Goal: Task Accomplishment & Management: Use online tool/utility

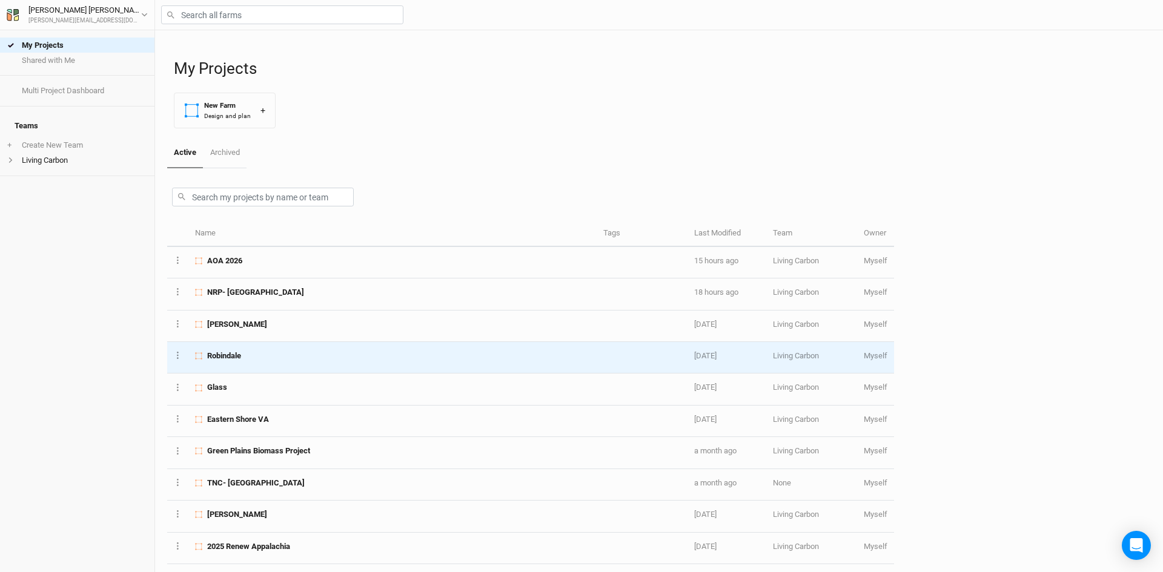
click at [306, 360] on div "Robindale" at bounding box center [392, 356] width 394 height 11
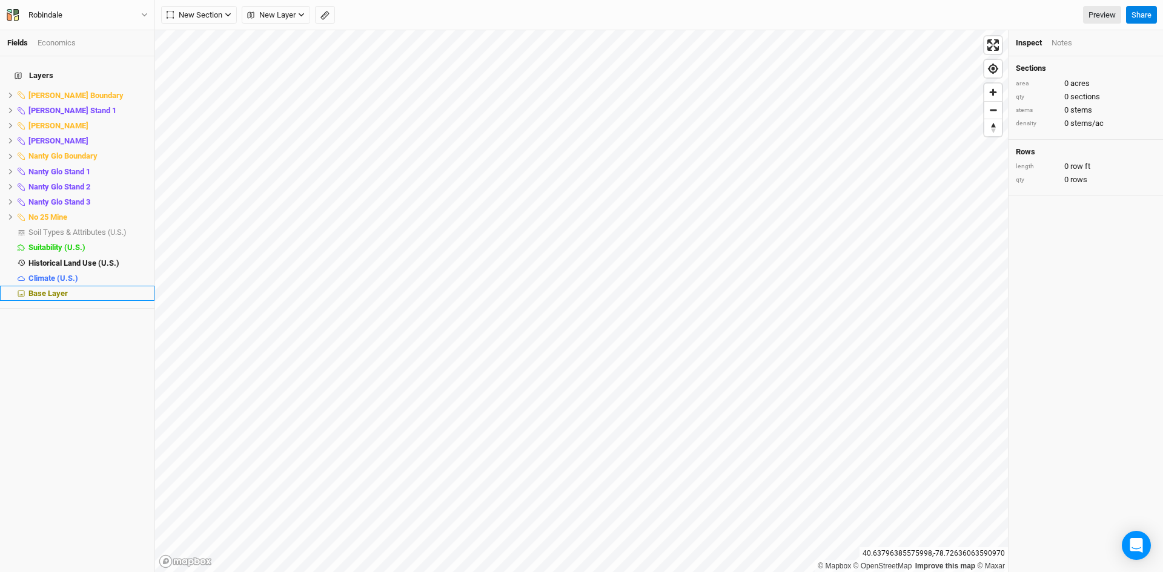
click at [51, 289] on span "Base Layer" at bounding box center [47, 293] width 39 height 9
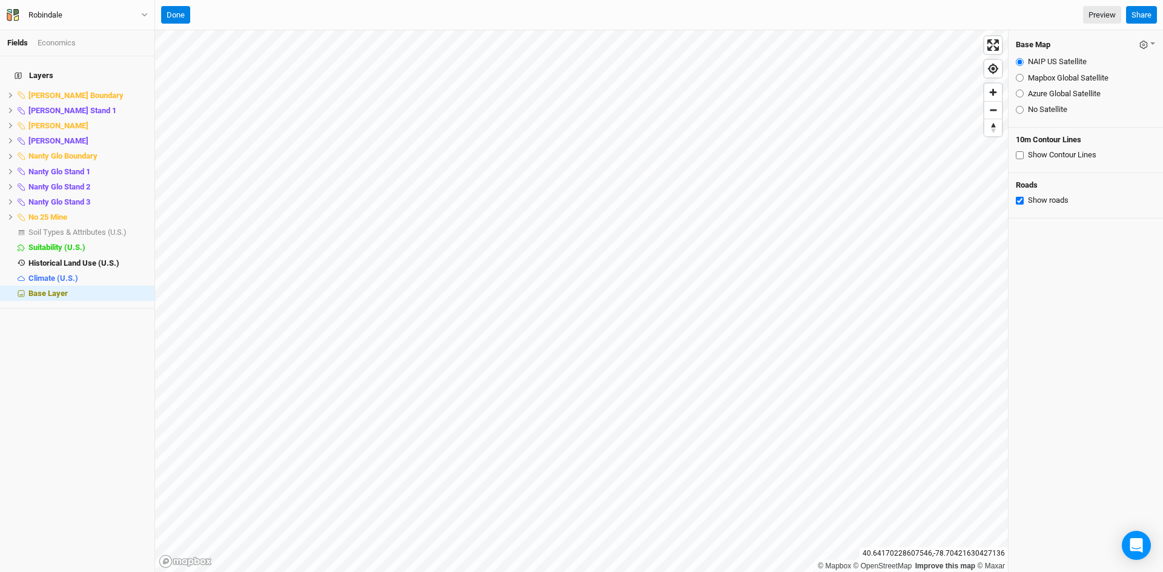
click at [1020, 77] on input "Mapbox Global Satellite" at bounding box center [1020, 78] width 8 height 8
radio input "true"
click at [1020, 93] on input "Azure Global Satellite" at bounding box center [1020, 94] width 8 height 8
radio input "true"
click at [131, 210] on span "hide" at bounding box center [139, 217] width 16 height 15
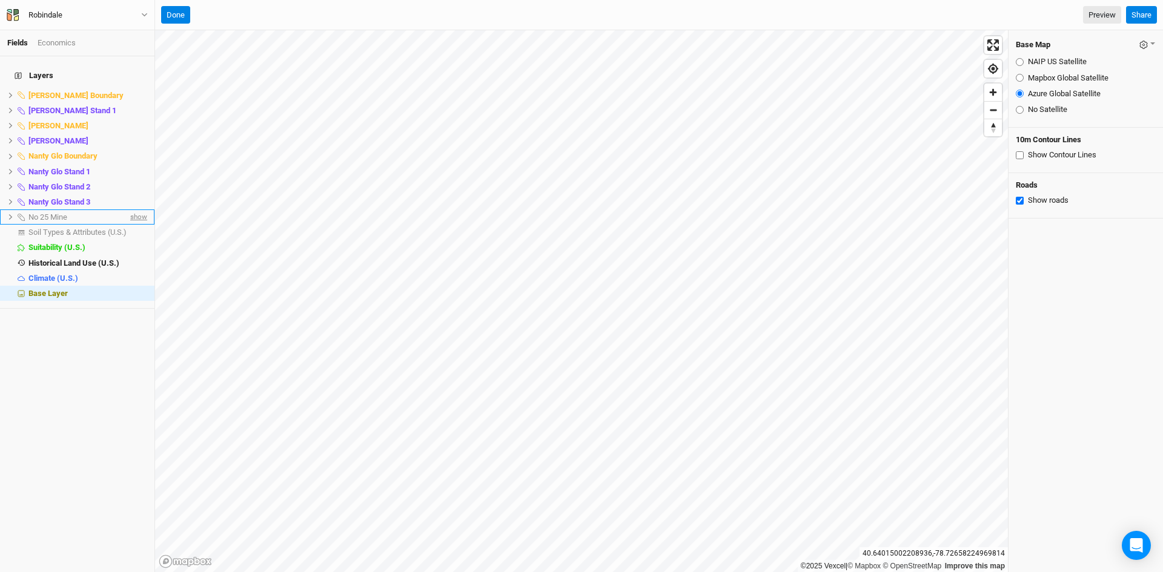
click at [128, 210] on span "show" at bounding box center [137, 217] width 19 height 15
click at [131, 88] on span "hide" at bounding box center [139, 95] width 16 height 15
click at [130, 88] on span "show" at bounding box center [137, 95] width 19 height 15
click at [131, 88] on span "hide" at bounding box center [139, 95] width 16 height 15
click at [130, 88] on span "show" at bounding box center [137, 95] width 19 height 15
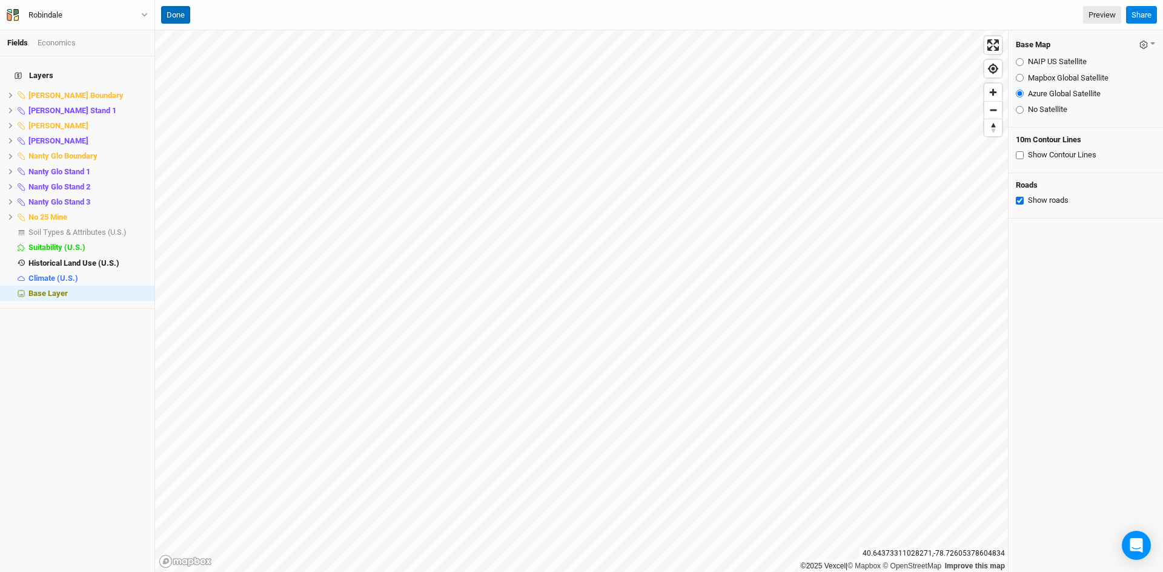
click at [179, 12] on button "Done" at bounding box center [175, 15] width 29 height 18
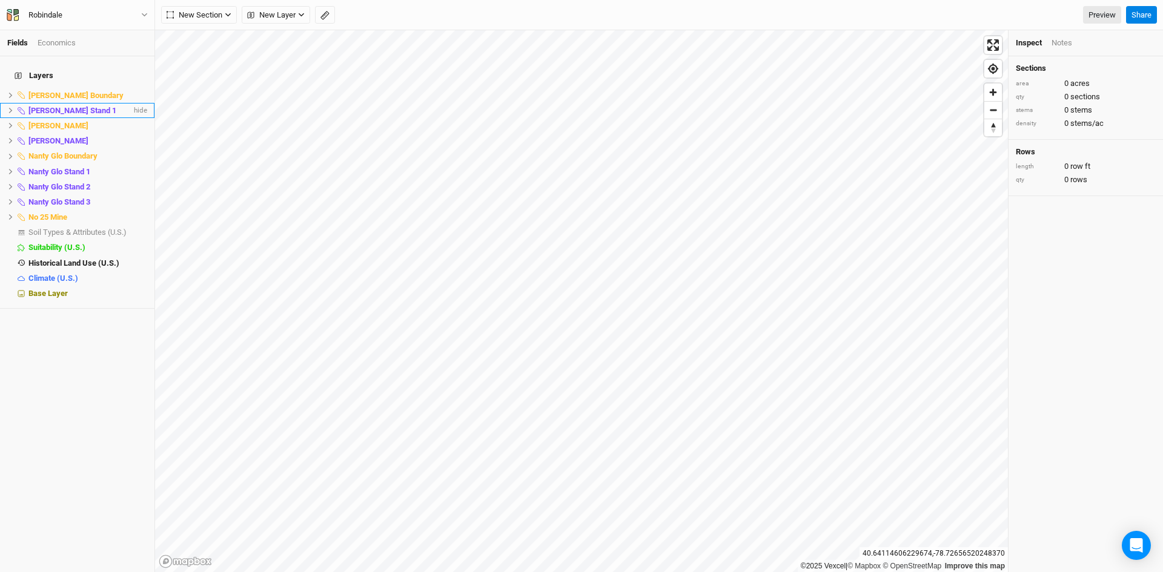
click at [11, 108] on icon at bounding box center [11, 110] width 4 height 5
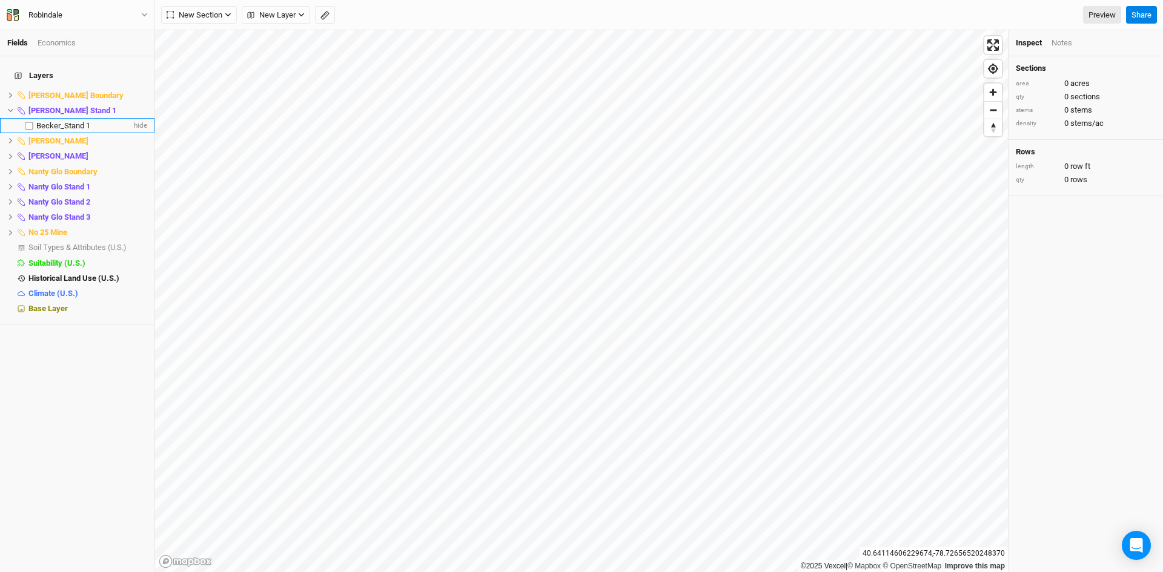
click at [80, 121] on span "Becker_Stand 1" at bounding box center [63, 125] width 54 height 9
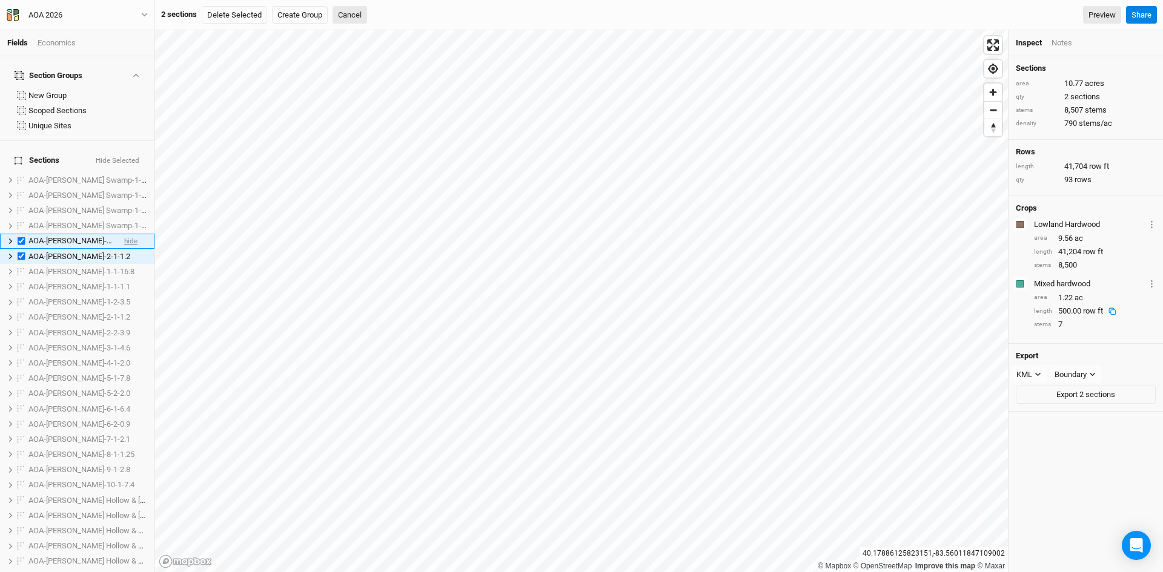
click at [124, 234] on span "hide" at bounding box center [130, 241] width 13 height 15
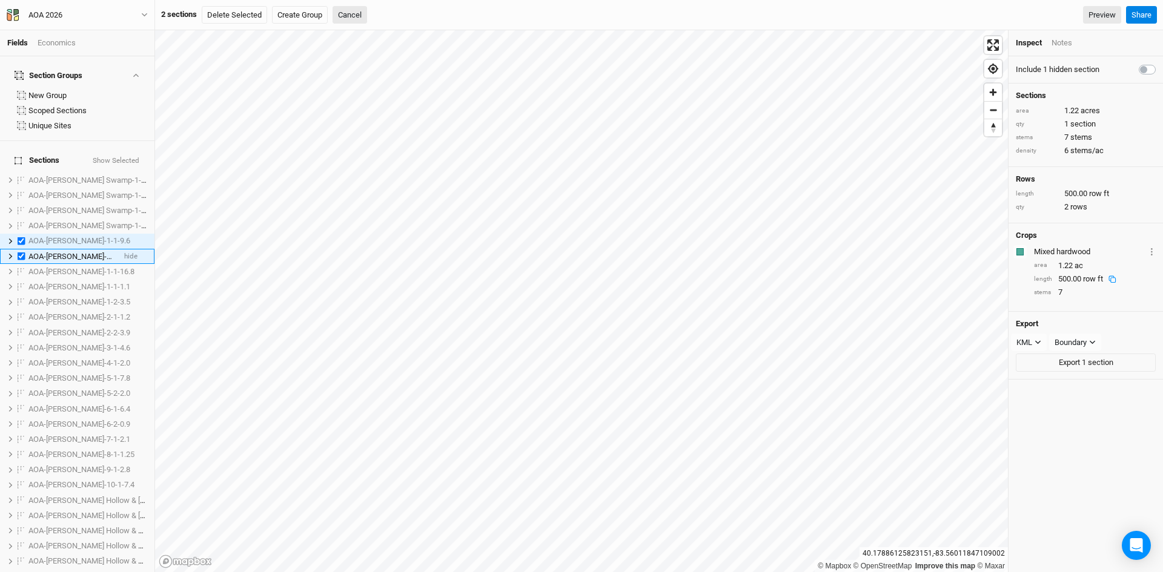
drag, startPoint x: 119, startPoint y: 243, endPoint x: 111, endPoint y: 239, distance: 9.5
click at [124, 249] on span "hide" at bounding box center [130, 256] width 13 height 15
click at [21, 234] on label at bounding box center [21, 241] width 15 height 15
click at [21, 237] on input "checkbox" at bounding box center [22, 241] width 8 height 8
checkbox input "false"
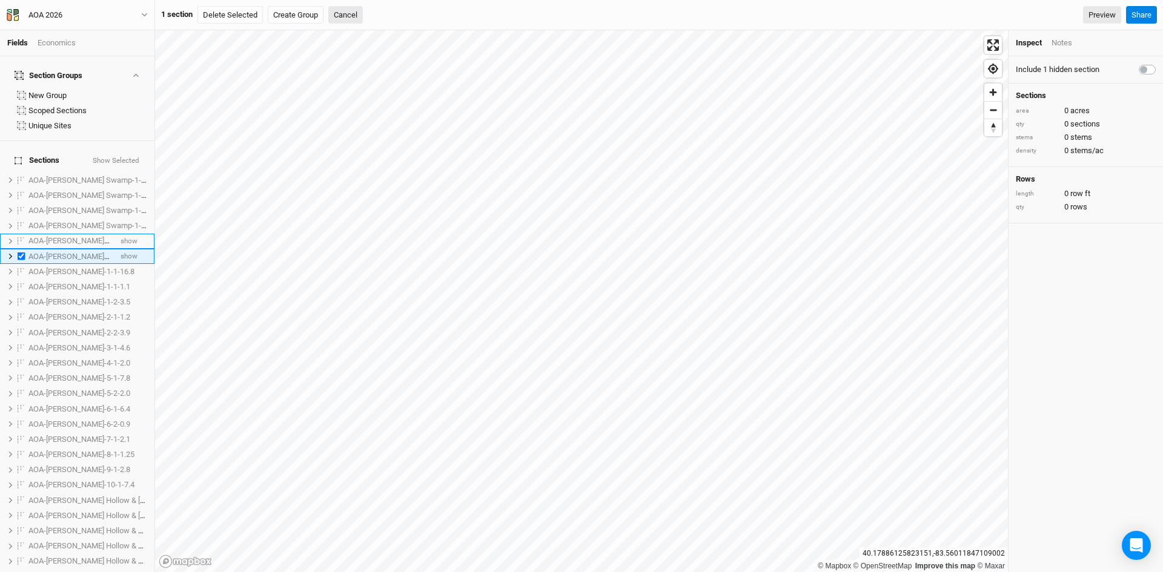
click at [19, 249] on label at bounding box center [21, 256] width 15 height 15
click at [19, 253] on input "checkbox" at bounding box center [22, 257] width 8 height 8
checkbox input "false"
click at [19, 264] on label at bounding box center [21, 271] width 15 height 15
click at [19, 268] on input "checkbox" at bounding box center [22, 272] width 8 height 8
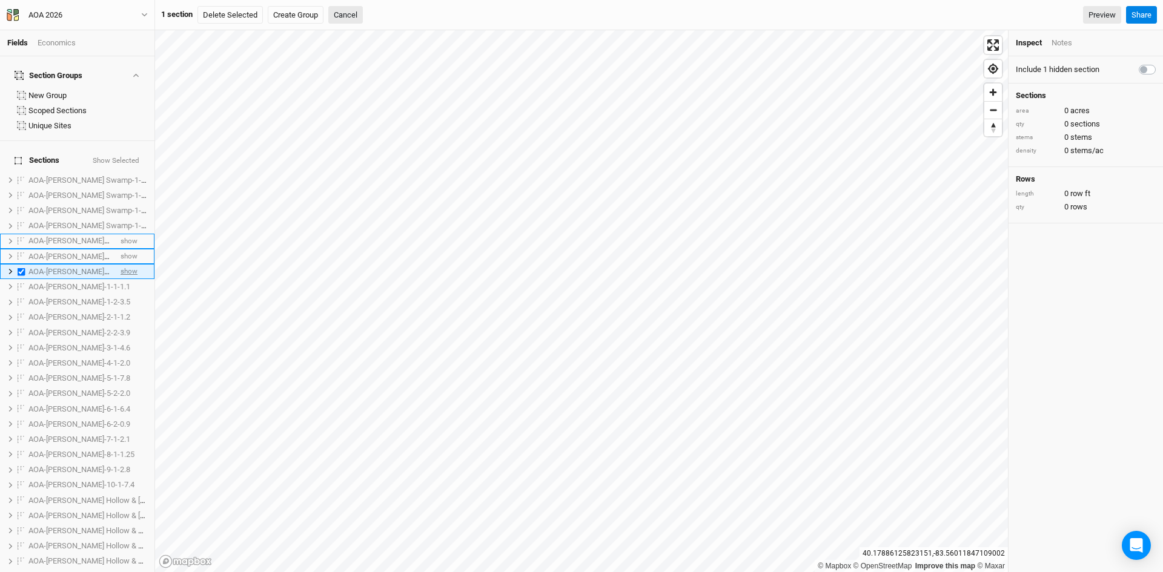
click at [124, 264] on span "show" at bounding box center [129, 271] width 17 height 15
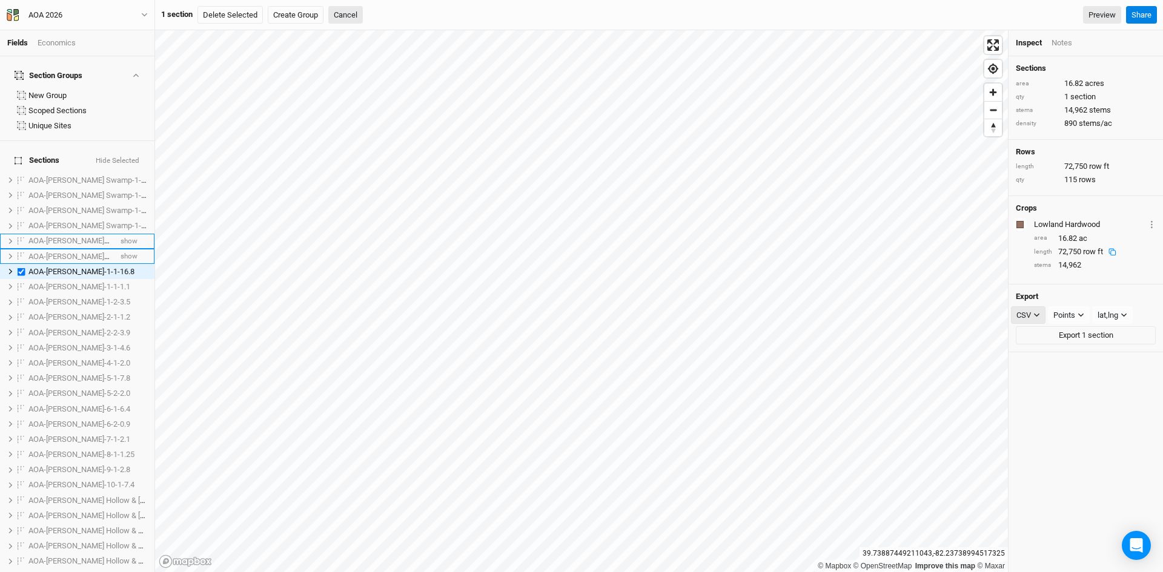
click at [1028, 308] on button "CSV" at bounding box center [1028, 315] width 35 height 18
click at [1044, 378] on span "KML" at bounding box center [1036, 378] width 20 height 14
click at [1076, 314] on div "Points" at bounding box center [1066, 316] width 22 height 12
click at [1086, 381] on span "Boundary" at bounding box center [1085, 378] width 42 height 14
click at [1078, 337] on button "Export 1 section" at bounding box center [1086, 335] width 140 height 18
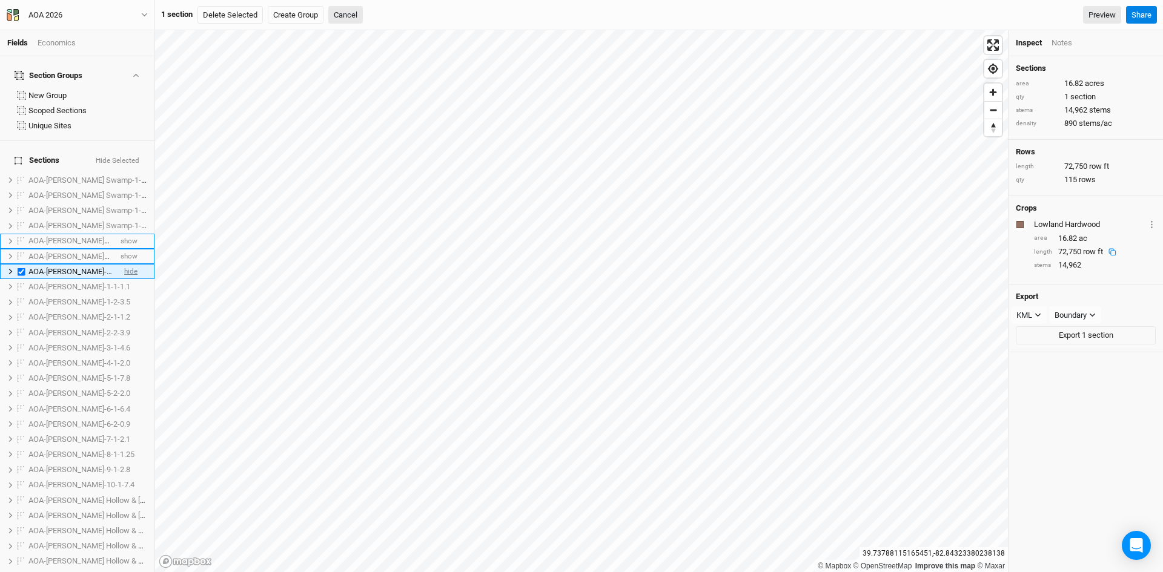
click at [124, 264] on span "hide" at bounding box center [130, 271] width 13 height 15
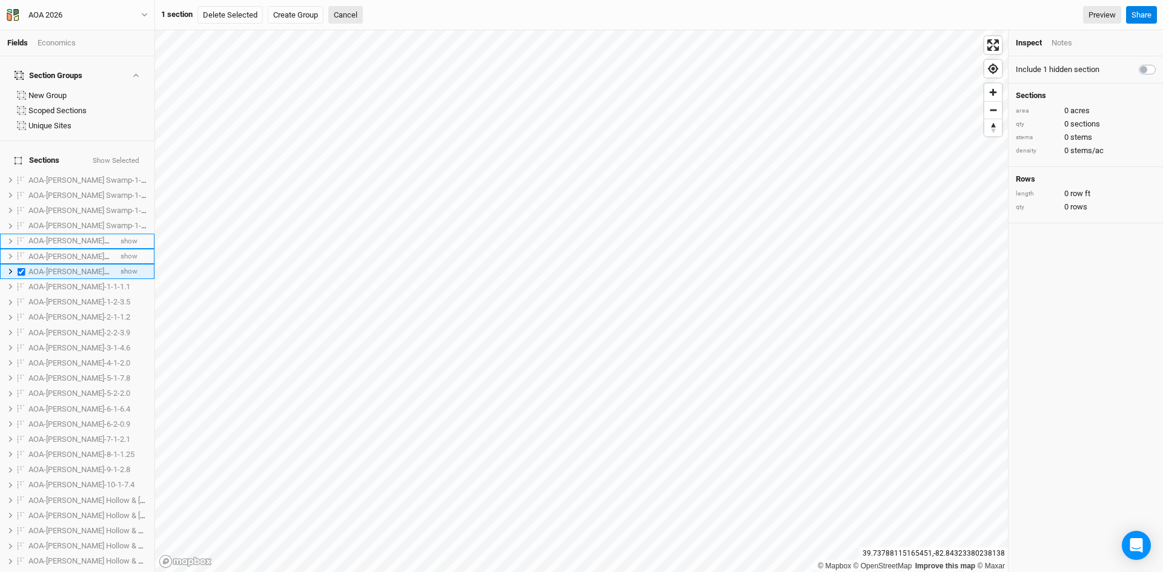
click at [19, 264] on label at bounding box center [21, 271] width 15 height 15
click at [19, 268] on input "checkbox" at bounding box center [22, 272] width 8 height 8
checkbox input "false"
click at [122, 279] on span "show" at bounding box center [129, 286] width 17 height 15
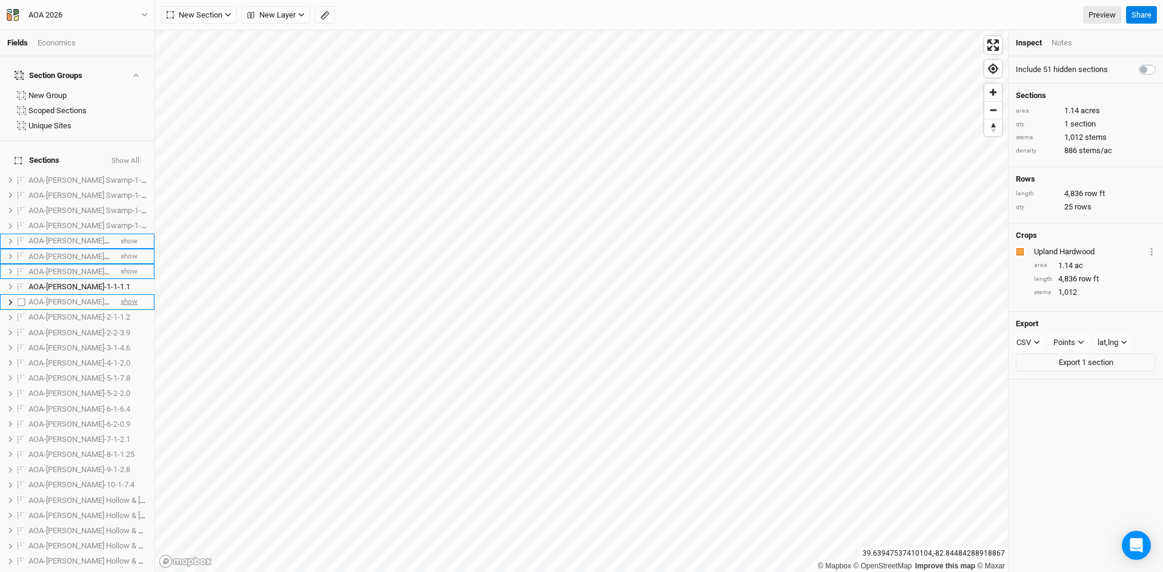
click at [122, 295] on span "show" at bounding box center [129, 302] width 17 height 15
click at [125, 310] on span "show" at bounding box center [129, 317] width 17 height 15
click at [125, 325] on span "show" at bounding box center [129, 332] width 17 height 15
click at [122, 340] on span "show" at bounding box center [129, 347] width 17 height 15
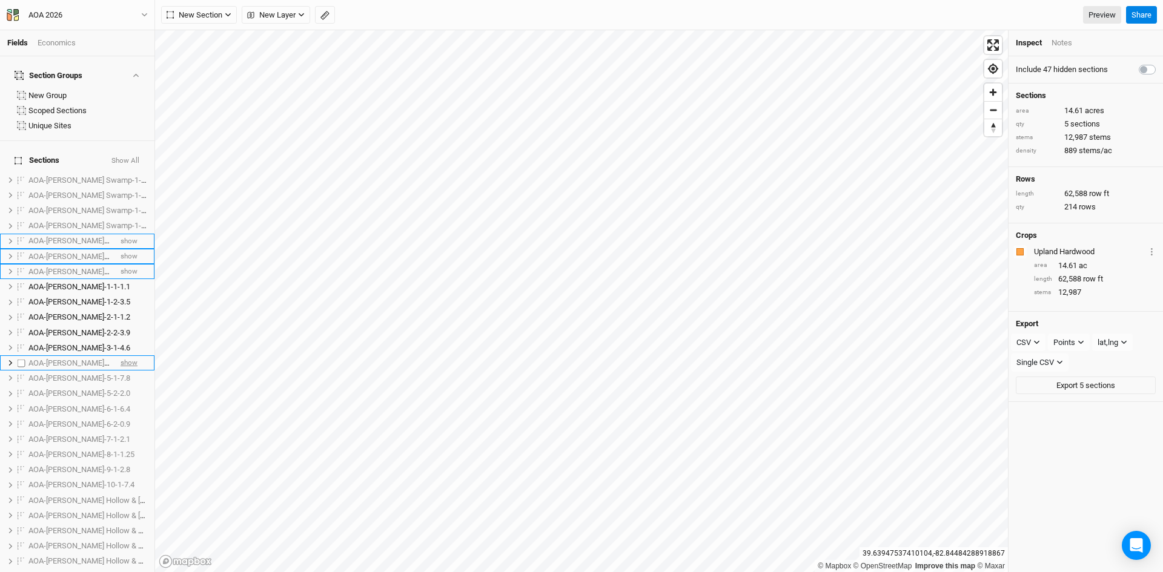
click at [122, 356] on span "show" at bounding box center [129, 363] width 17 height 15
click at [122, 371] on span "show" at bounding box center [129, 378] width 17 height 15
click at [121, 386] on span "show" at bounding box center [129, 393] width 17 height 15
click at [121, 402] on span "show" at bounding box center [129, 409] width 17 height 15
click at [121, 417] on span "show" at bounding box center [129, 424] width 17 height 15
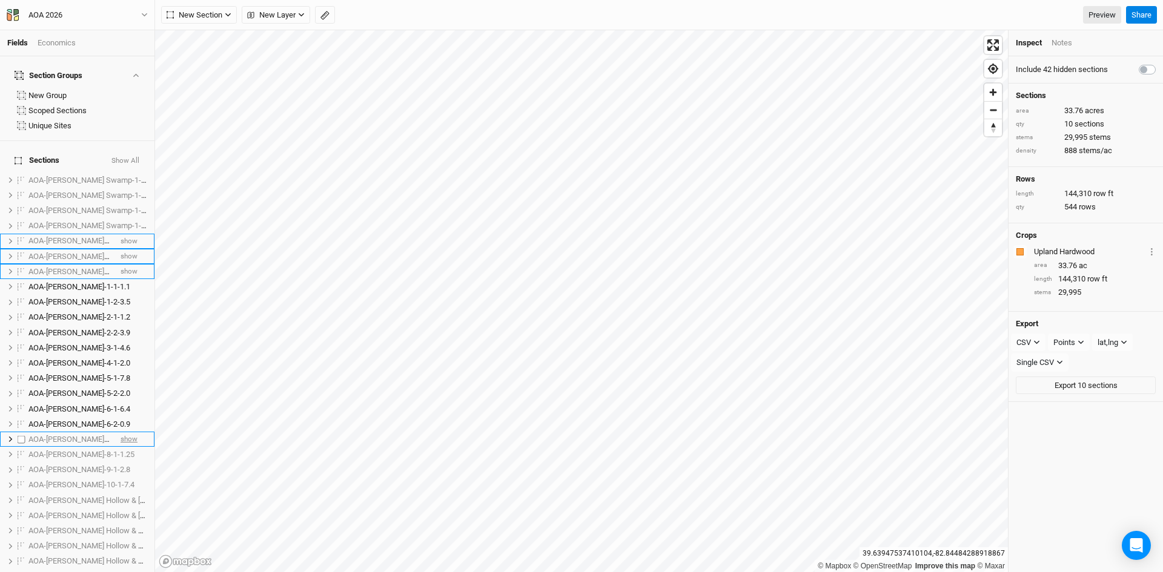
click at [123, 432] on span "show" at bounding box center [129, 439] width 17 height 15
click at [123, 448] on span "show" at bounding box center [129, 455] width 17 height 15
click at [122, 463] on span "show" at bounding box center [129, 470] width 17 height 15
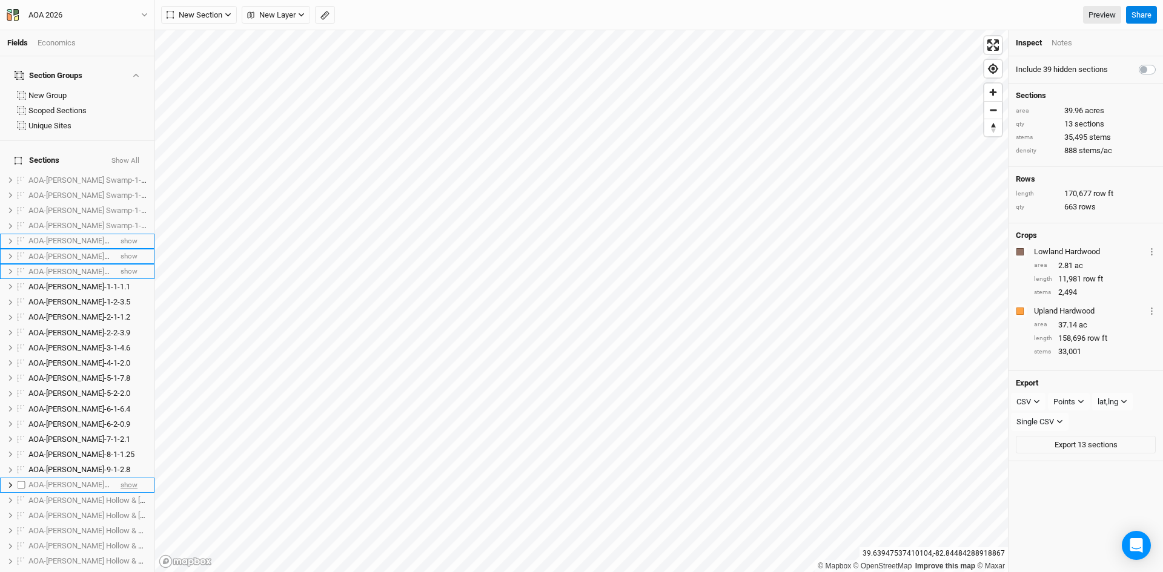
click at [127, 478] on span "show" at bounding box center [129, 485] width 17 height 15
click at [1035, 399] on icon "button" at bounding box center [1036, 402] width 7 height 7
click at [1033, 464] on span "KML" at bounding box center [1036, 464] width 20 height 14
click at [1073, 400] on div "Points" at bounding box center [1066, 402] width 22 height 12
click at [1084, 465] on span "Boundary" at bounding box center [1085, 464] width 42 height 14
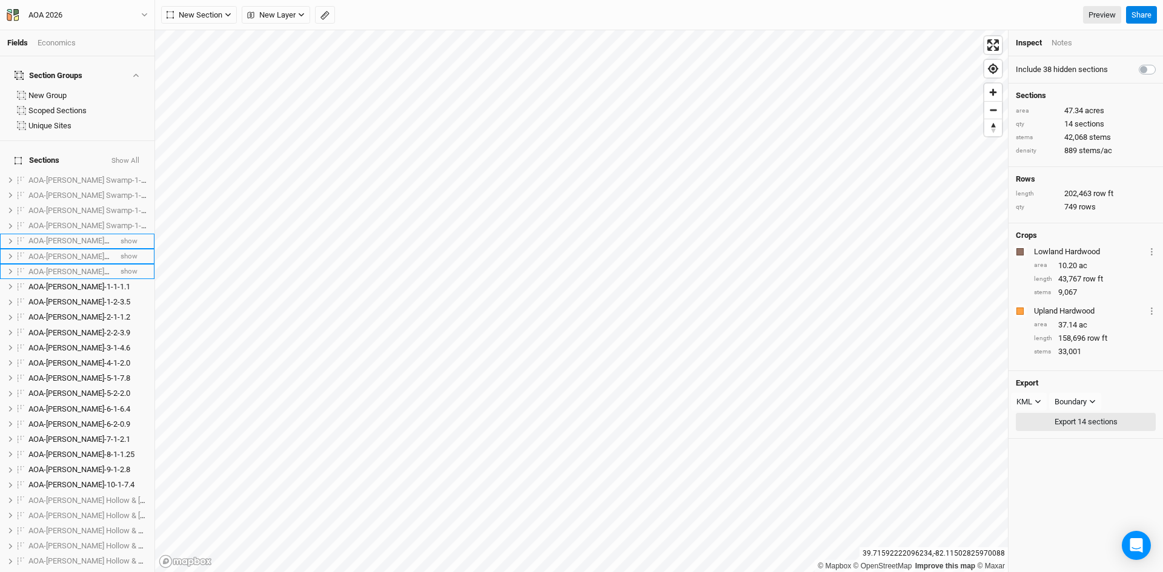
click at [1071, 422] on button "Export 14 sections" at bounding box center [1086, 422] width 140 height 18
click at [124, 157] on button "Show All" at bounding box center [125, 161] width 29 height 8
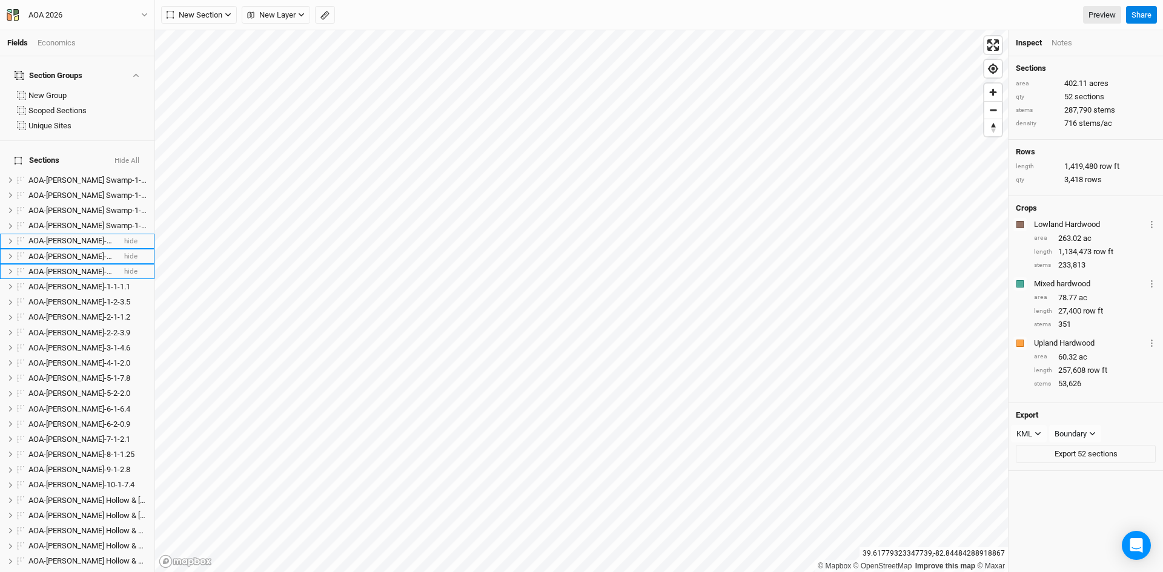
click at [124, 157] on button "Hide All" at bounding box center [127, 161] width 26 height 8
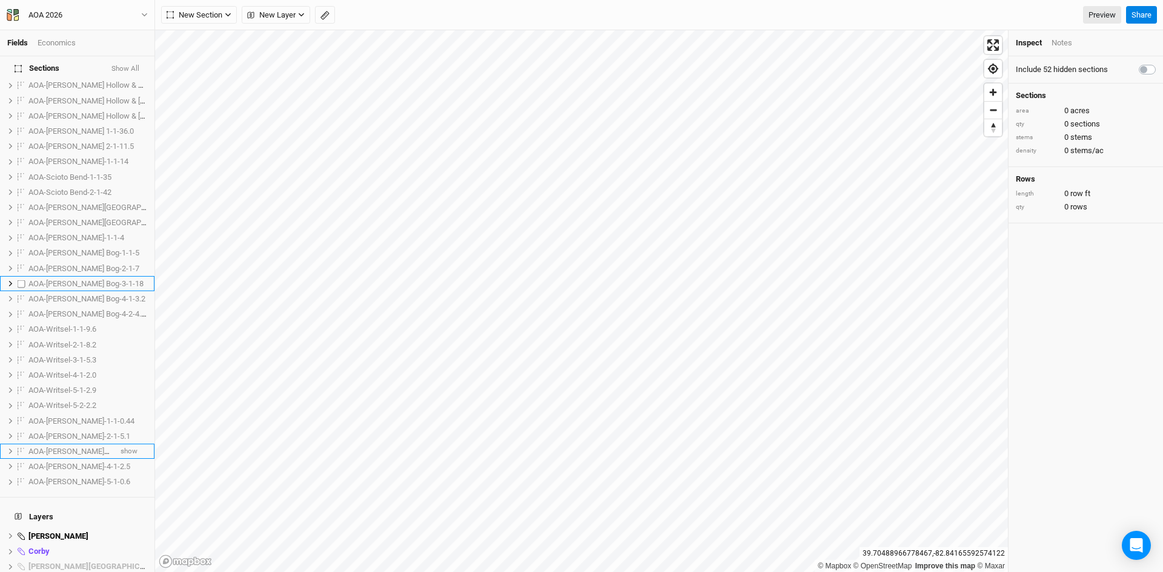
scroll to position [485, 0]
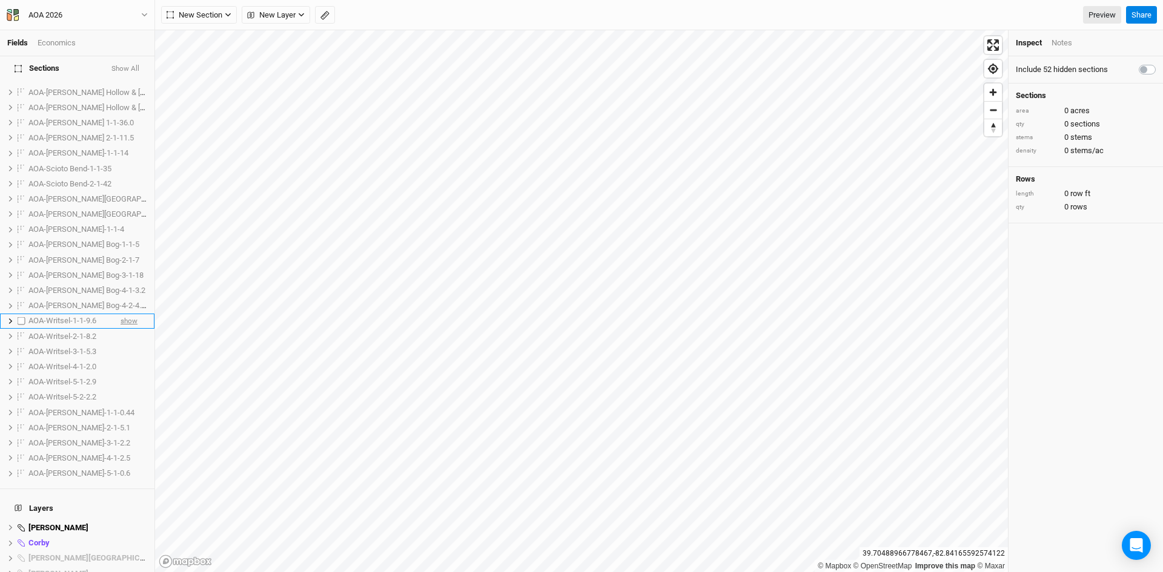
click at [121, 314] on span "show" at bounding box center [129, 321] width 17 height 15
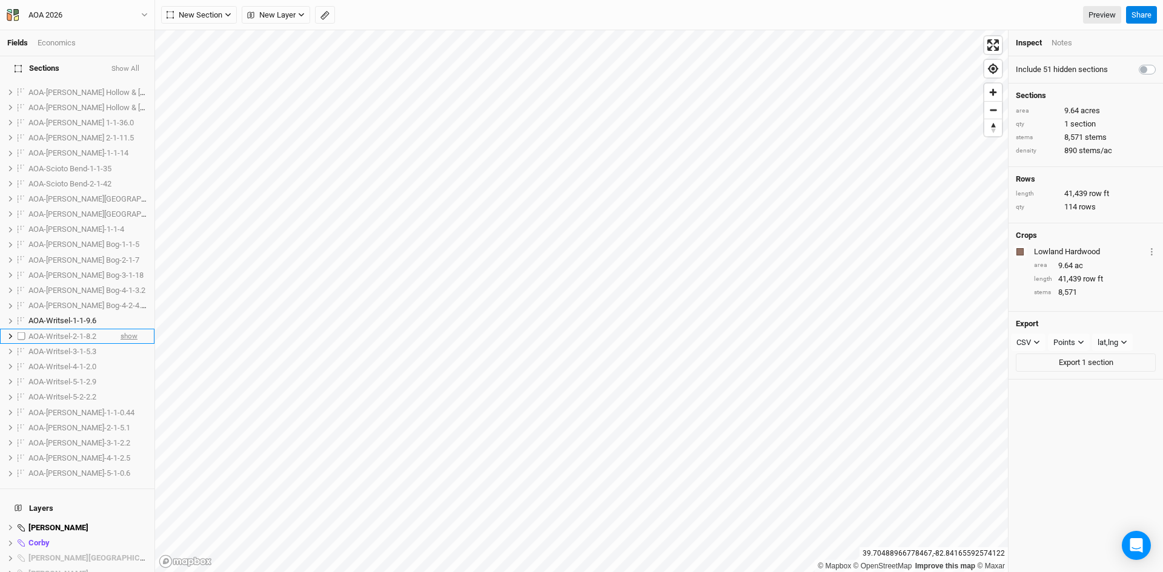
click at [121, 329] on span "show" at bounding box center [129, 336] width 17 height 15
click at [121, 344] on span "show" at bounding box center [129, 351] width 17 height 15
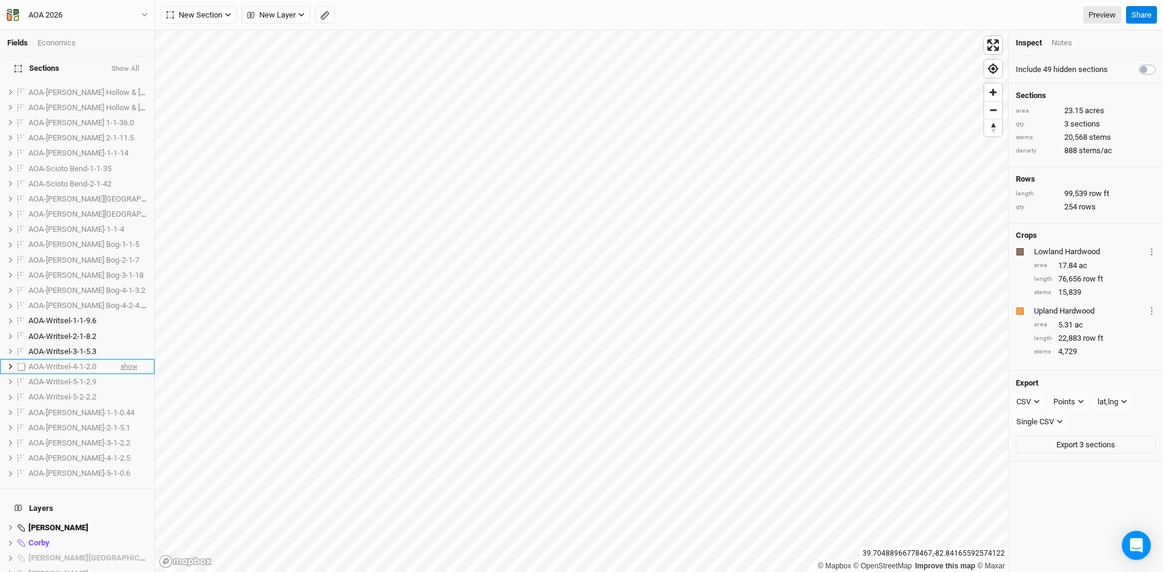
click at [121, 359] on span "show" at bounding box center [129, 366] width 17 height 15
click at [121, 375] on span "show" at bounding box center [129, 382] width 17 height 15
click at [121, 390] on span "show" at bounding box center [129, 397] width 17 height 15
click at [1036, 400] on icon "button" at bounding box center [1036, 402] width 7 height 7
click at [1036, 466] on span "KML" at bounding box center [1036, 464] width 20 height 14
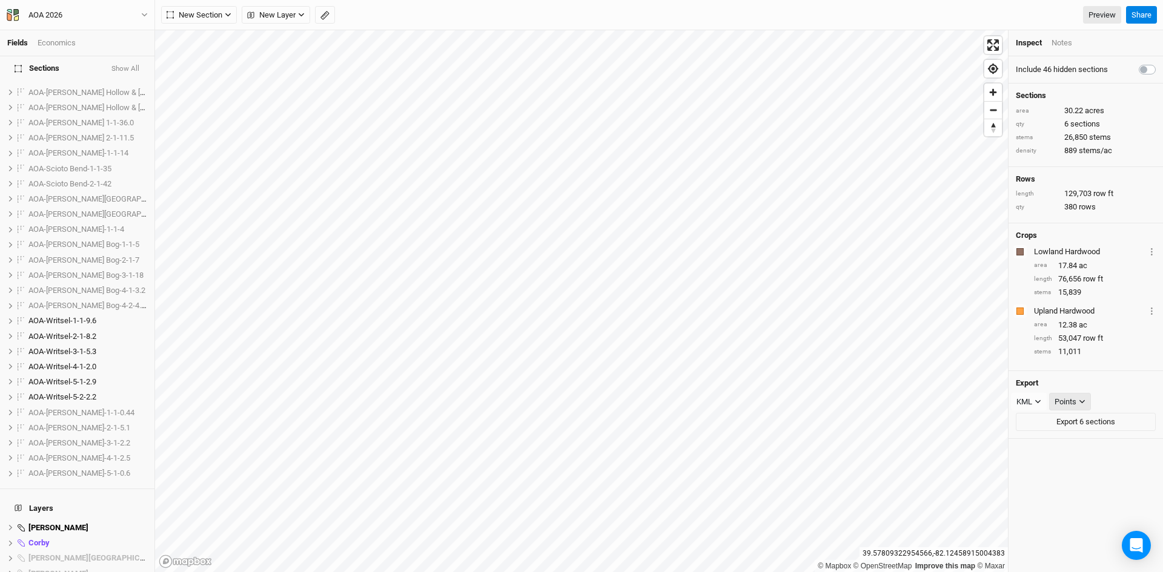
click at [1076, 397] on div "Points" at bounding box center [1066, 402] width 22 height 12
click at [1073, 463] on span "Boundary" at bounding box center [1085, 464] width 42 height 14
click at [1067, 419] on button "Export 6 sections" at bounding box center [1086, 422] width 140 height 18
click at [127, 314] on span "hide" at bounding box center [130, 321] width 13 height 15
click at [124, 329] on span "hide" at bounding box center [130, 336] width 13 height 15
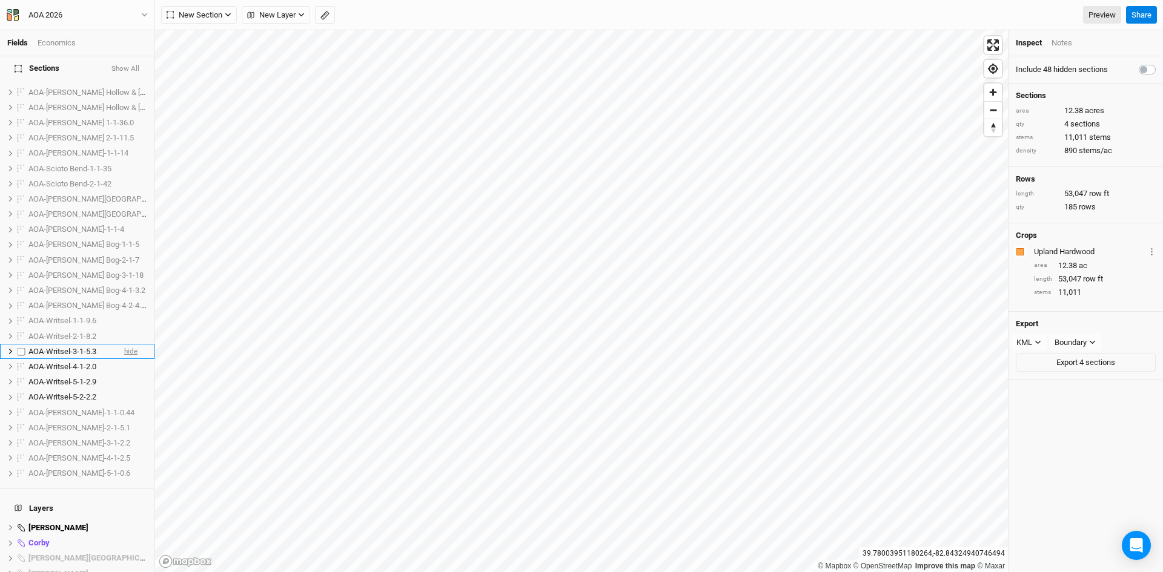
click at [124, 344] on span "hide" at bounding box center [130, 351] width 13 height 15
click at [124, 359] on span "hide" at bounding box center [130, 366] width 13 height 15
click at [113, 374] on li "AOA-Writsel-5-1-2.9 hide" at bounding box center [77, 381] width 154 height 15
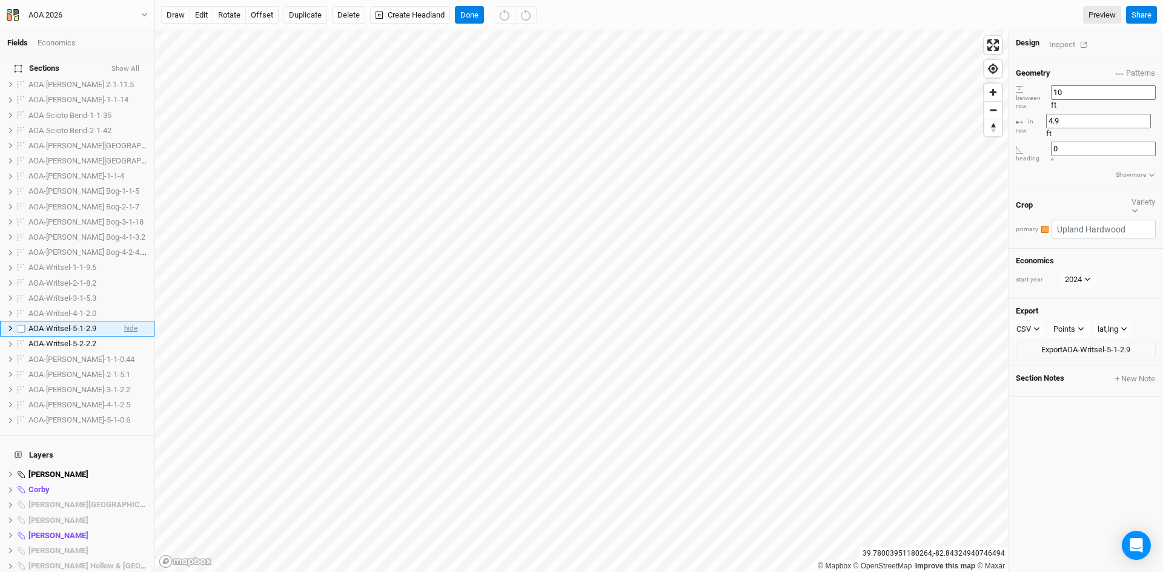
click at [124, 322] on span "hide" at bounding box center [130, 329] width 13 height 15
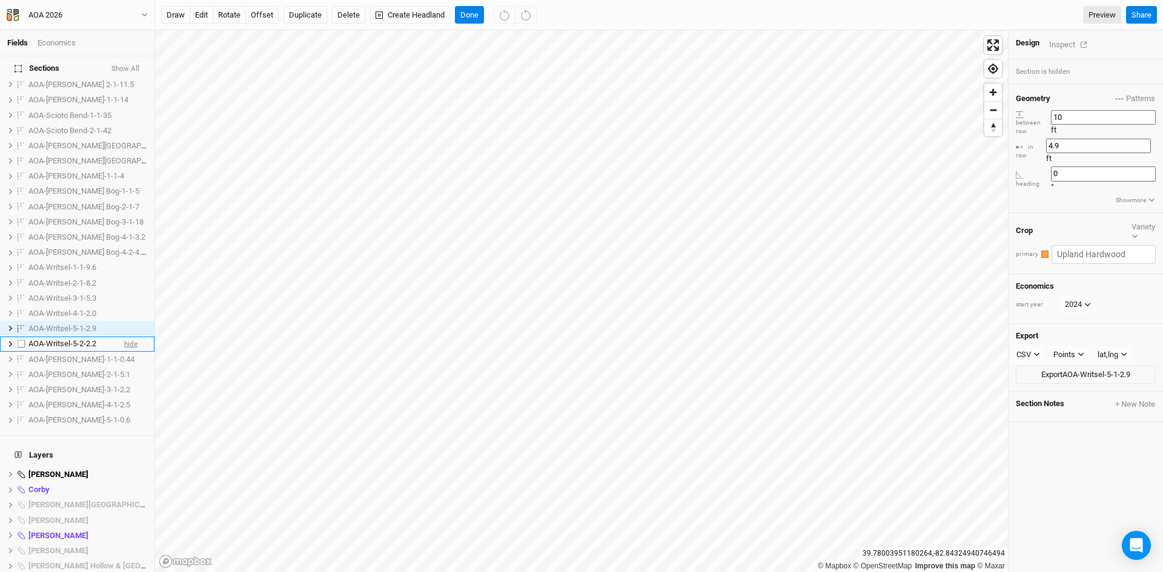
click at [124, 337] on span "hide" at bounding box center [130, 344] width 13 height 15
click at [121, 352] on span "show" at bounding box center [129, 359] width 17 height 15
click at [121, 367] on span "show" at bounding box center [129, 374] width 17 height 15
click at [121, 382] on span "show" at bounding box center [129, 389] width 17 height 15
click at [121, 398] on span "show" at bounding box center [129, 405] width 17 height 15
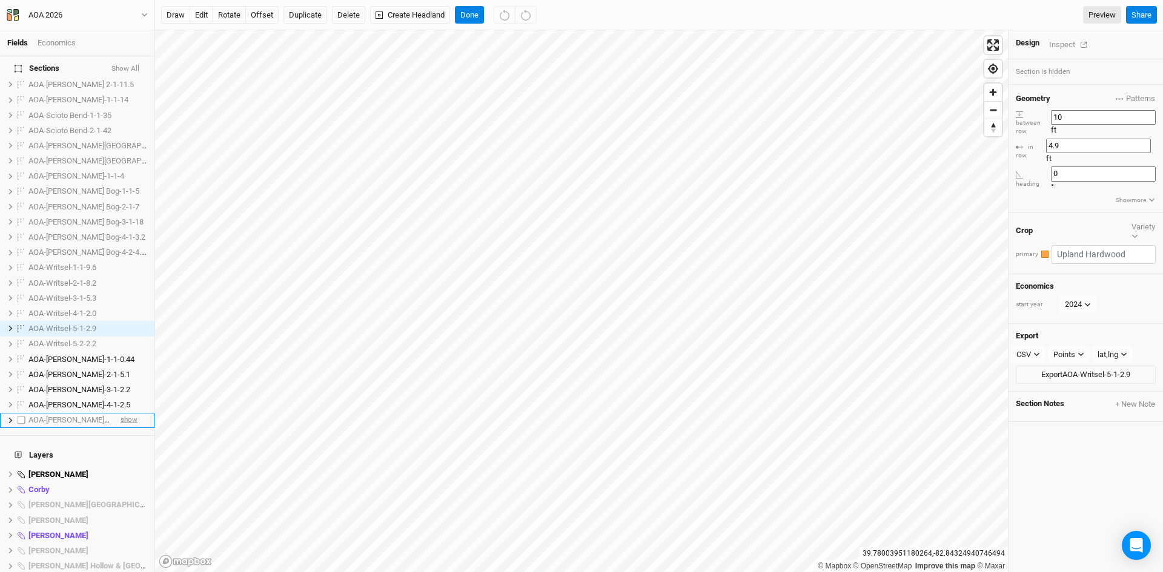
click at [121, 413] on span "show" at bounding box center [129, 420] width 17 height 15
click at [102, 355] on span "AOA-[PERSON_NAME]-1-1-0.44" at bounding box center [81, 359] width 106 height 9
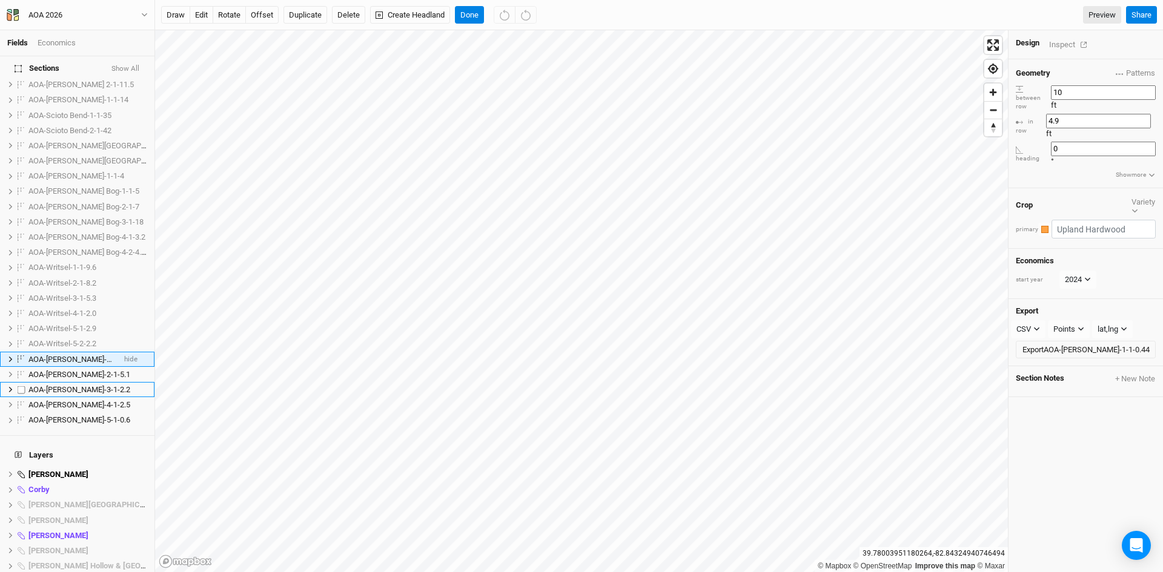
scroll to position [568, 0]
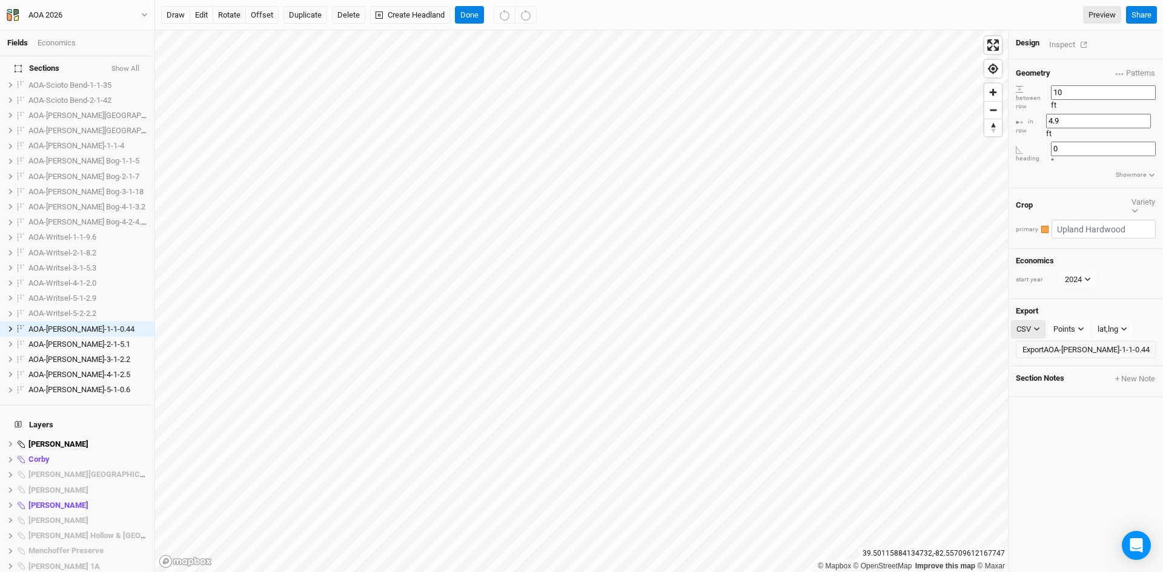
click at [1027, 323] on div "CSV" at bounding box center [1023, 329] width 15 height 12
click at [1045, 334] on span "KML" at bounding box center [1036, 337] width 20 height 14
click at [1084, 320] on button "Points" at bounding box center [1070, 329] width 42 height 18
drag, startPoint x: 1084, startPoint y: 338, endPoint x: 1088, endPoint y: 331, distance: 8.4
click at [1087, 336] on span "Boundary" at bounding box center [1085, 337] width 42 height 14
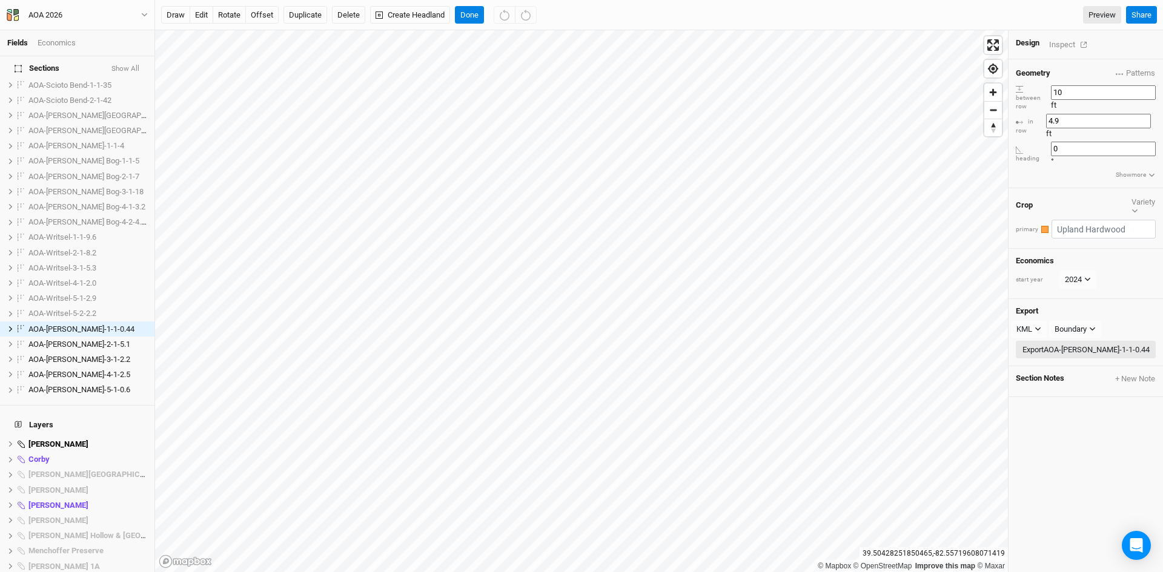
click at [1073, 341] on button "Export AOA-[PERSON_NAME]-1-1-0.44" at bounding box center [1086, 350] width 140 height 18
click at [18, 322] on label at bounding box center [21, 329] width 15 height 15
click at [18, 325] on input "checkbox" at bounding box center [22, 329] width 8 height 8
checkbox input "true"
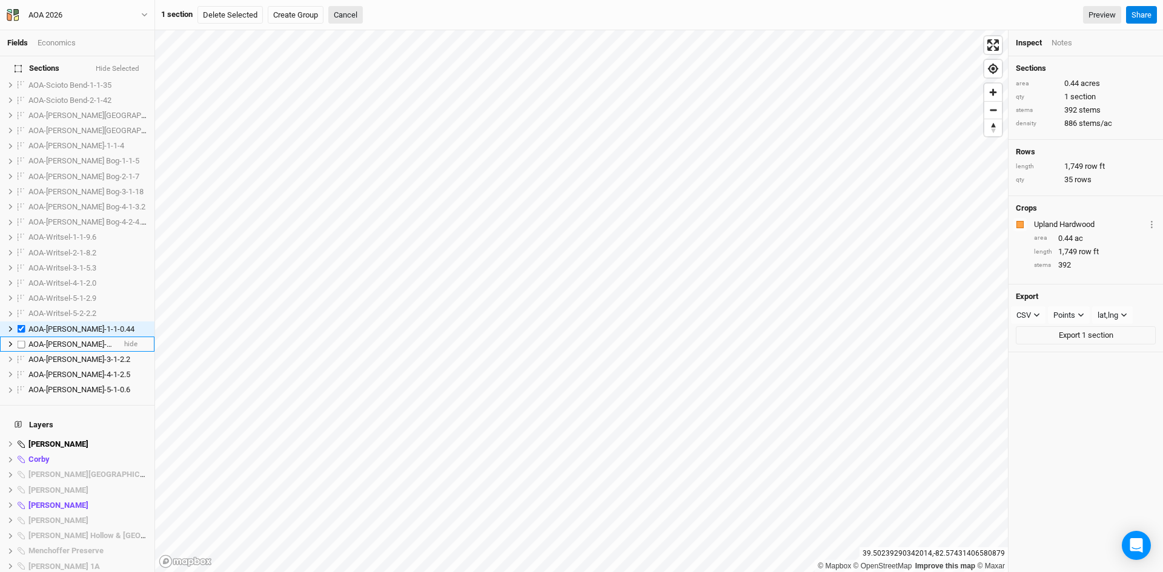
click at [21, 337] on label at bounding box center [21, 344] width 15 height 15
click at [21, 340] on input "checkbox" at bounding box center [22, 344] width 8 height 8
checkbox input "true"
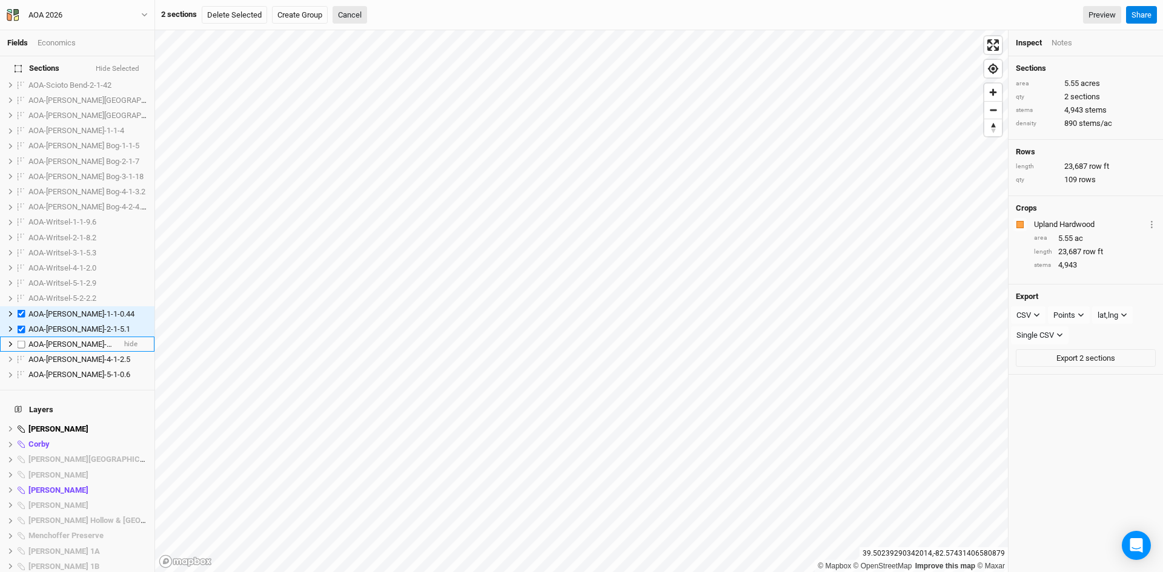
click at [18, 337] on label at bounding box center [21, 344] width 15 height 15
click at [18, 340] on input "checkbox" at bounding box center [22, 344] width 8 height 8
checkbox input "true"
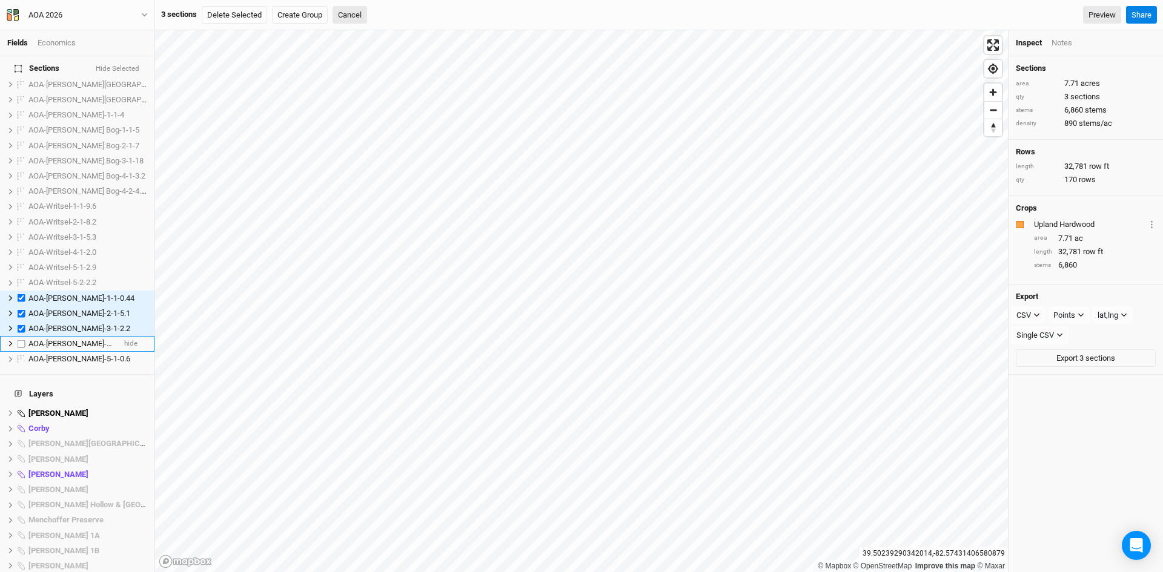
click at [20, 336] on label at bounding box center [21, 343] width 15 height 15
click at [20, 340] on input "checkbox" at bounding box center [22, 344] width 8 height 8
checkbox input "true"
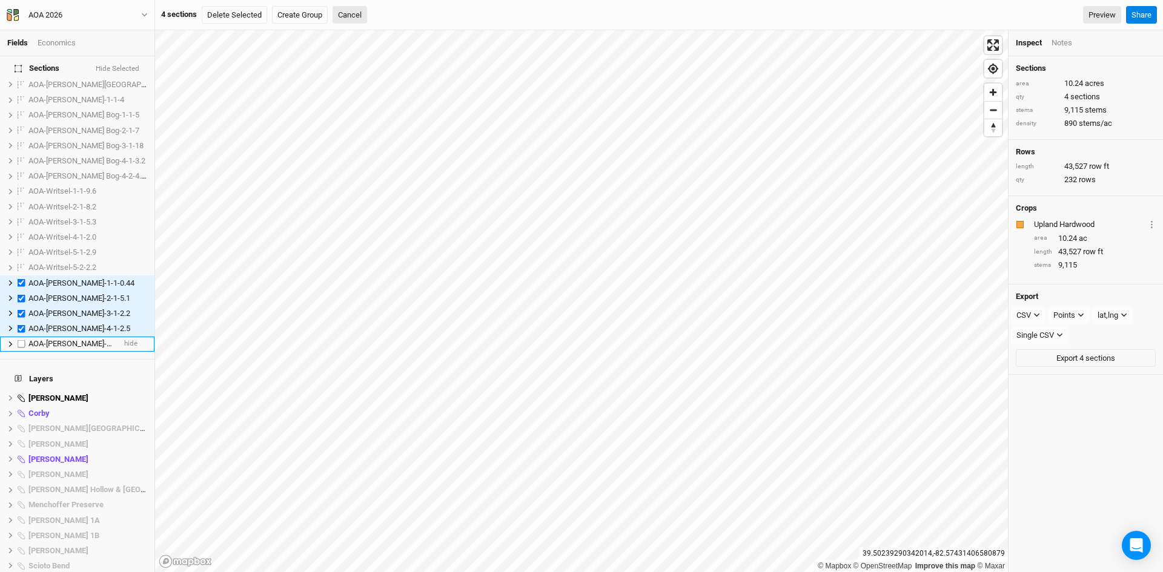
click at [21, 337] on label at bounding box center [21, 344] width 15 height 15
click at [21, 340] on input "checkbox" at bounding box center [22, 344] width 8 height 8
checkbox input "true"
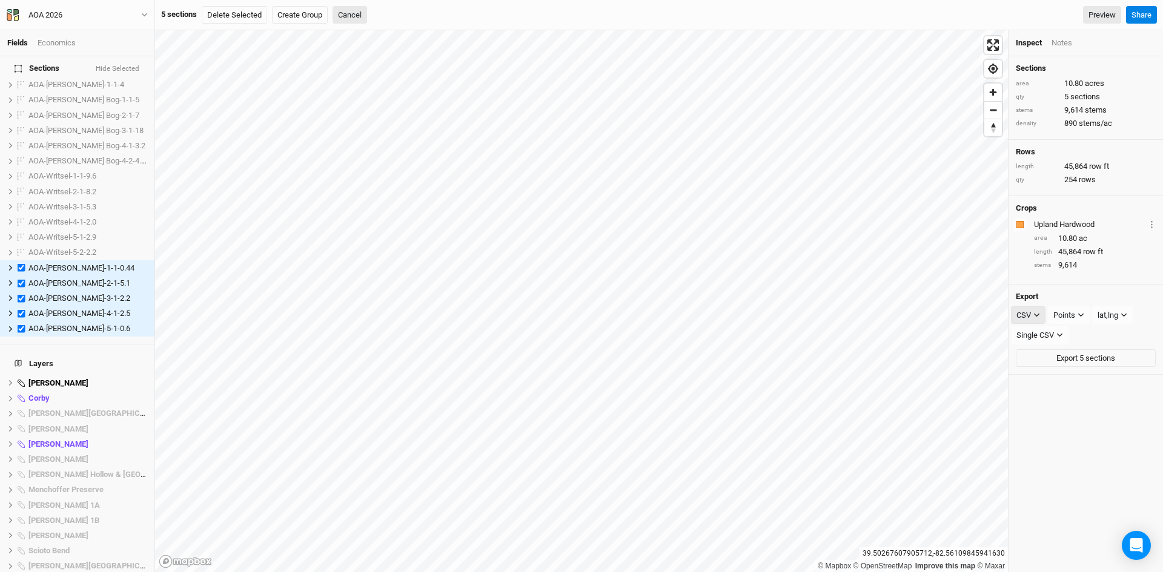
click at [1041, 313] on button "CSV" at bounding box center [1028, 315] width 35 height 18
click at [1052, 372] on button "KML" at bounding box center [1059, 377] width 96 height 19
click at [1075, 316] on div "Points" at bounding box center [1066, 316] width 22 height 12
click at [1085, 376] on span "Boundary" at bounding box center [1085, 378] width 42 height 14
click at [1074, 333] on button "Export 5 sections" at bounding box center [1086, 335] width 140 height 18
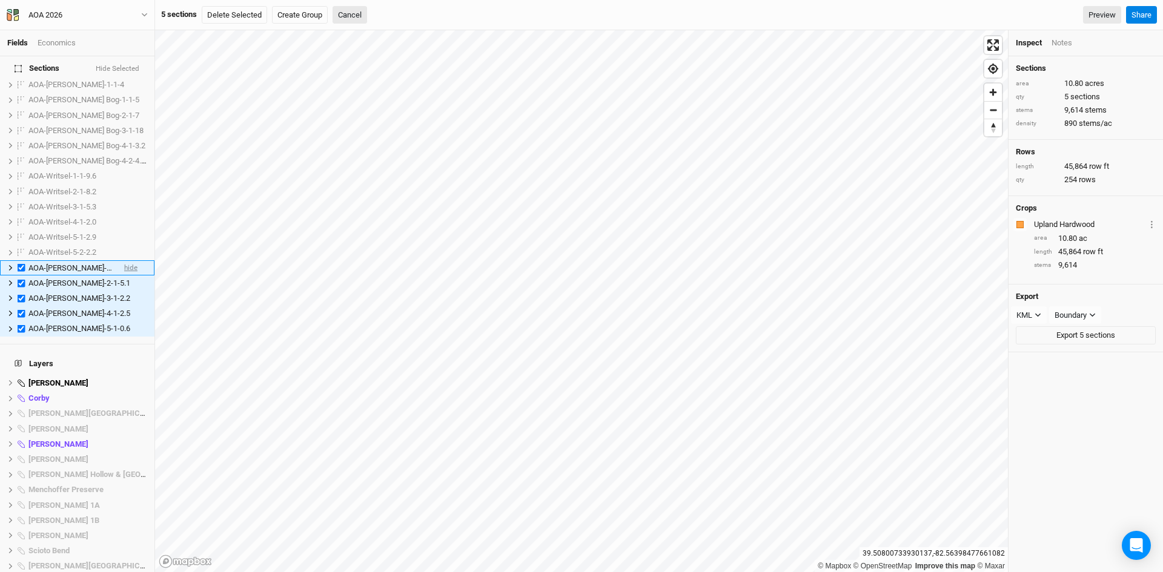
click at [124, 260] on span "hide" at bounding box center [130, 267] width 13 height 15
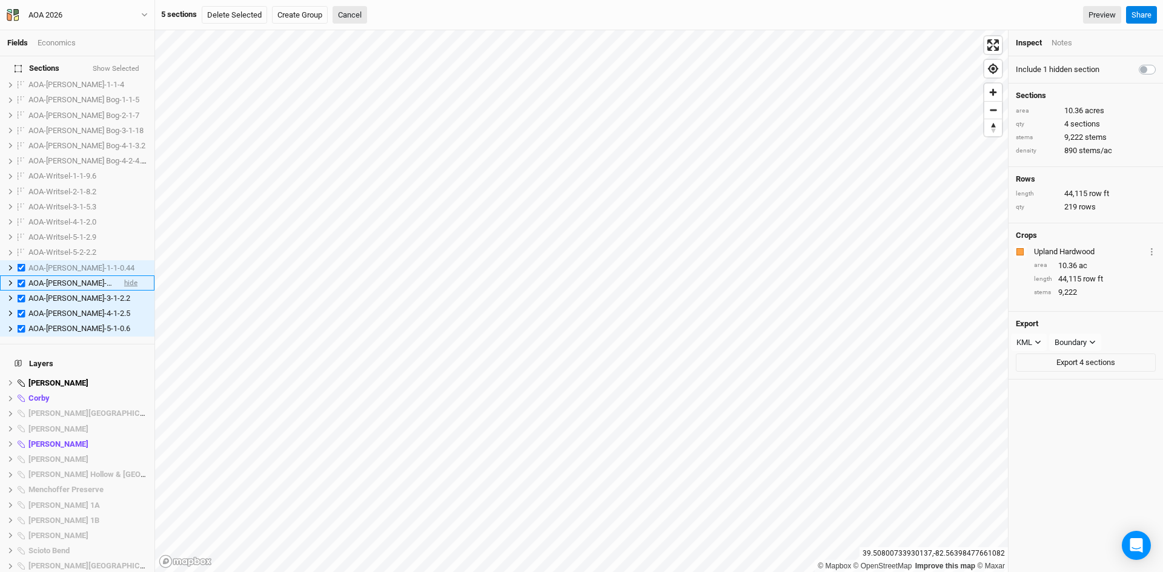
click at [124, 276] on span "hide" at bounding box center [130, 283] width 13 height 15
click at [124, 291] on span "hide" at bounding box center [130, 298] width 13 height 15
click at [124, 306] on span "hide" at bounding box center [130, 313] width 13 height 15
click at [124, 322] on span "hide" at bounding box center [130, 329] width 13 height 15
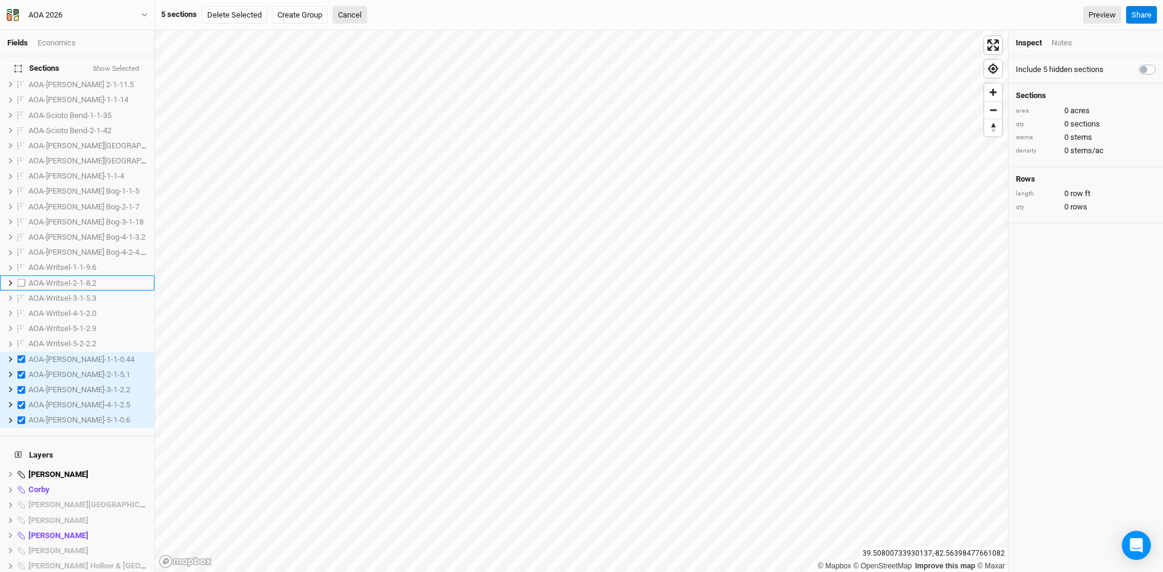
scroll to position [508, 0]
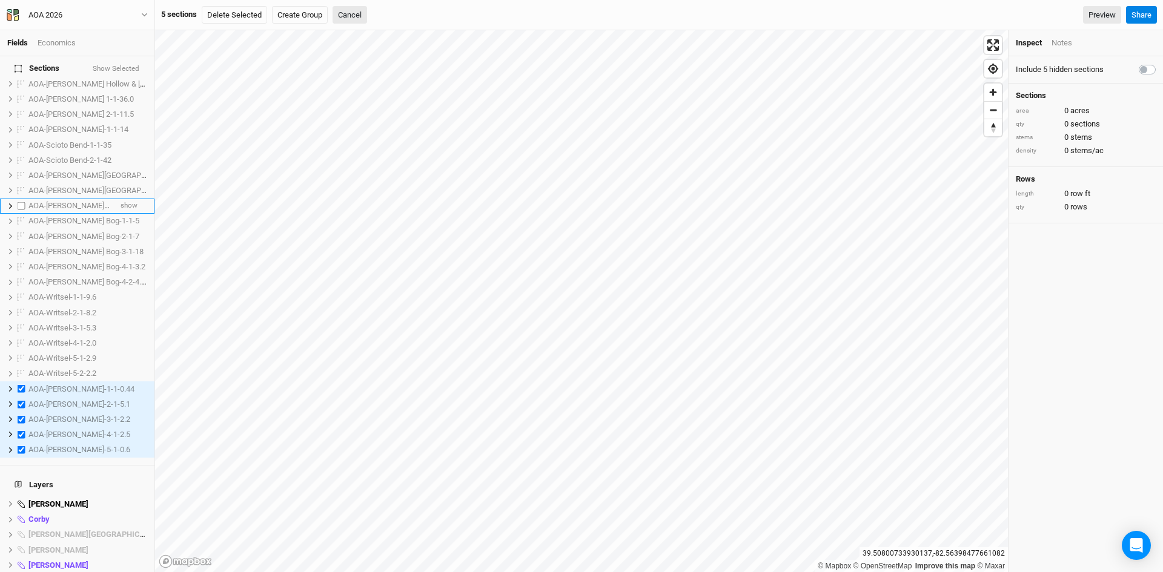
click at [68, 201] on span "AOA-[PERSON_NAME]-1-1-4" at bounding box center [76, 205] width 96 height 9
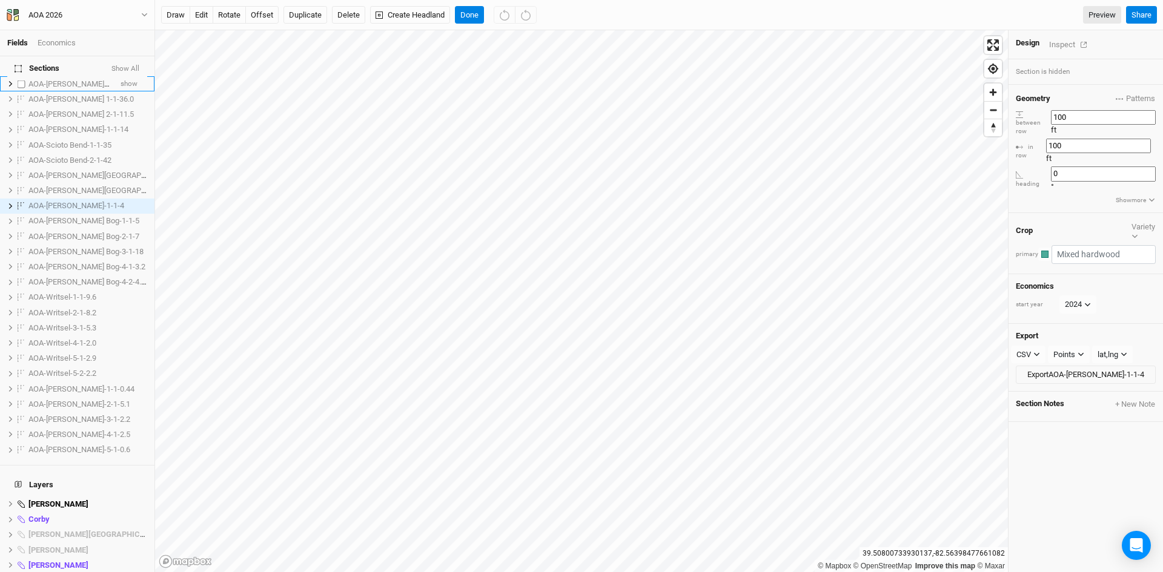
scroll to position [385, 0]
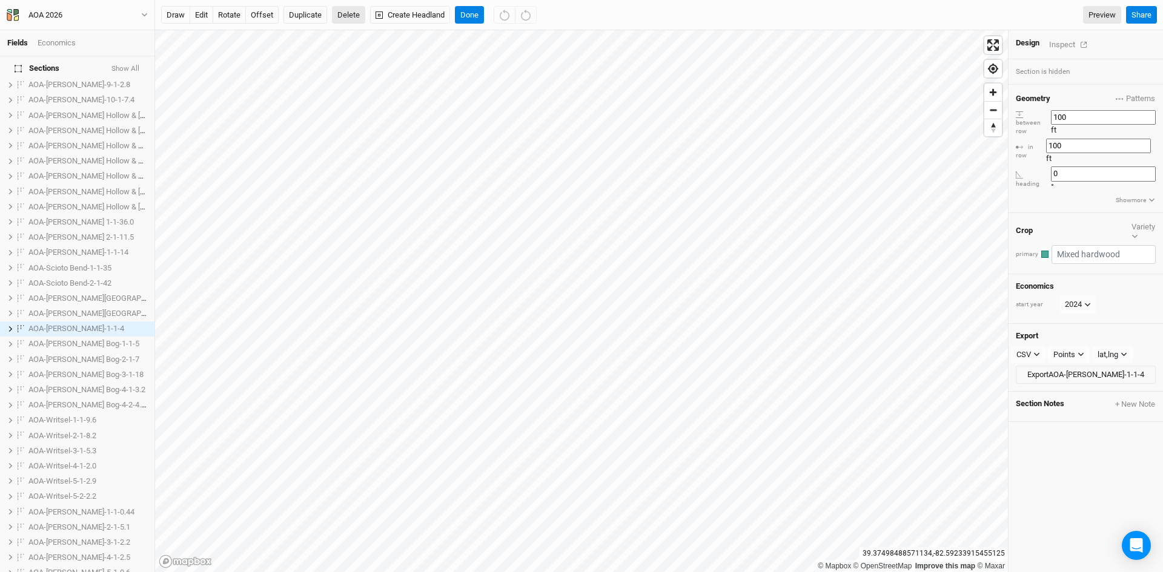
click at [348, 15] on button "Delete" at bounding box center [348, 15] width 33 height 18
click at [417, 8] on button "Confirm" at bounding box center [436, 15] width 38 height 18
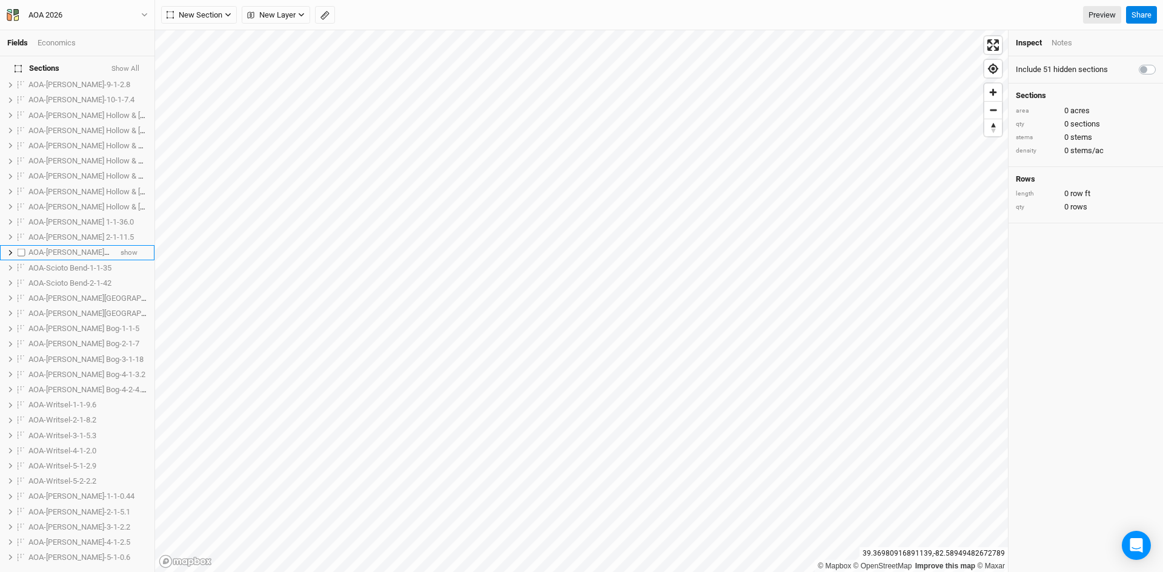
click at [59, 248] on span "AOA-[PERSON_NAME]-1-1-14" at bounding box center [78, 252] width 100 height 9
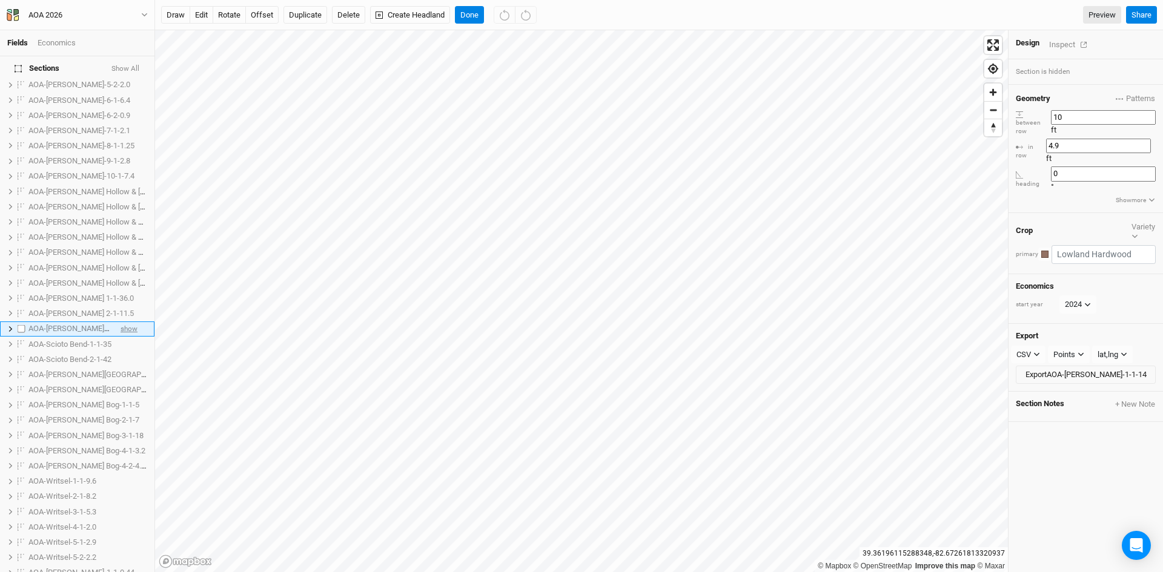
click at [127, 322] on span "show" at bounding box center [129, 329] width 17 height 15
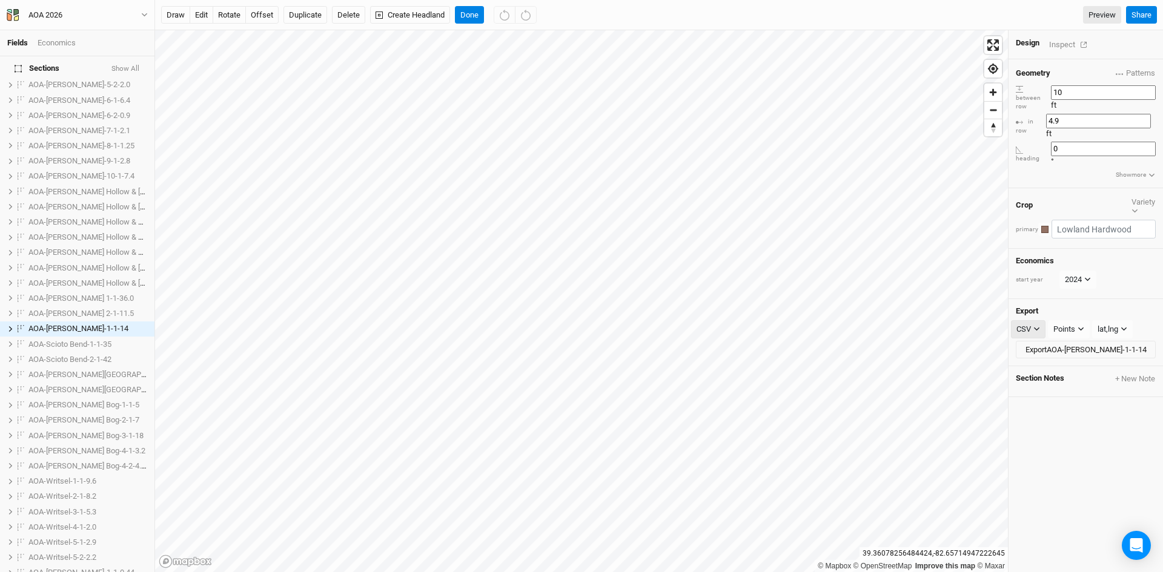
click at [1033, 326] on icon "button" at bounding box center [1036, 329] width 7 height 7
click at [1044, 334] on span "KML" at bounding box center [1036, 337] width 20 height 14
click at [1068, 323] on div "Points" at bounding box center [1066, 329] width 22 height 12
click at [1086, 336] on span "Boundary" at bounding box center [1085, 337] width 42 height 14
click at [1064, 341] on button "Export AOA-[PERSON_NAME]-1-1-14" at bounding box center [1086, 350] width 140 height 18
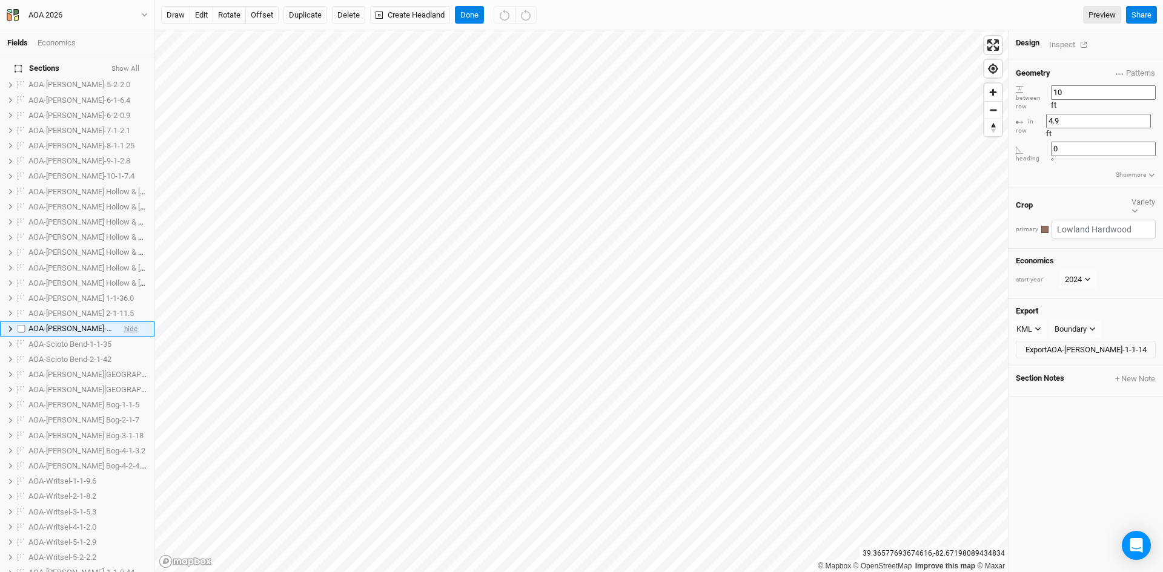
click at [124, 322] on span "hide" at bounding box center [130, 329] width 13 height 15
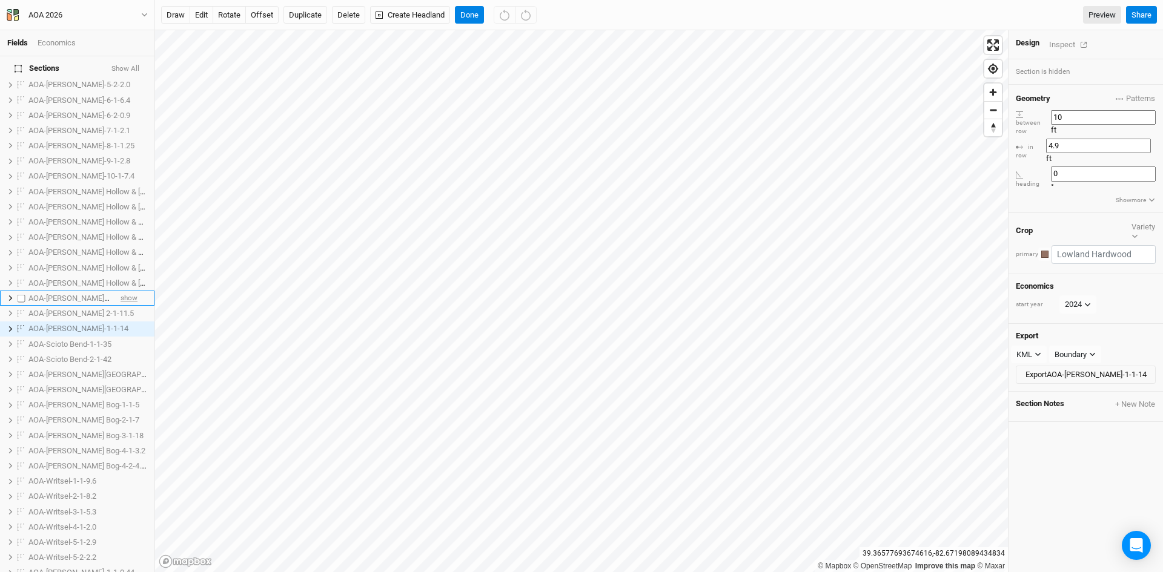
click at [121, 291] on span "show" at bounding box center [129, 298] width 17 height 15
click at [121, 306] on span "show" at bounding box center [129, 313] width 17 height 15
click at [22, 291] on label at bounding box center [21, 298] width 15 height 15
click at [22, 294] on input "checkbox" at bounding box center [22, 298] width 8 height 8
checkbox input "true"
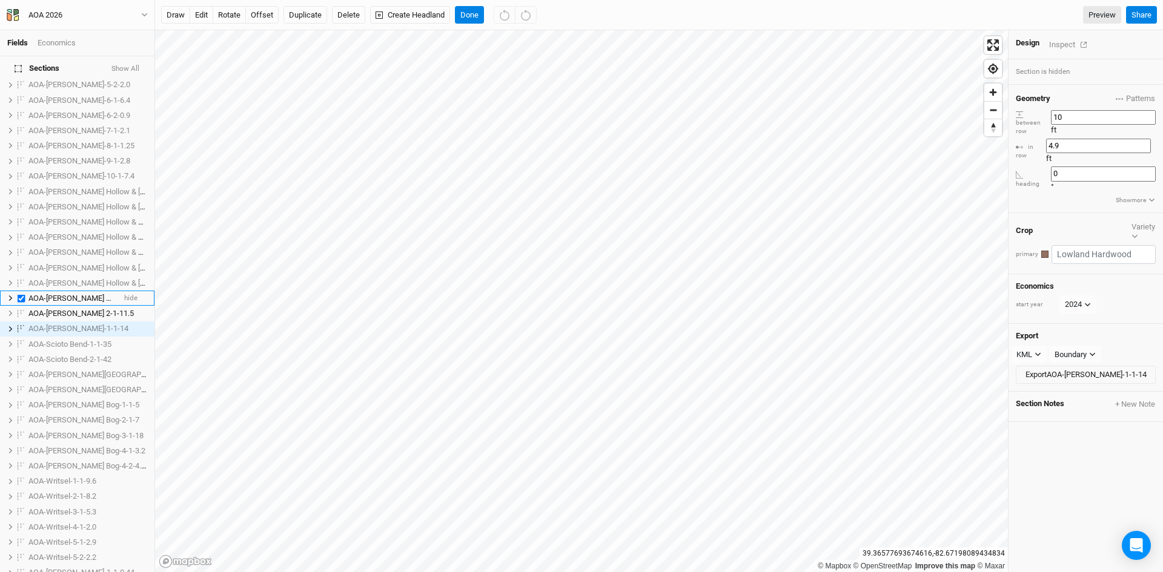
scroll to position [279, 0]
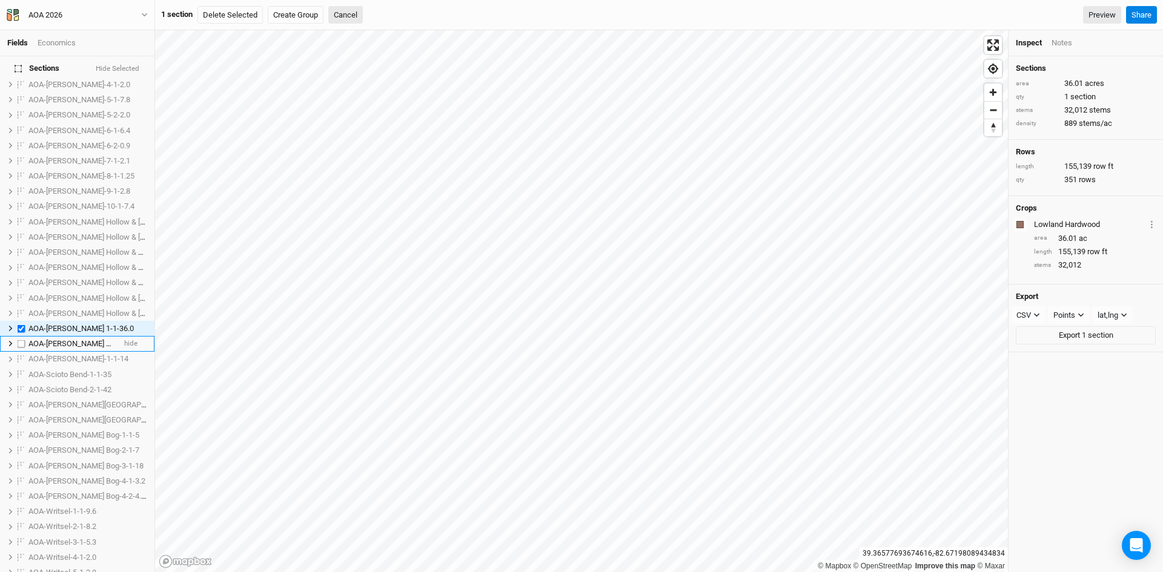
click at [22, 336] on label at bounding box center [21, 343] width 15 height 15
click at [22, 340] on input "checkbox" at bounding box center [22, 344] width 8 height 8
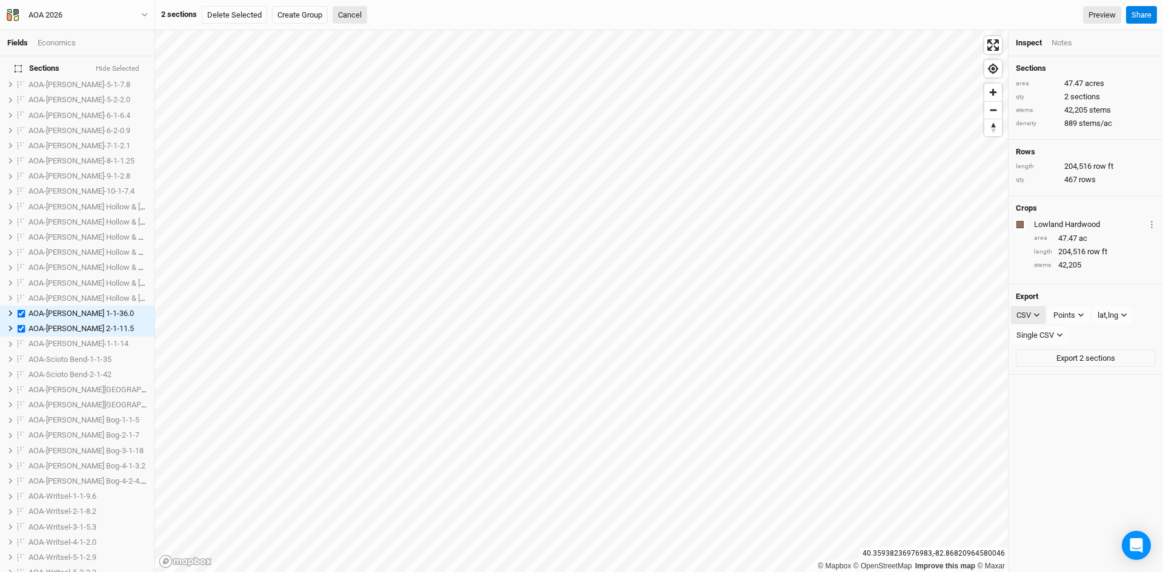
click at [1038, 310] on button "CSV" at bounding box center [1028, 315] width 35 height 18
click at [1047, 379] on button "KML" at bounding box center [1059, 377] width 96 height 19
click at [1074, 313] on div "Points" at bounding box center [1066, 316] width 22 height 12
click at [1087, 378] on span "Boundary" at bounding box center [1085, 378] width 42 height 14
click at [1070, 333] on button "Export 2 sections" at bounding box center [1086, 335] width 140 height 18
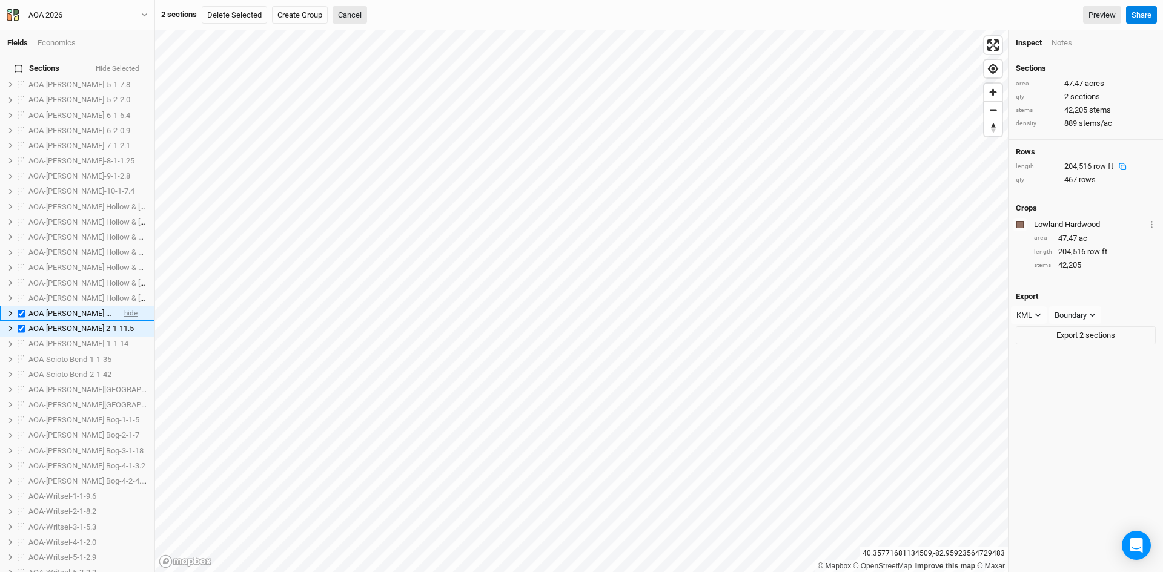
click at [124, 306] on span "hide" at bounding box center [130, 313] width 13 height 15
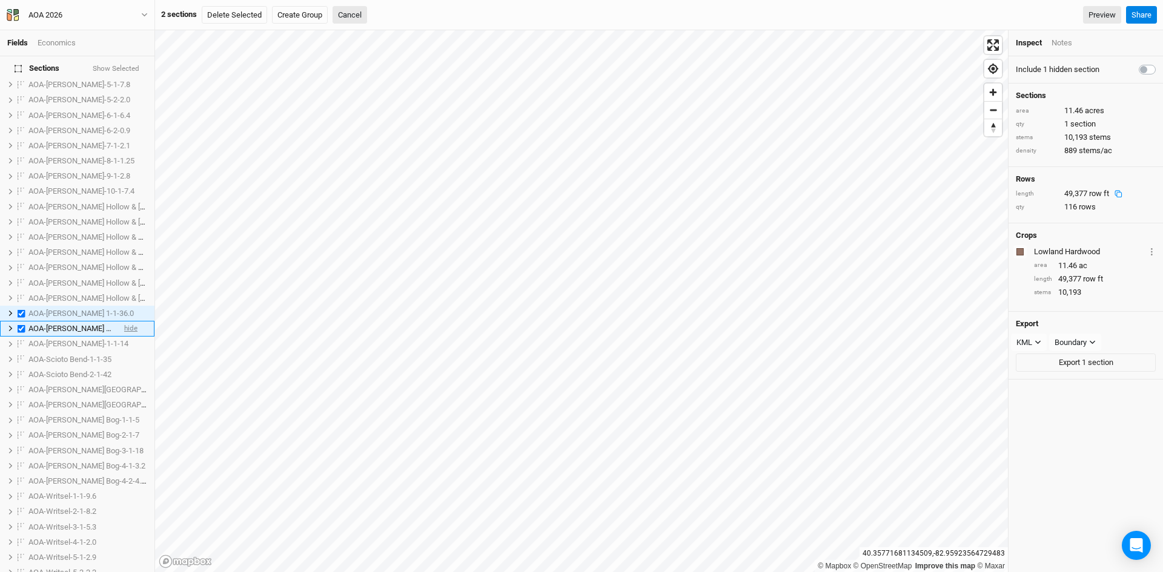
click at [124, 322] on span "hide" at bounding box center [130, 329] width 13 height 15
click at [128, 321] on li "AOA-[PERSON_NAME] 2-1-11.5 show" at bounding box center [77, 328] width 154 height 15
checkbox input "false"
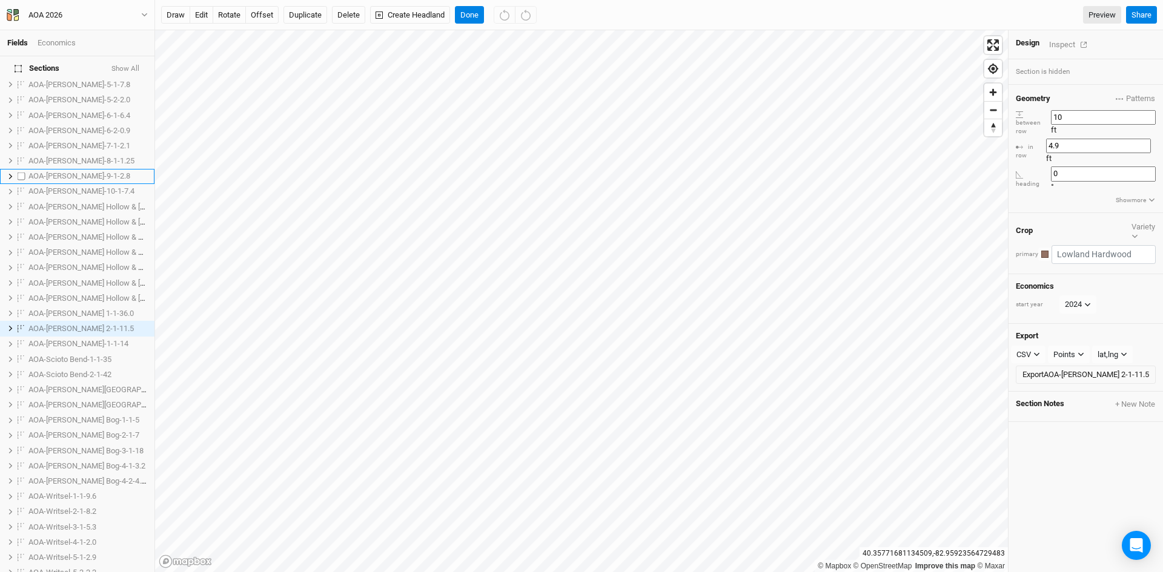
scroll to position [0, 0]
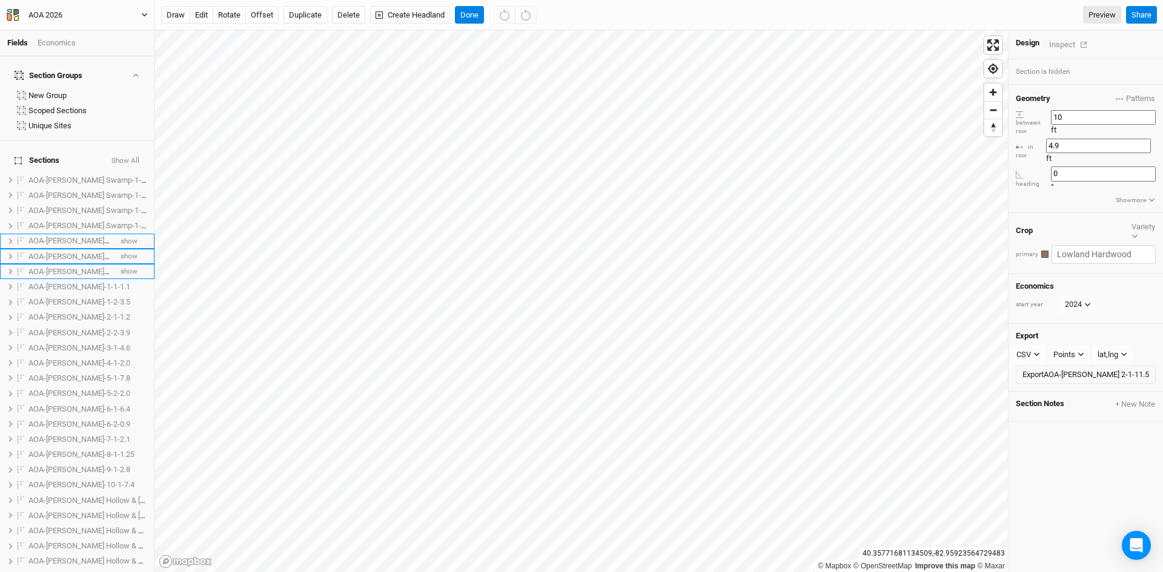
click at [142, 12] on icon "button" at bounding box center [144, 15] width 7 height 7
click at [93, 31] on button "Back" at bounding box center [100, 34] width 96 height 16
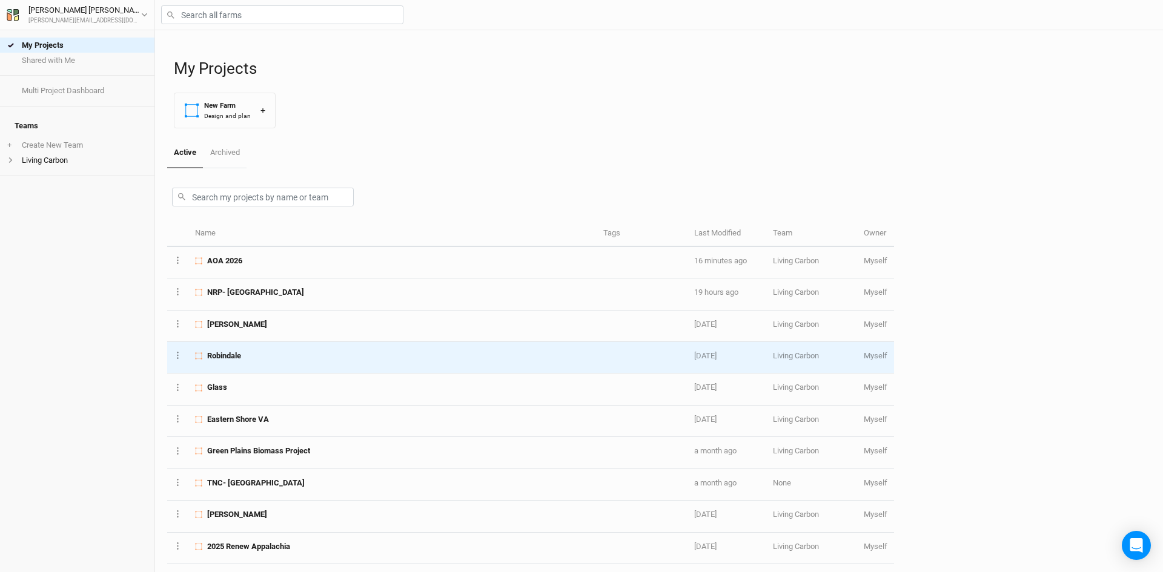
click at [266, 355] on div "Robindale" at bounding box center [392, 356] width 394 height 11
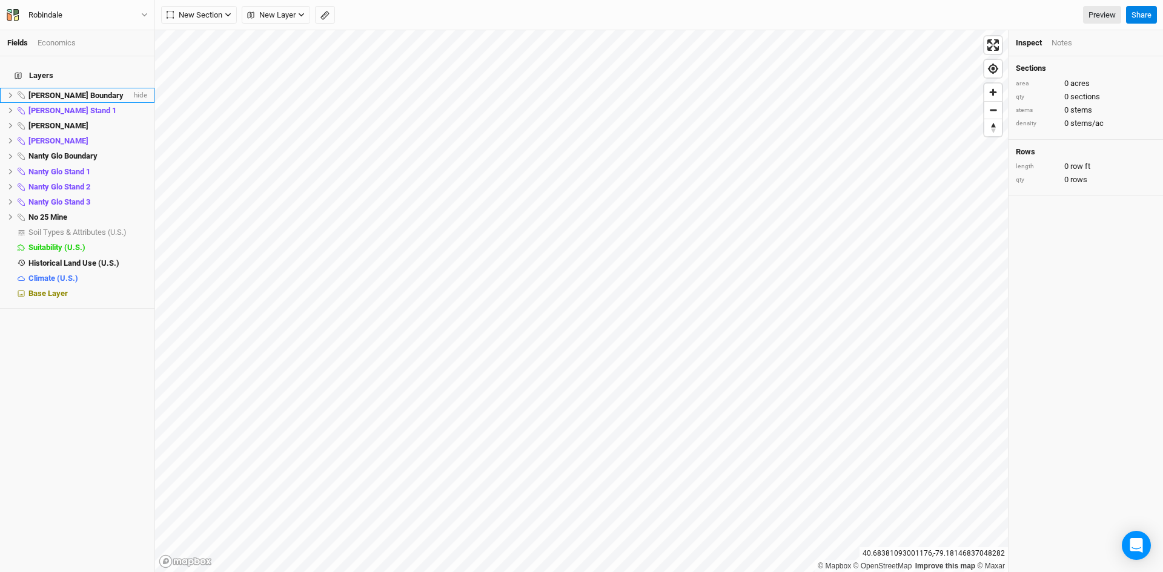
click at [7, 92] on icon at bounding box center [10, 95] width 7 height 7
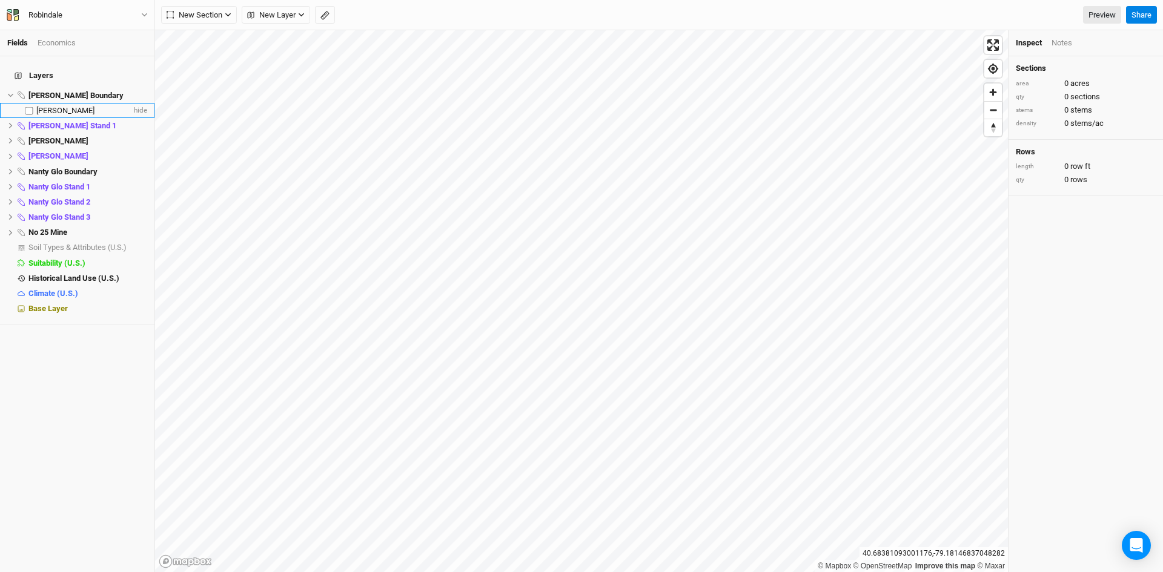
click at [78, 106] on span "[PERSON_NAME]" at bounding box center [65, 110] width 58 height 9
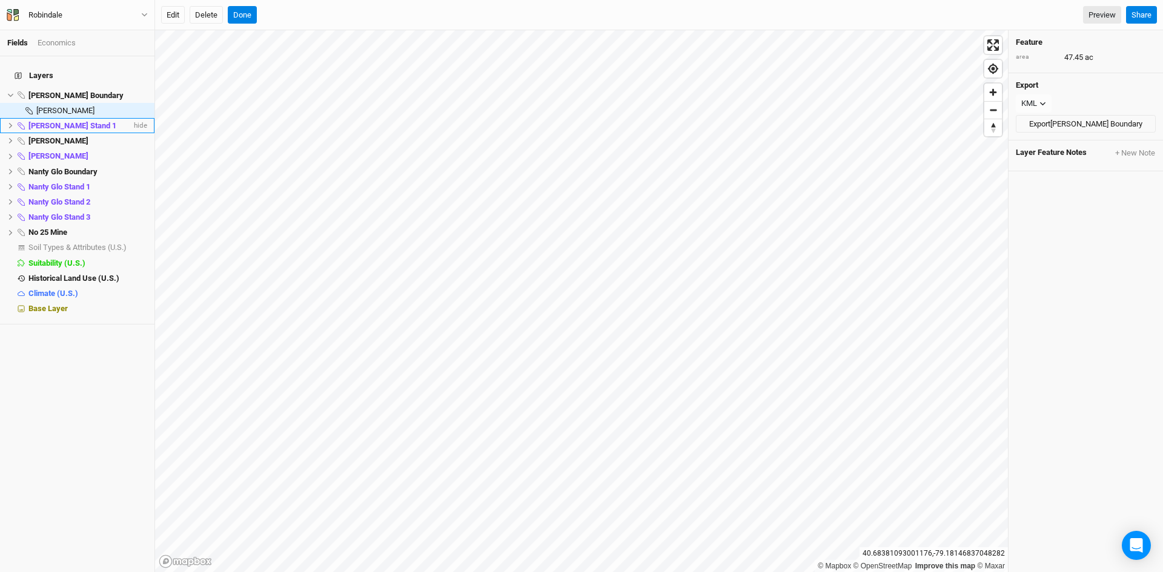
click at [12, 122] on icon at bounding box center [10, 125] width 7 height 7
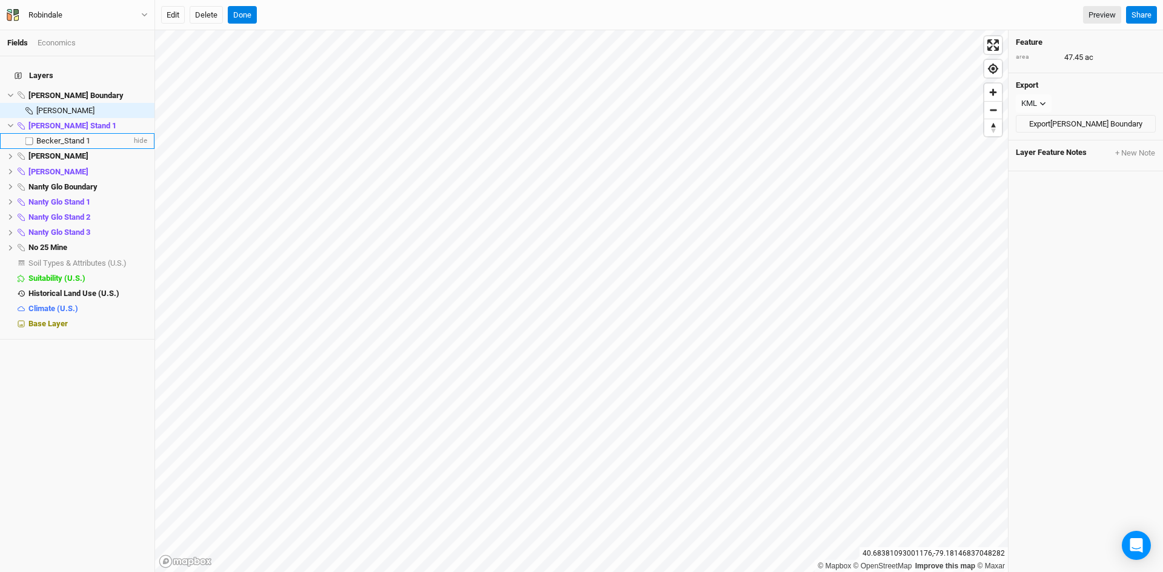
click at [67, 136] on span "Becker_Stand 1" at bounding box center [63, 140] width 54 height 9
click at [75, 136] on span "Becker_Stand 1" at bounding box center [63, 140] width 54 height 9
click at [1045, 104] on icon "button" at bounding box center [1042, 104] width 7 height 7
click at [1044, 147] on span "KML" at bounding box center [1041, 148] width 20 height 14
click at [1065, 121] on button "Export [PERSON_NAME] Stand 1" at bounding box center [1086, 124] width 140 height 18
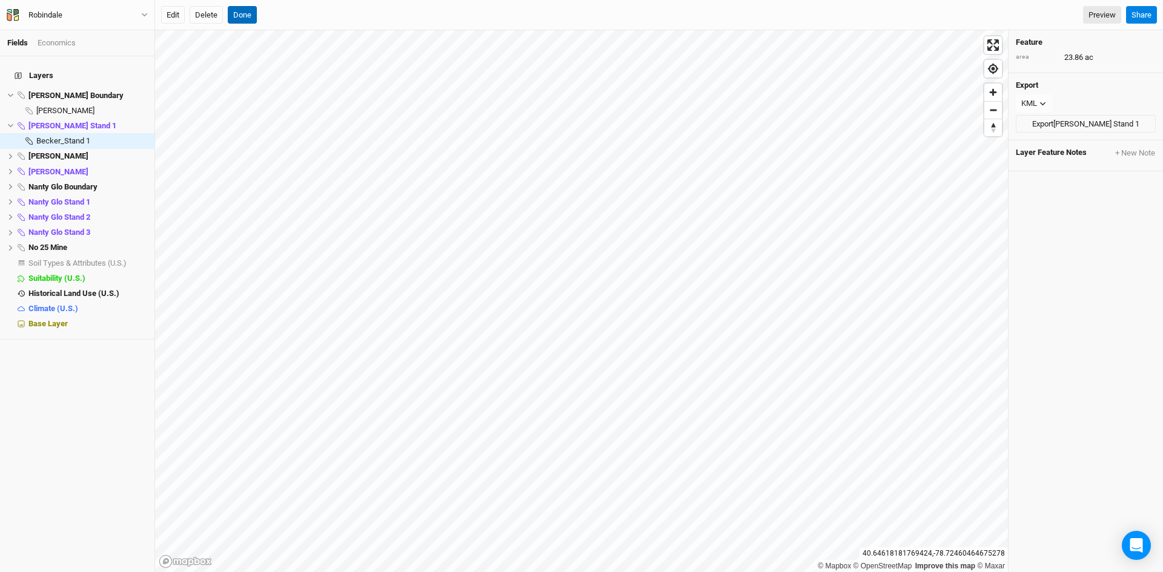
click at [241, 8] on button "Done" at bounding box center [242, 15] width 29 height 18
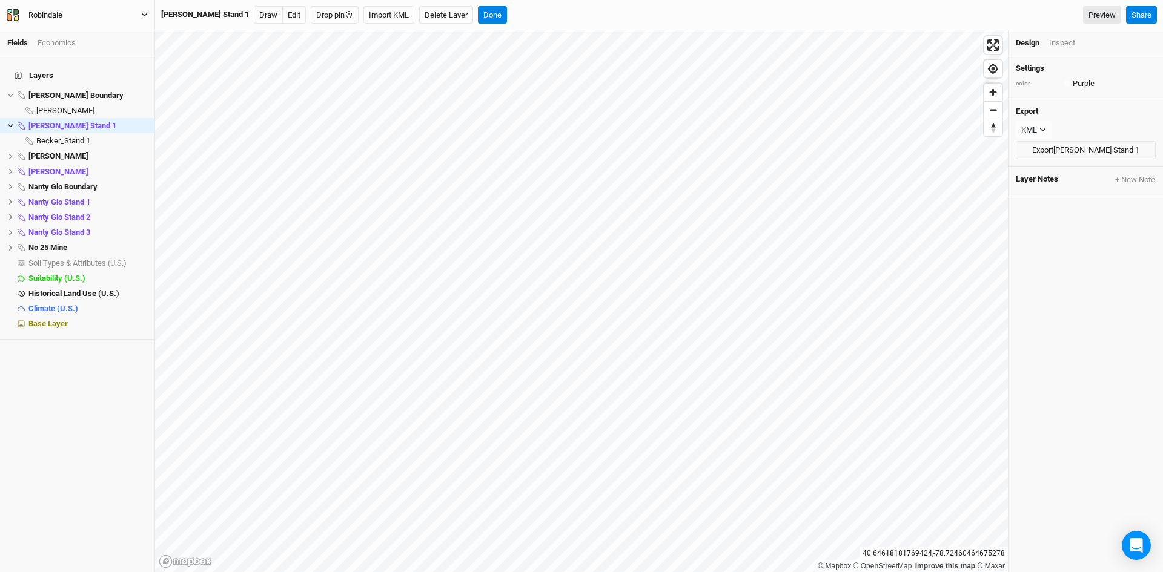
click at [137, 12] on button "Robindale" at bounding box center [77, 14] width 142 height 13
click at [88, 34] on button "Back" at bounding box center [100, 34] width 96 height 16
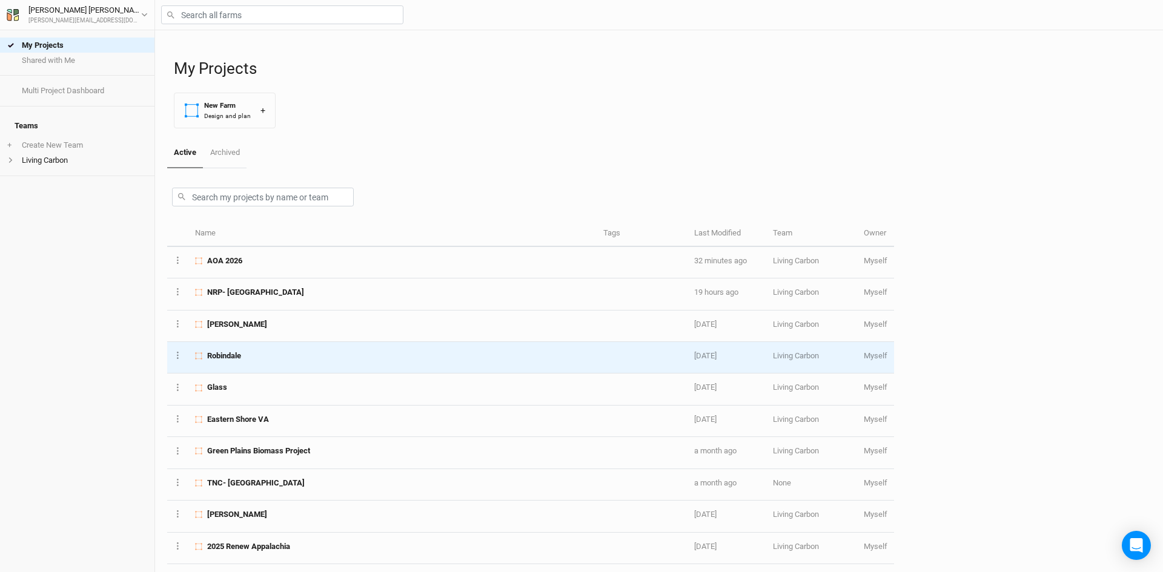
click at [244, 357] on div "Robindale" at bounding box center [392, 356] width 394 height 11
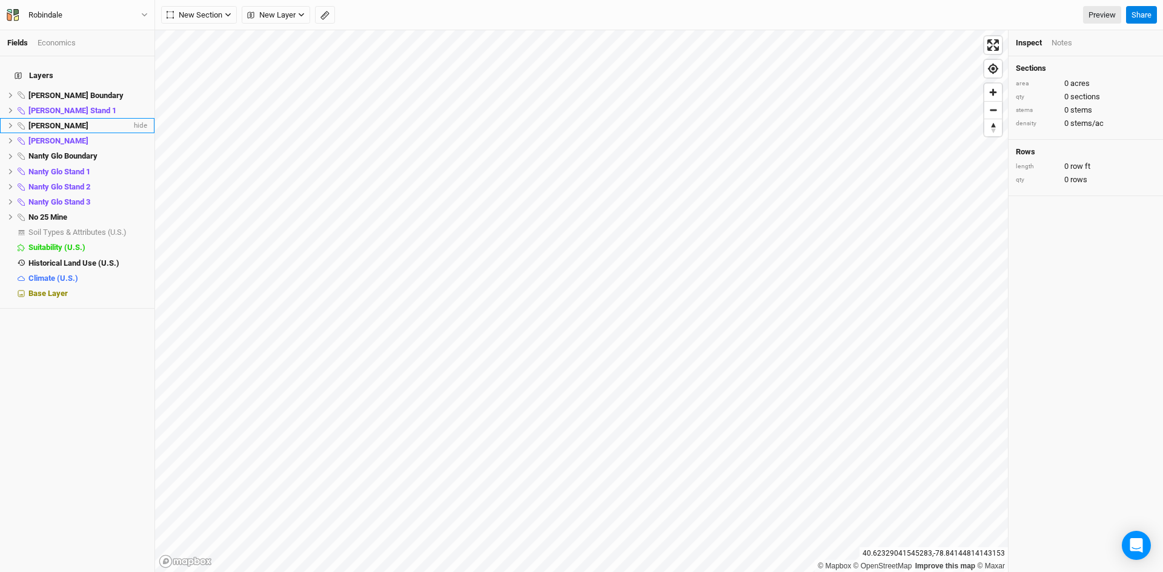
click at [53, 121] on span "[PERSON_NAME]" at bounding box center [58, 125] width 60 height 9
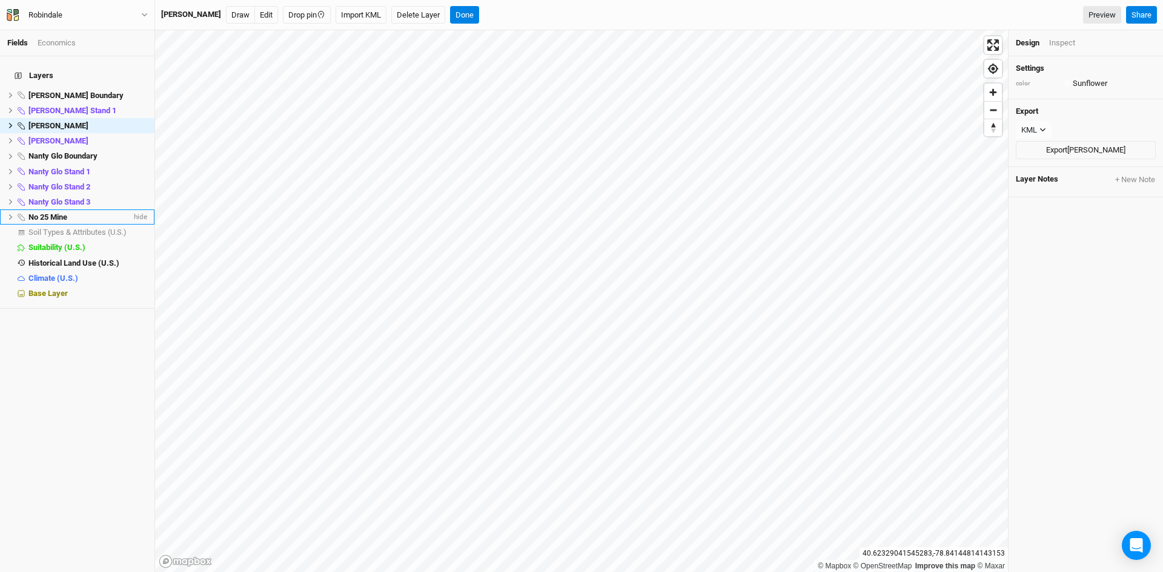
click at [11, 214] on icon at bounding box center [10, 217] width 7 height 7
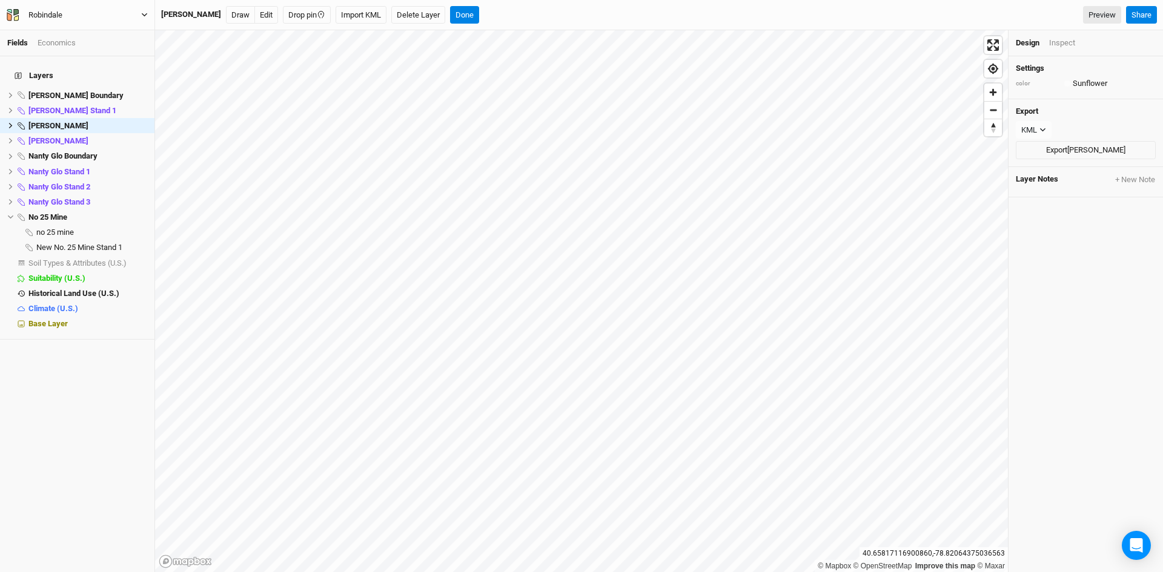
click at [139, 13] on button "Robindale" at bounding box center [77, 14] width 142 height 13
click at [87, 34] on button "Back" at bounding box center [100, 34] width 96 height 16
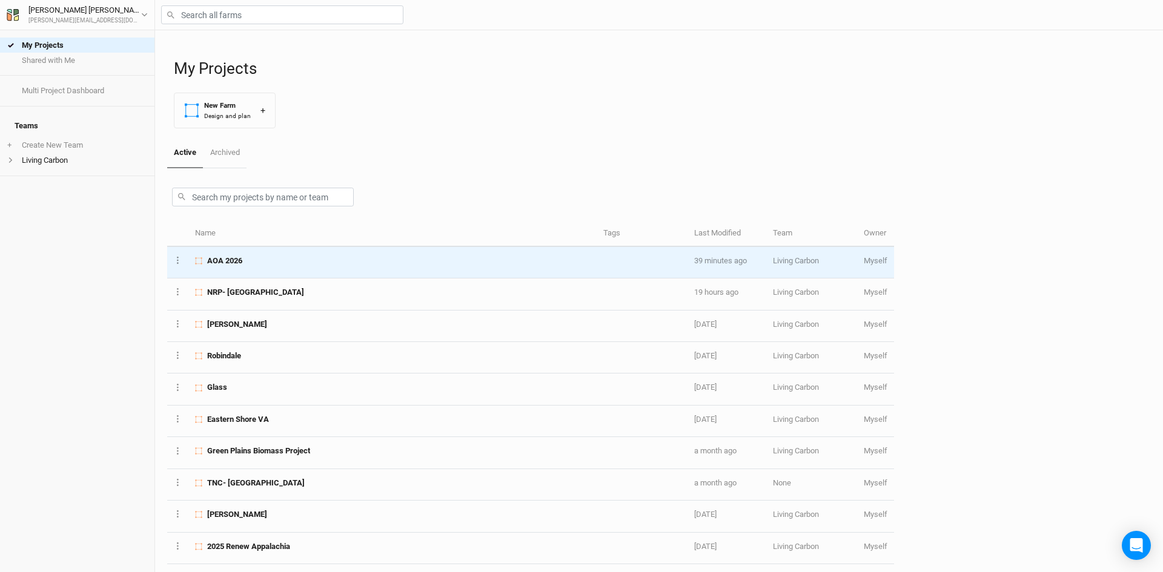
click at [276, 261] on div "AOA 2026" at bounding box center [392, 261] width 394 height 11
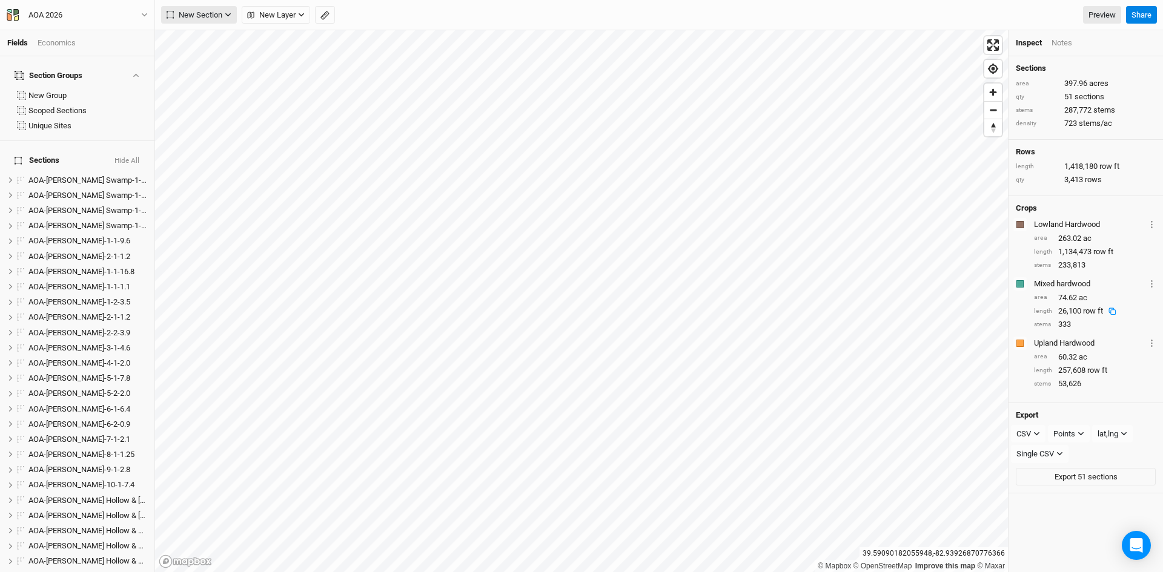
click at [207, 14] on span "New Section" at bounding box center [195, 15] width 56 height 12
click at [210, 39] on button "Grid" at bounding box center [210, 39] width 96 height 19
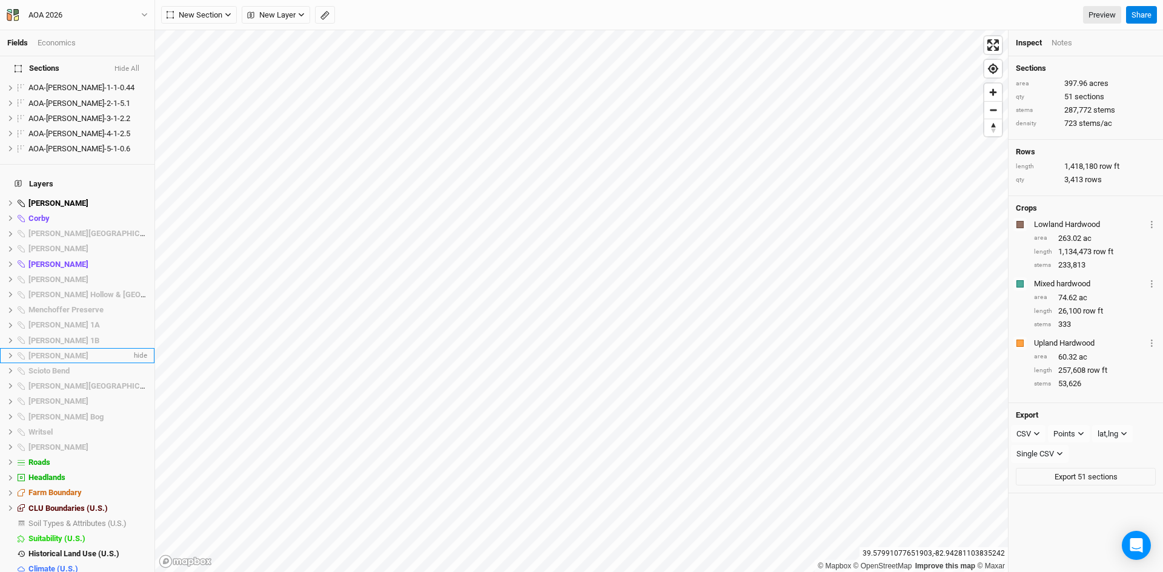
scroll to position [800, 0]
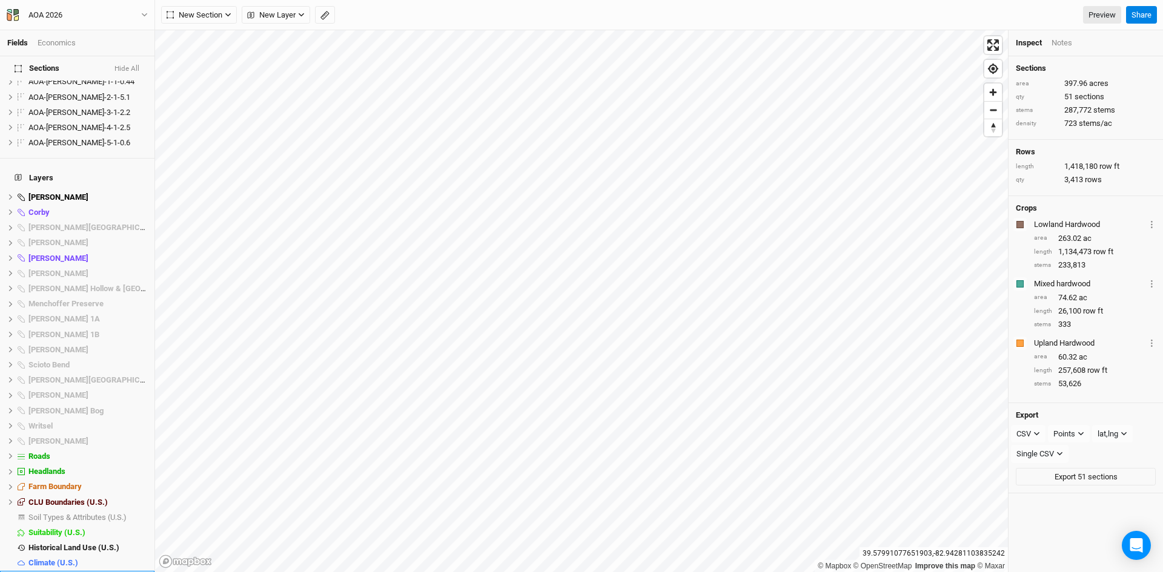
click at [53, 572] on span "Base Layer" at bounding box center [47, 578] width 39 height 9
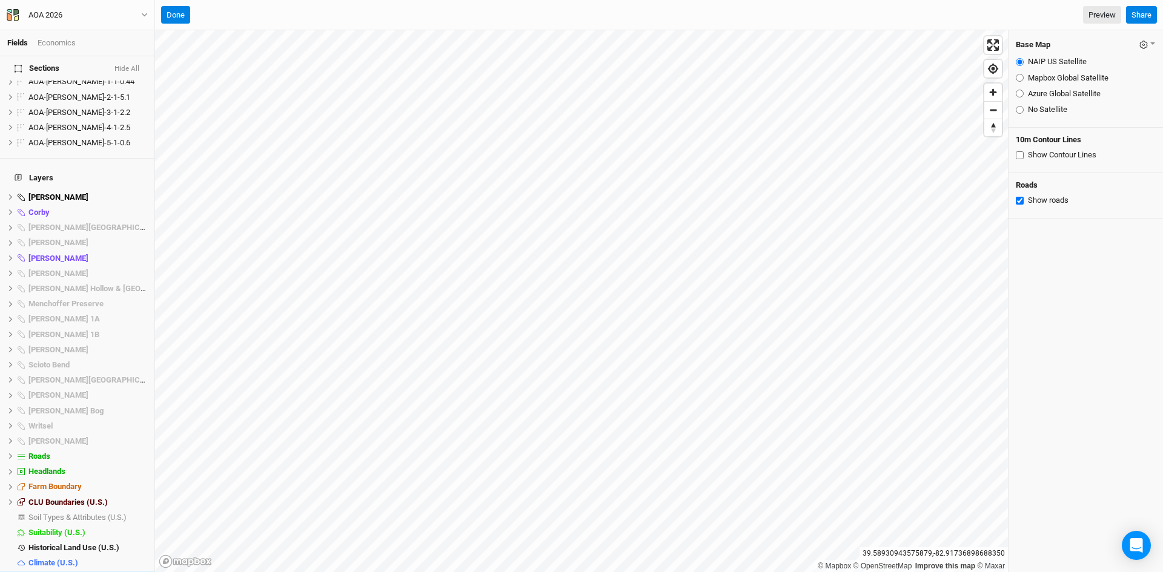
click at [1020, 77] on input "Mapbox Global Satellite" at bounding box center [1020, 78] width 8 height 8
radio input "true"
click at [176, 12] on button "Done" at bounding box center [175, 15] width 29 height 18
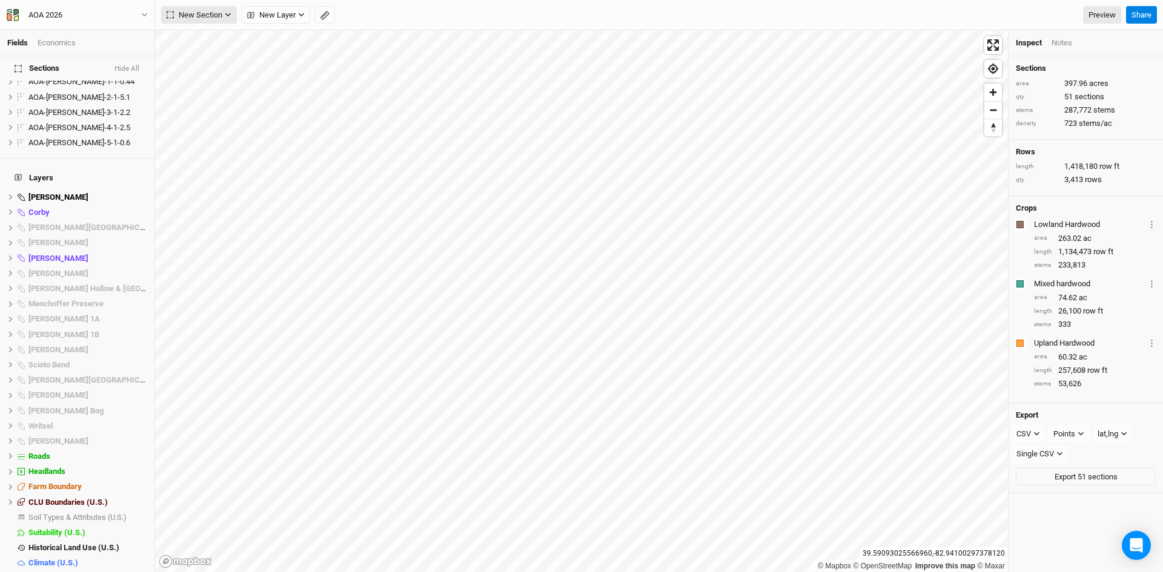
click at [207, 12] on span "New Section" at bounding box center [195, 15] width 56 height 12
click at [193, 39] on div "Grid" at bounding box center [196, 40] width 18 height 14
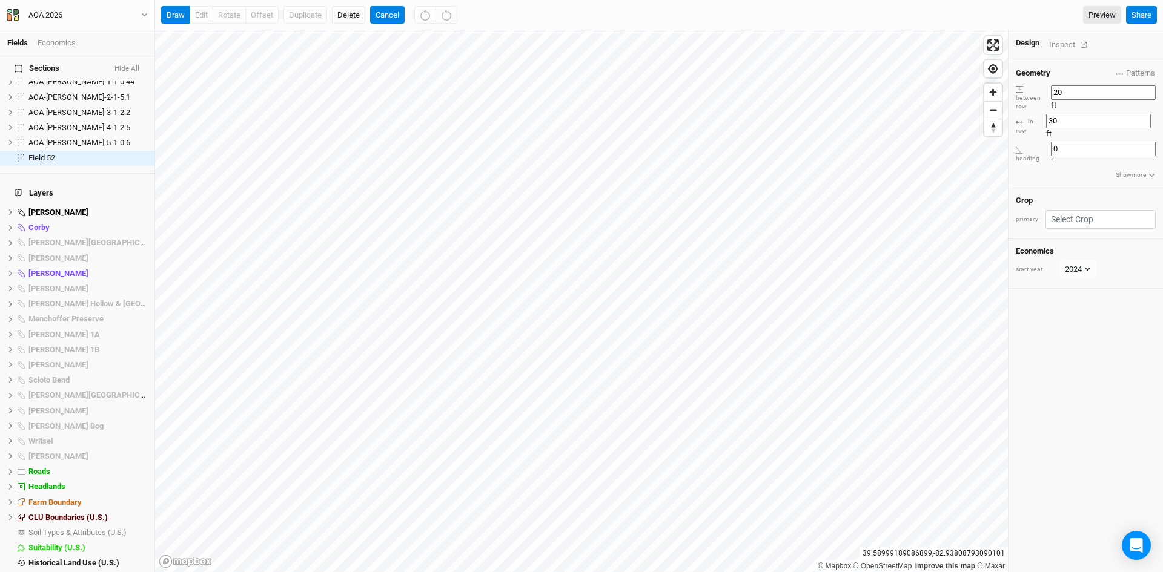
scroll to position [629, 0]
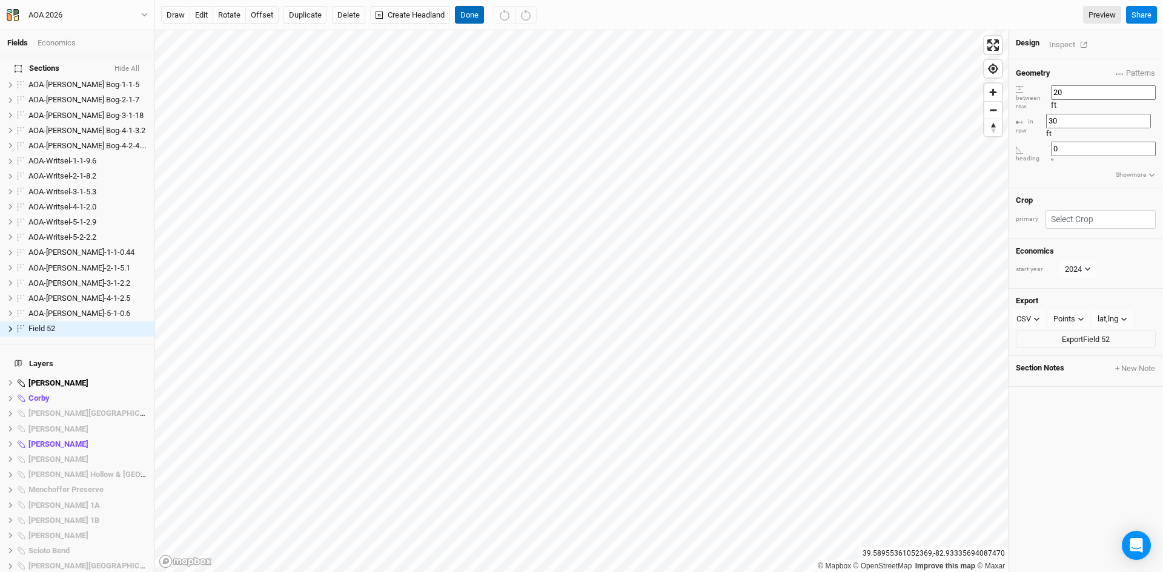
click at [466, 9] on button "Done" at bounding box center [469, 15] width 29 height 18
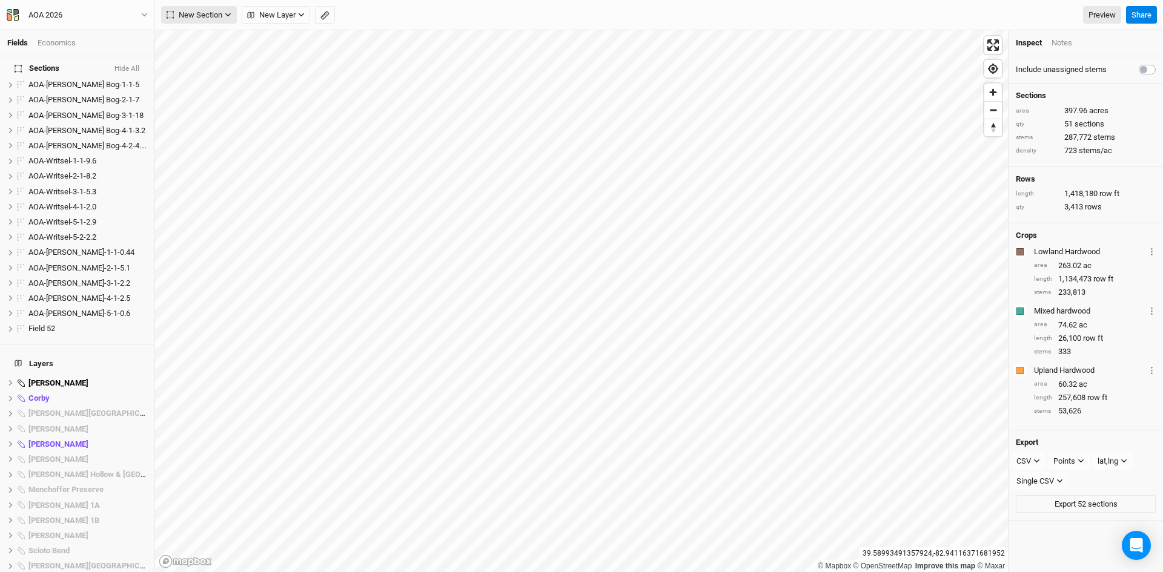
click at [207, 7] on button "New Section" at bounding box center [199, 15] width 76 height 18
click at [193, 35] on div "Grid" at bounding box center [196, 40] width 18 height 14
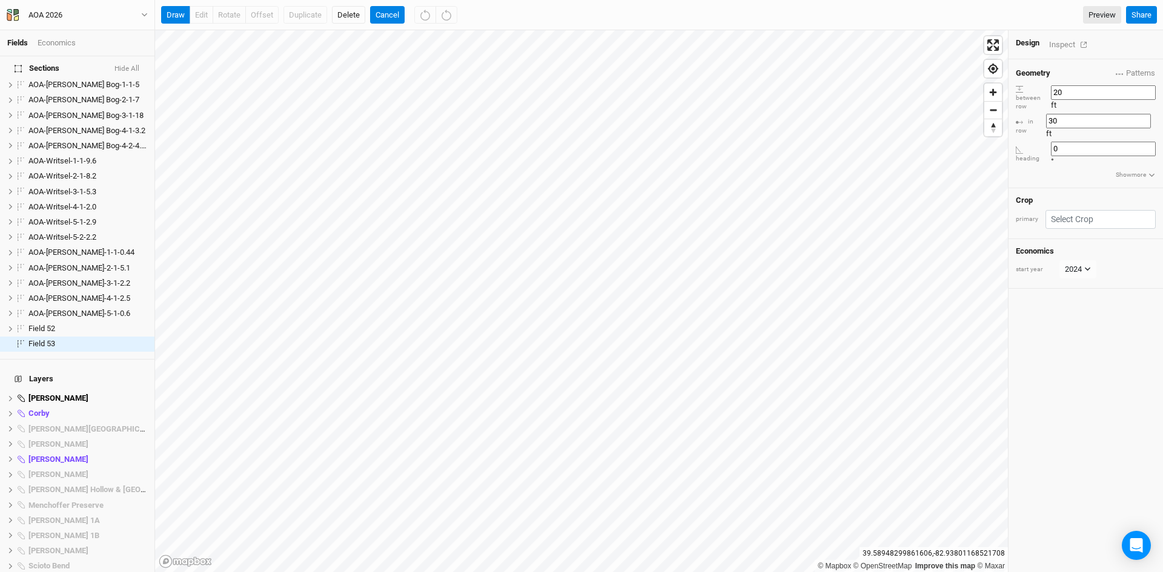
scroll to position [644, 0]
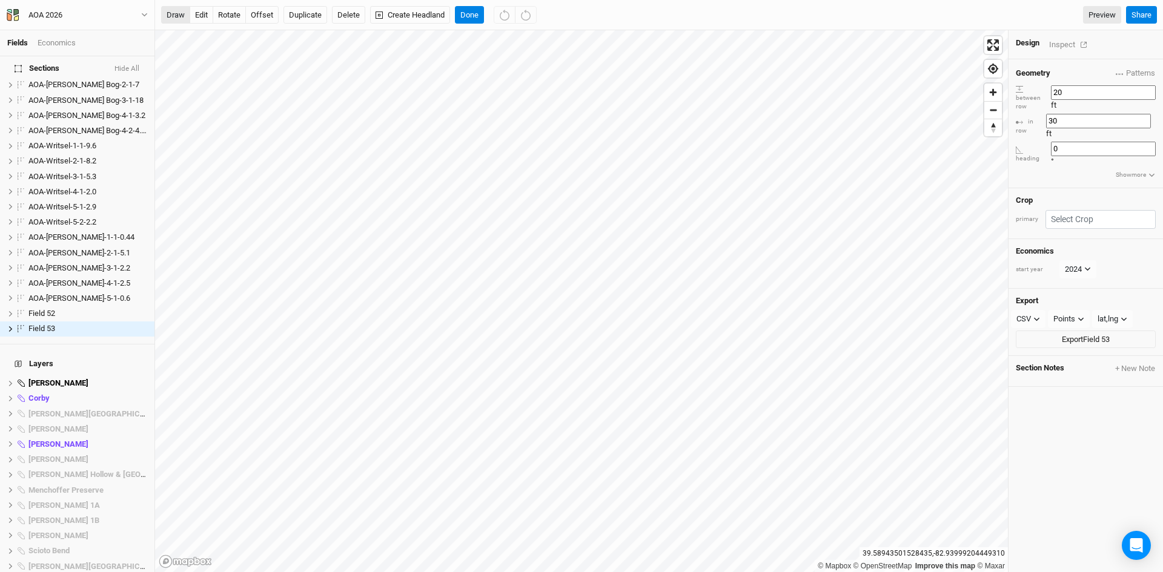
click at [167, 11] on button "draw" at bounding box center [175, 15] width 29 height 18
click at [471, 11] on button "Cancel" at bounding box center [472, 15] width 35 height 18
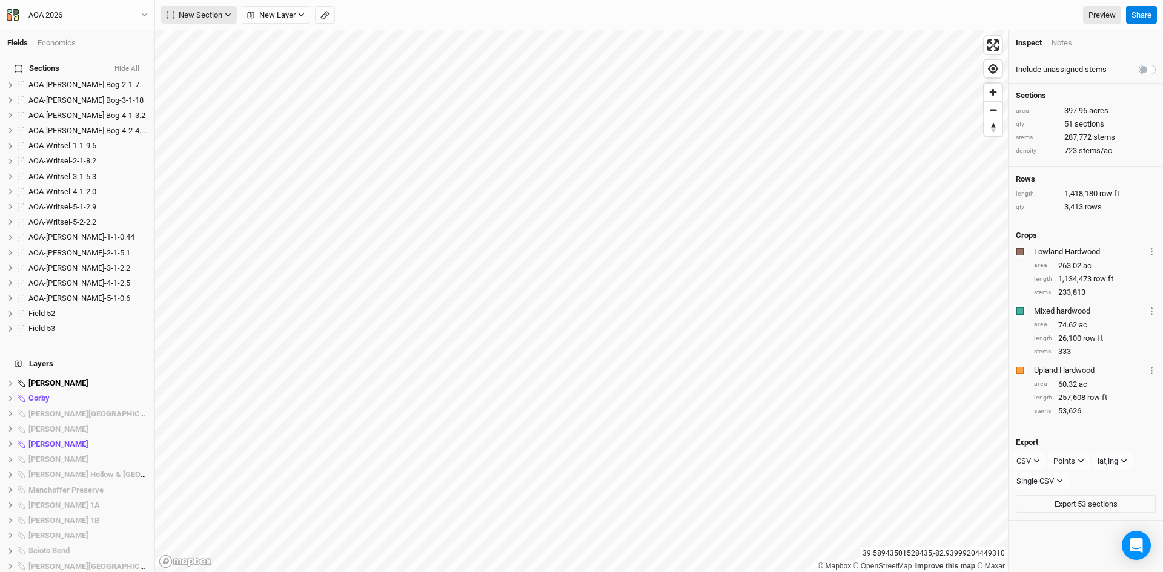
click at [215, 19] on span "New Section" at bounding box center [195, 15] width 56 height 12
click at [197, 37] on div "Grid" at bounding box center [196, 40] width 18 height 14
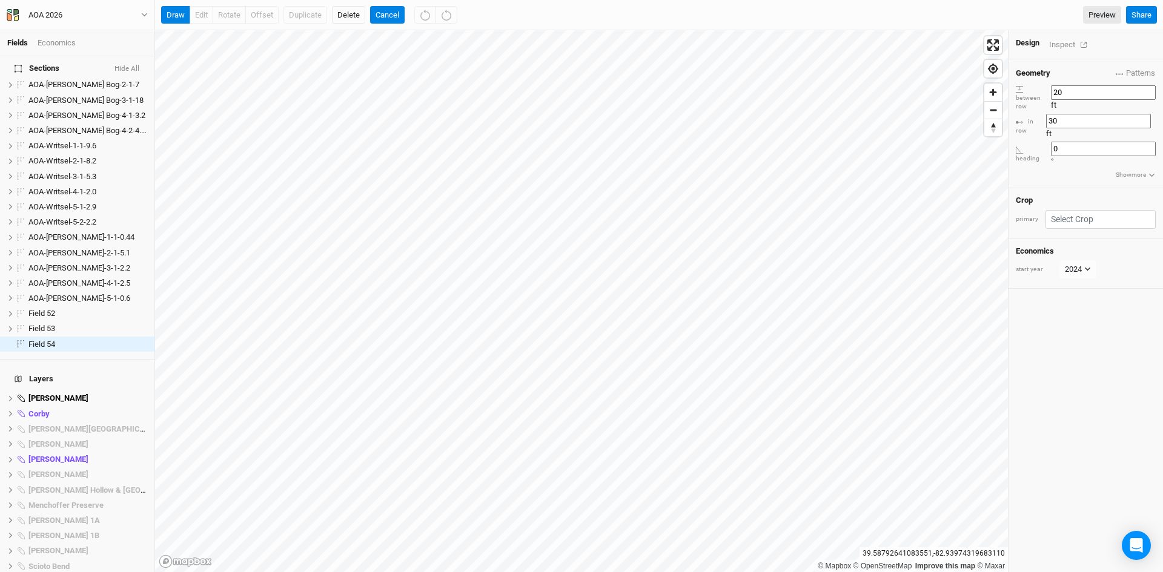
scroll to position [660, 0]
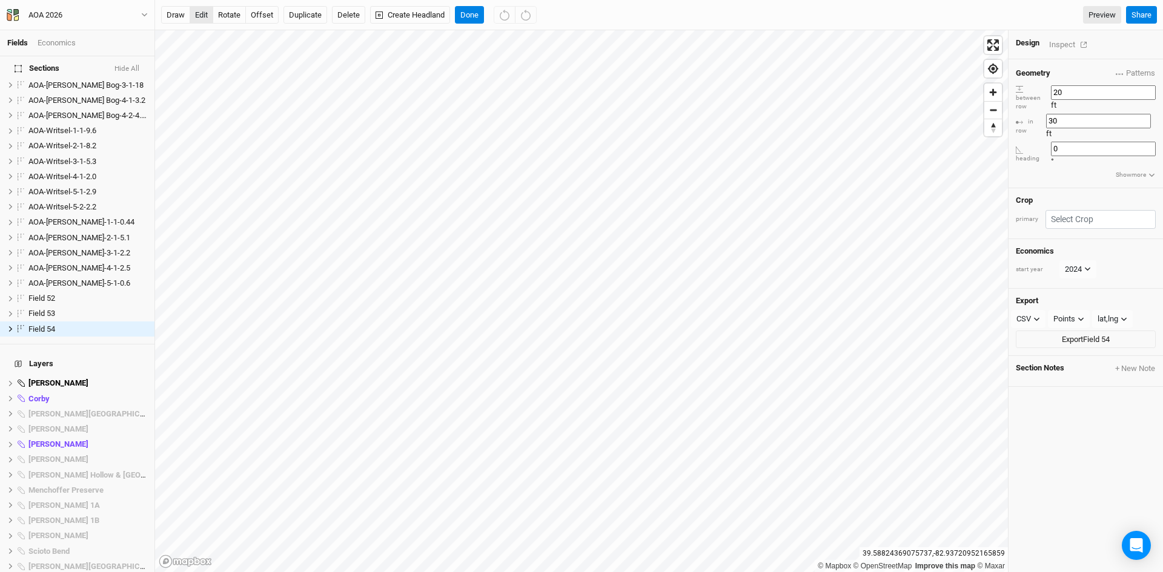
click at [200, 13] on button "edit" at bounding box center [202, 15] width 24 height 18
click at [466, 9] on button "Done" at bounding box center [469, 15] width 29 height 18
click at [198, 12] on button "edit" at bounding box center [202, 15] width 24 height 18
click at [468, 13] on button "Done" at bounding box center [469, 15] width 29 height 18
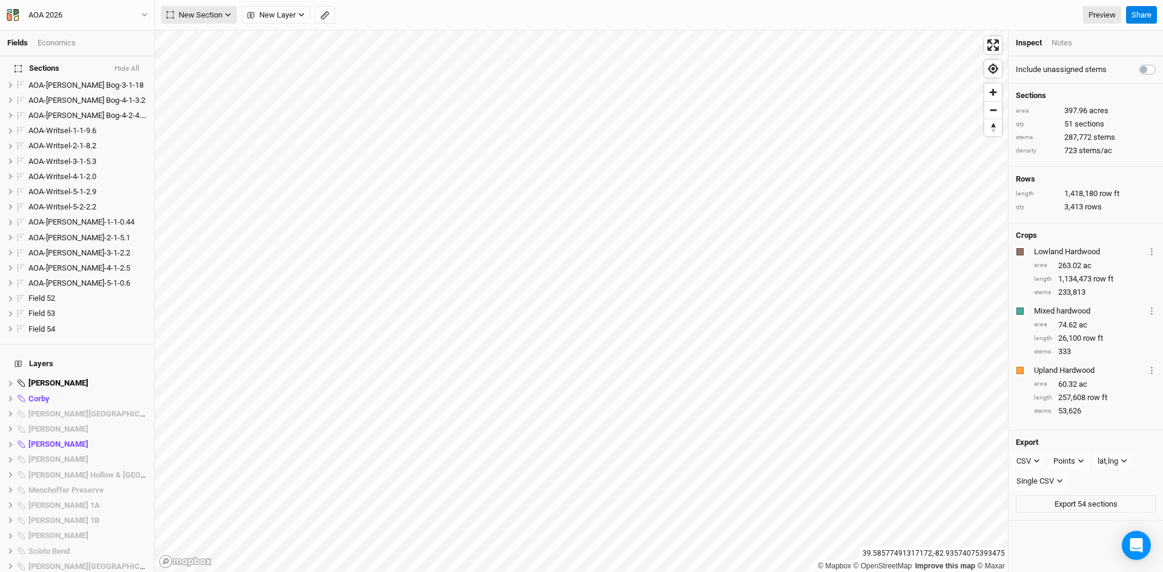
click at [193, 13] on span "New Section" at bounding box center [195, 15] width 56 height 12
click at [203, 38] on div "Grid" at bounding box center [196, 40] width 18 height 14
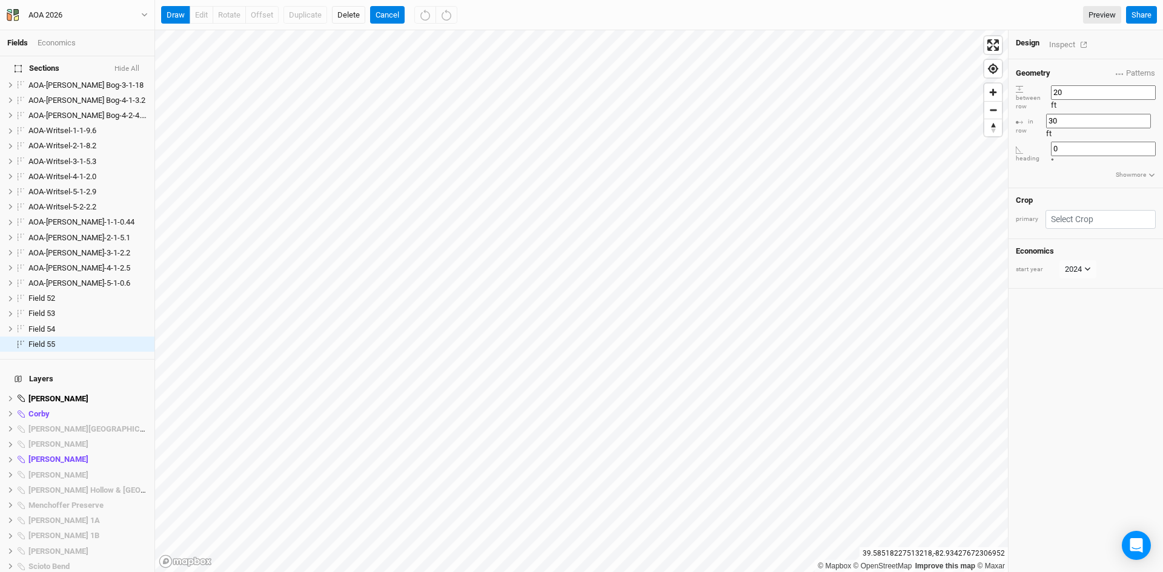
scroll to position [675, 0]
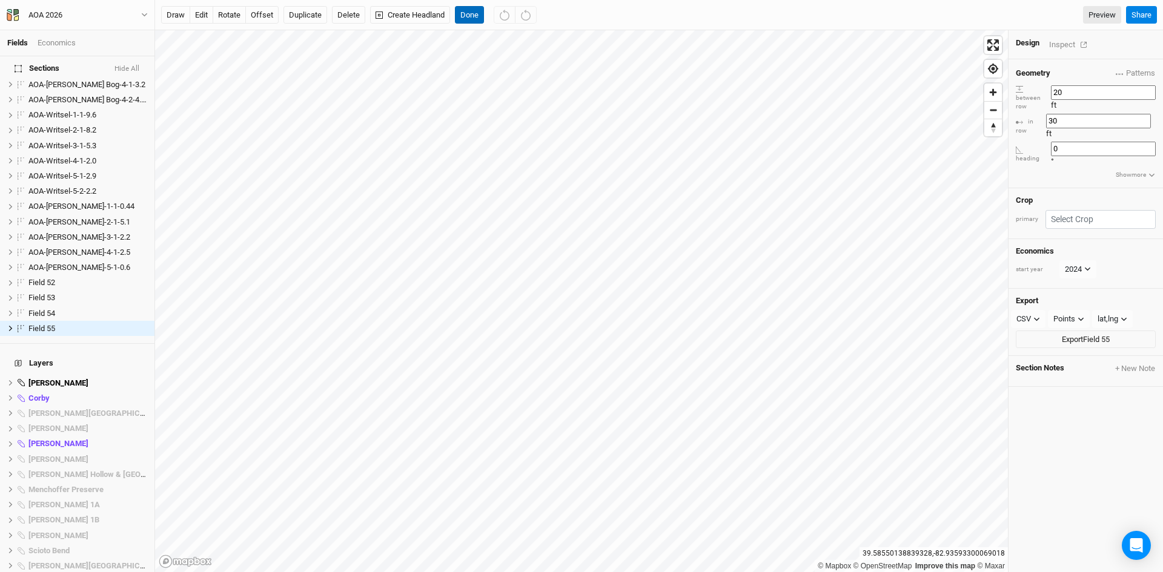
click at [465, 8] on button "Done" at bounding box center [469, 15] width 29 height 18
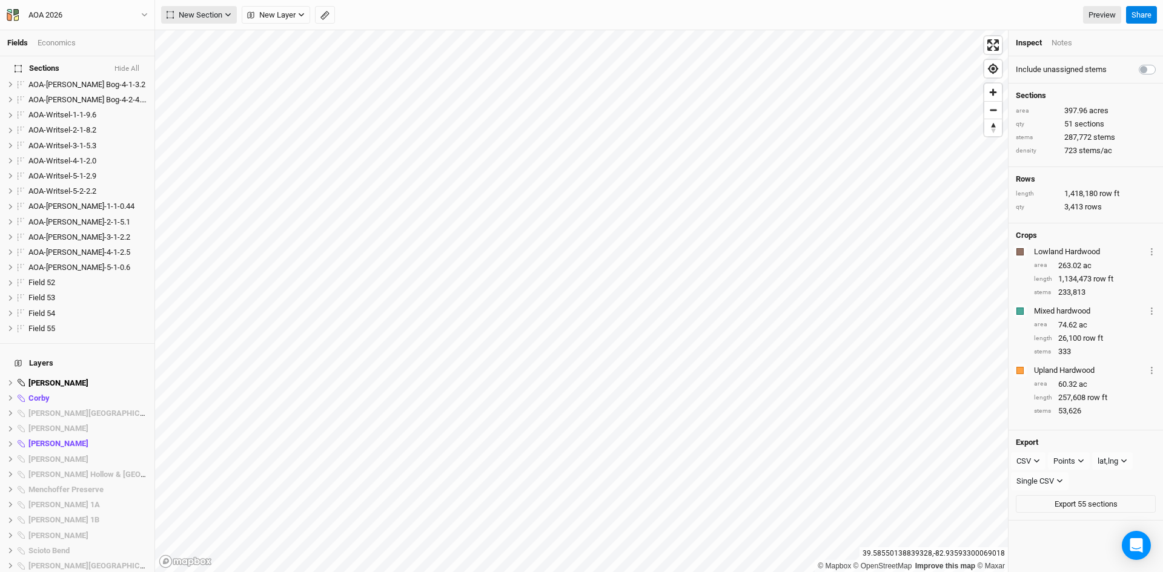
click at [188, 17] on span "New Section" at bounding box center [195, 15] width 56 height 12
click at [204, 39] on div "Grid" at bounding box center [196, 40] width 18 height 14
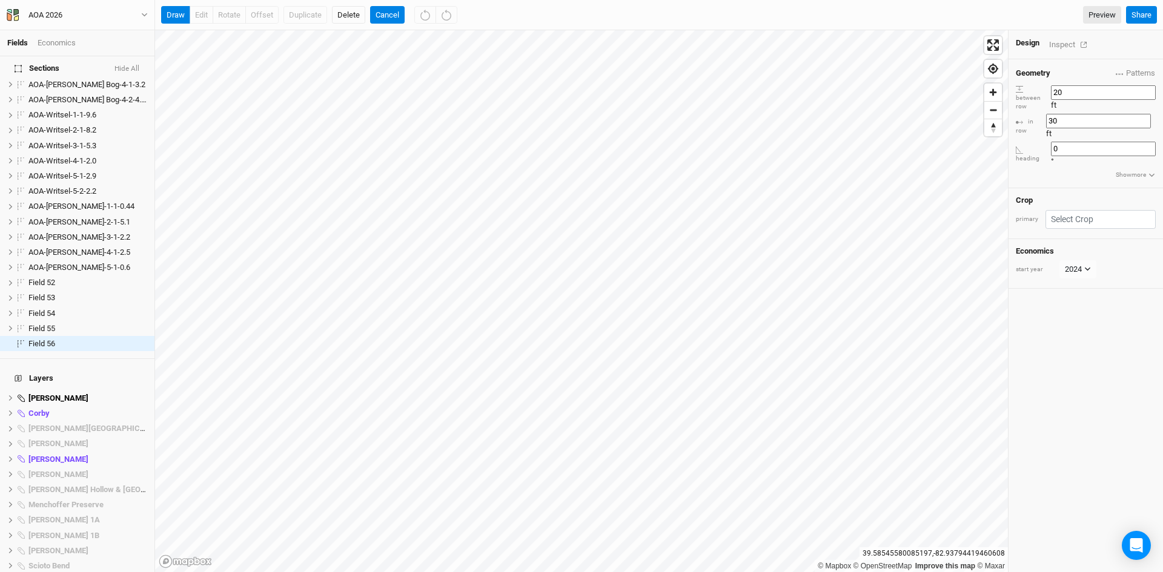
scroll to position [690, 0]
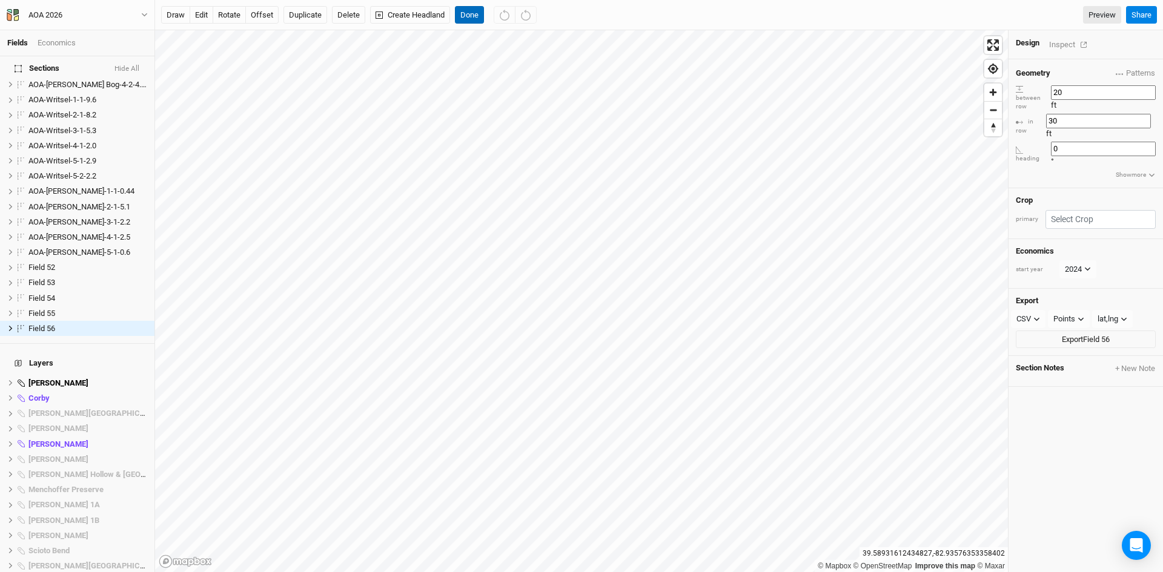
click at [469, 17] on button "Done" at bounding box center [469, 15] width 29 height 18
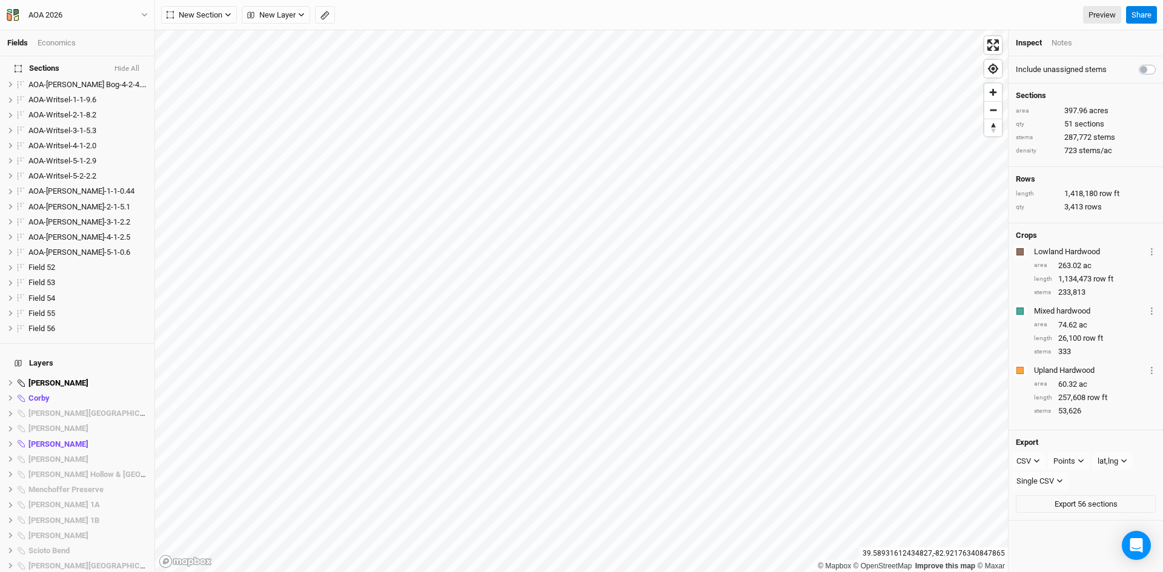
click at [1160, 62] on label at bounding box center [1160, 62] width 0 height 0
click at [1139, 68] on input "checkbox" at bounding box center [1144, 68] width 10 height 12
checkbox input "true"
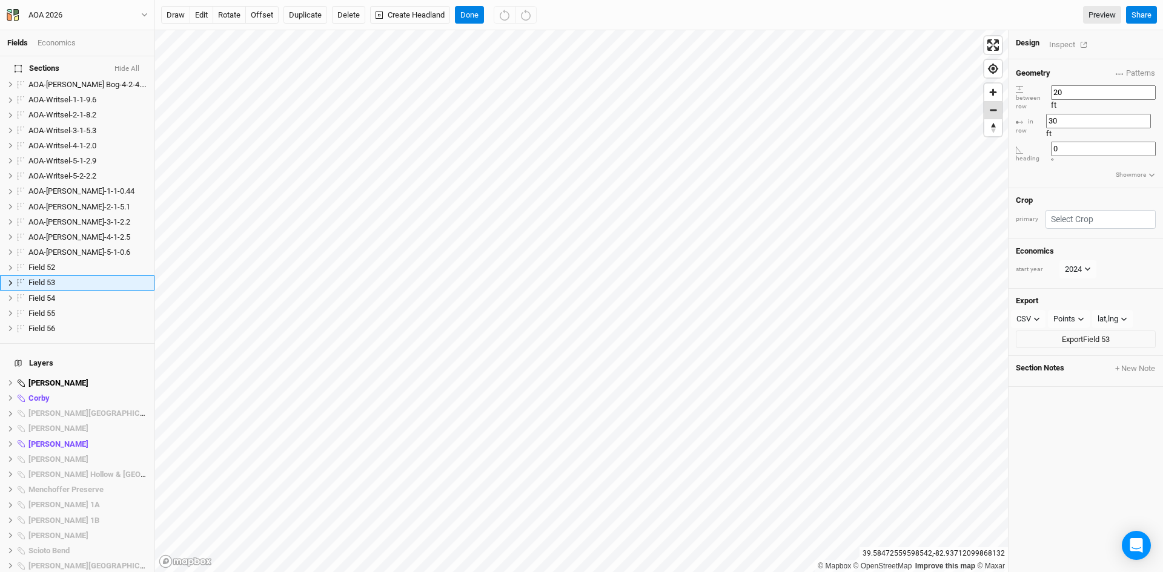
scroll to position [644, 0]
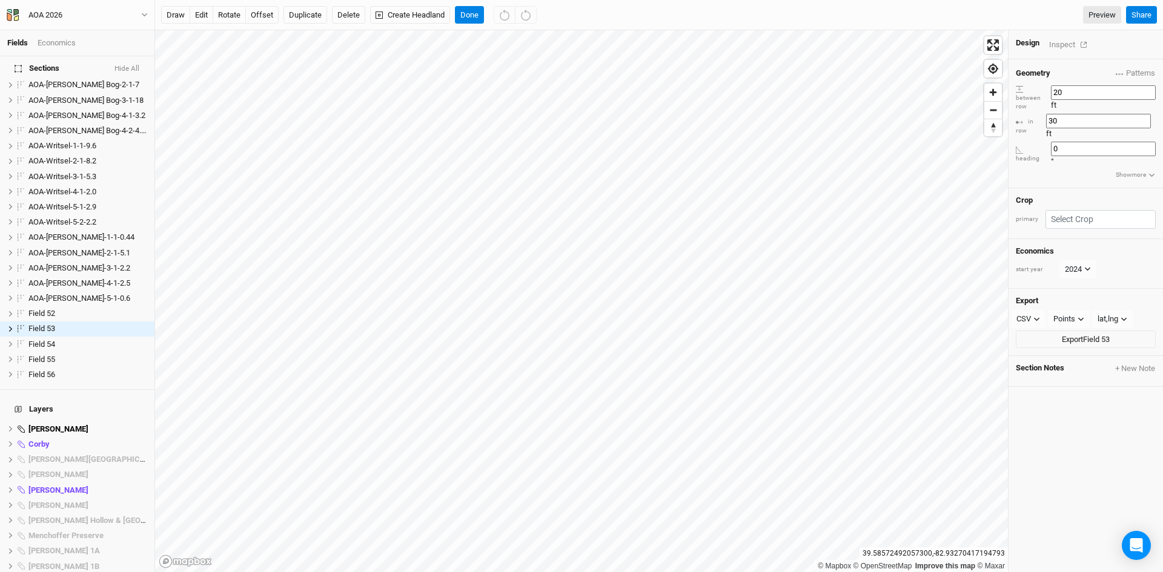
click at [1066, 43] on div "Inspect" at bounding box center [1070, 45] width 43 height 14
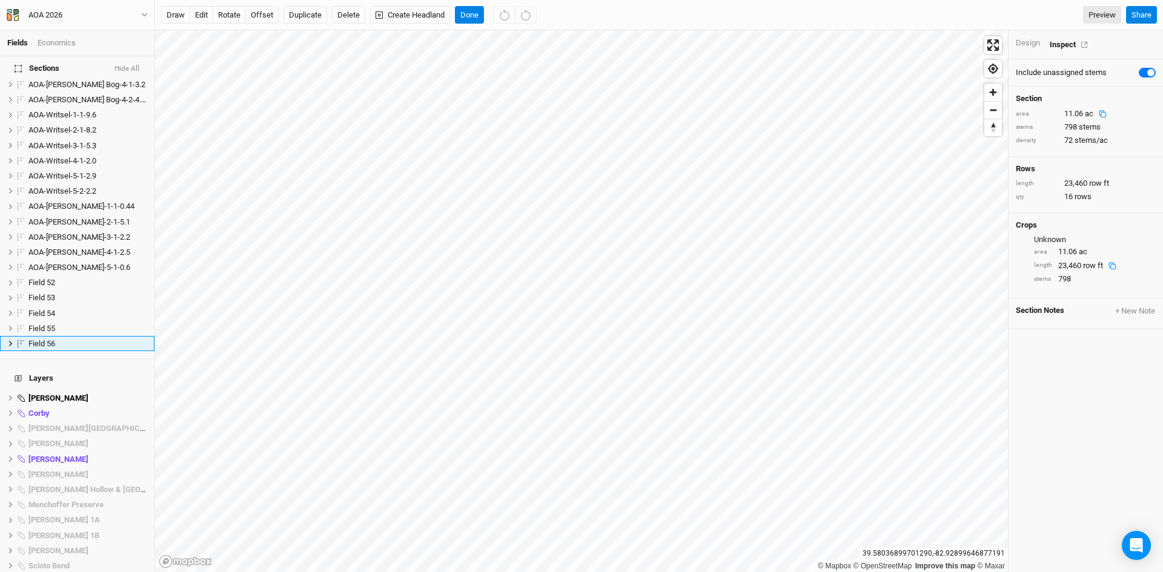
scroll to position [690, 0]
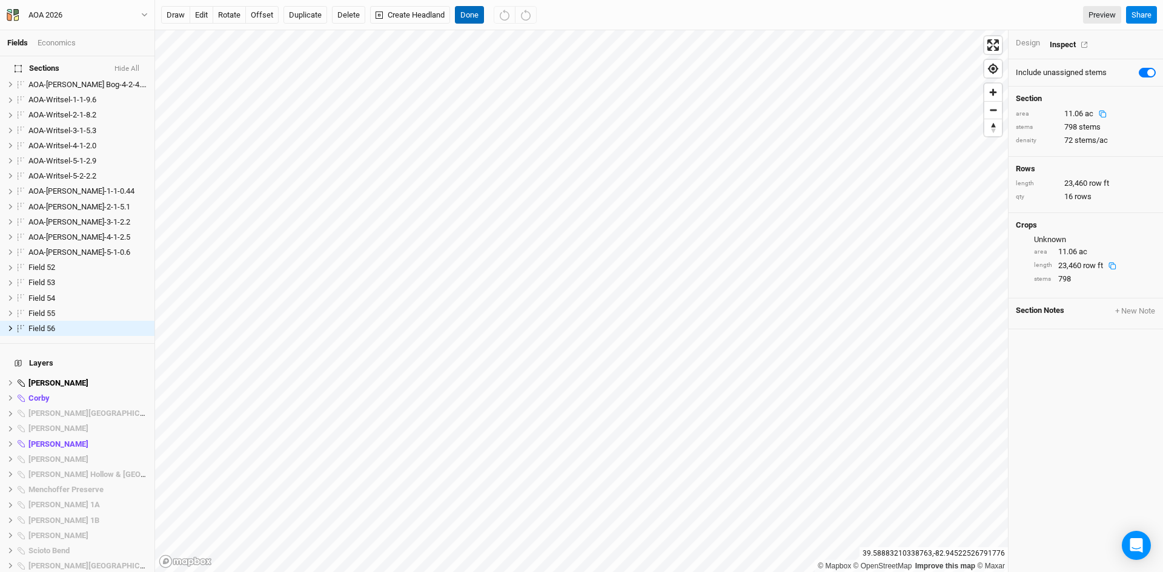
click at [474, 10] on button "Done" at bounding box center [469, 15] width 29 height 18
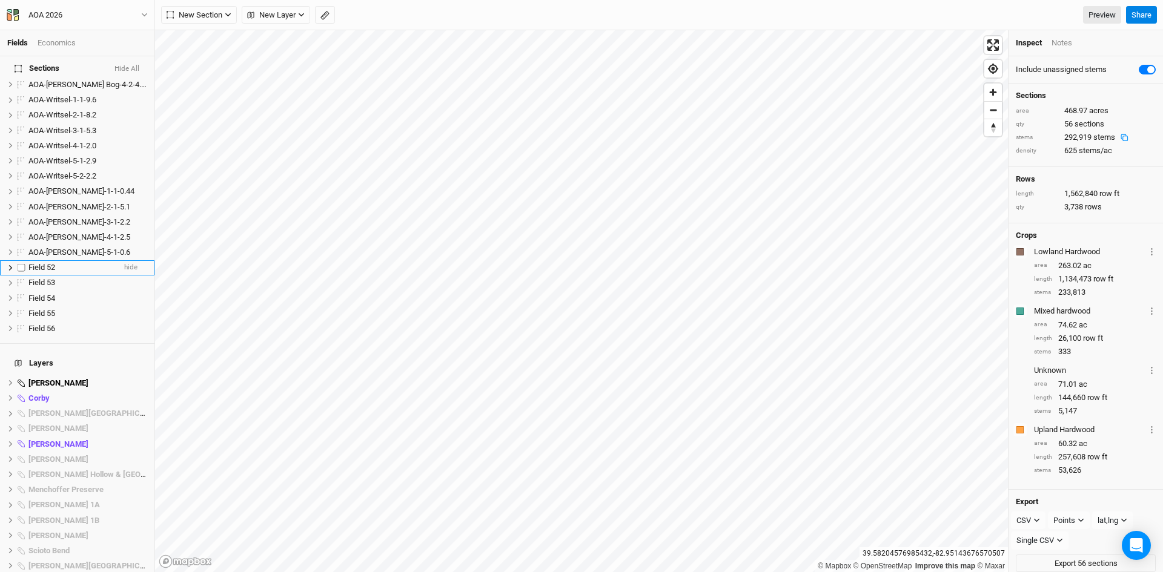
click at [88, 263] on div "Field 52" at bounding box center [71, 268] width 86 height 10
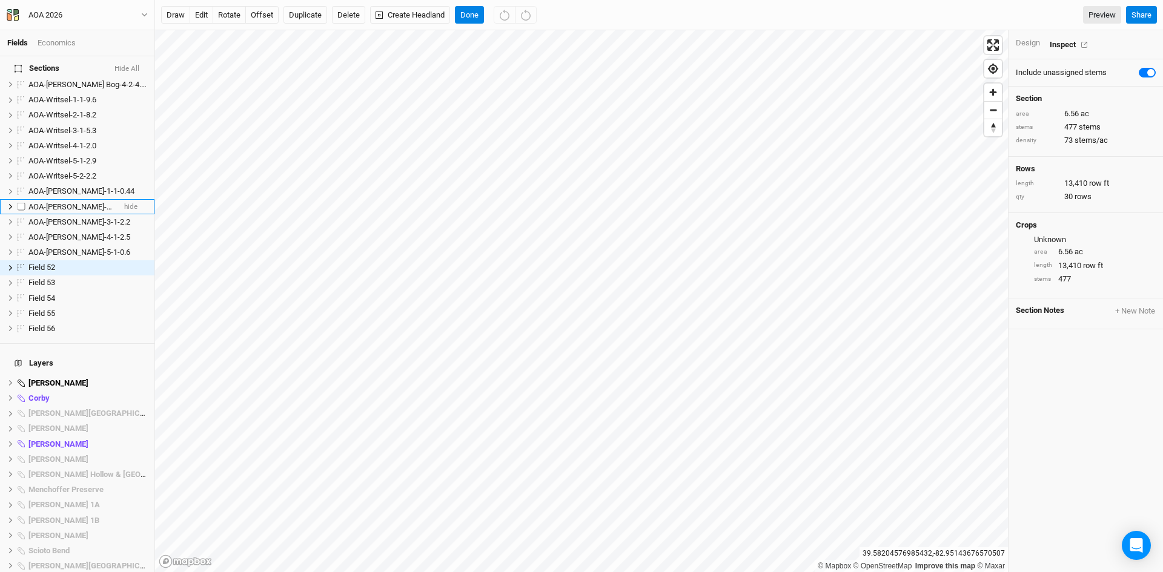
scroll to position [629, 0]
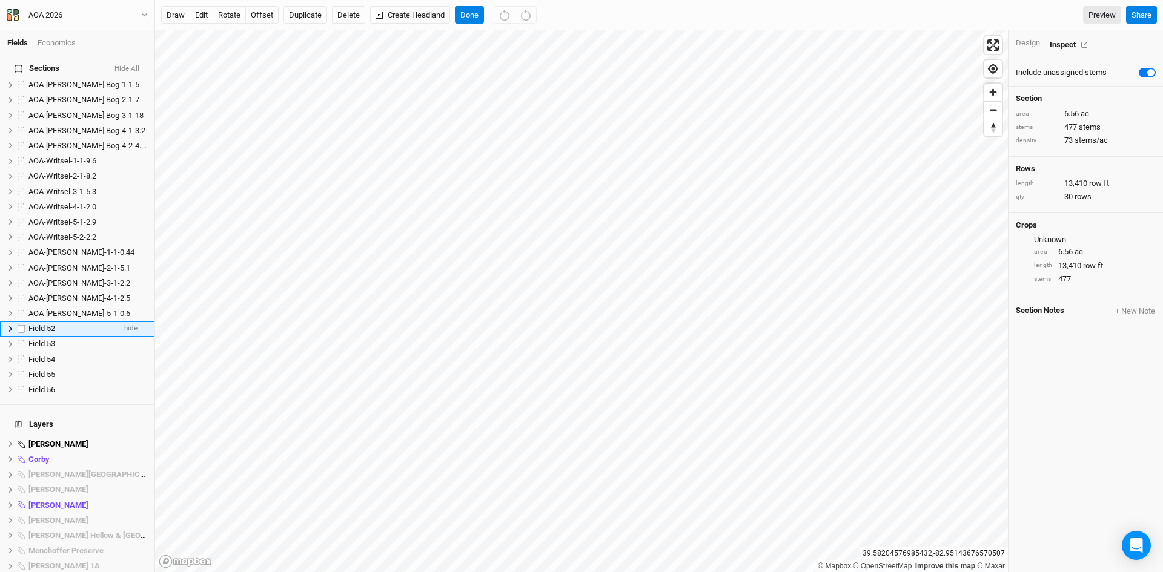
click at [110, 322] on li "Field 52 hide" at bounding box center [77, 329] width 154 height 15
click at [124, 382] on span "hide" at bounding box center [130, 389] width 13 height 15
click at [113, 322] on li "Field 52 hide" at bounding box center [77, 329] width 154 height 15
click at [123, 67] on button "Show All" at bounding box center [125, 69] width 29 height 8
click at [127, 68] on button "Hide All" at bounding box center [127, 69] width 26 height 8
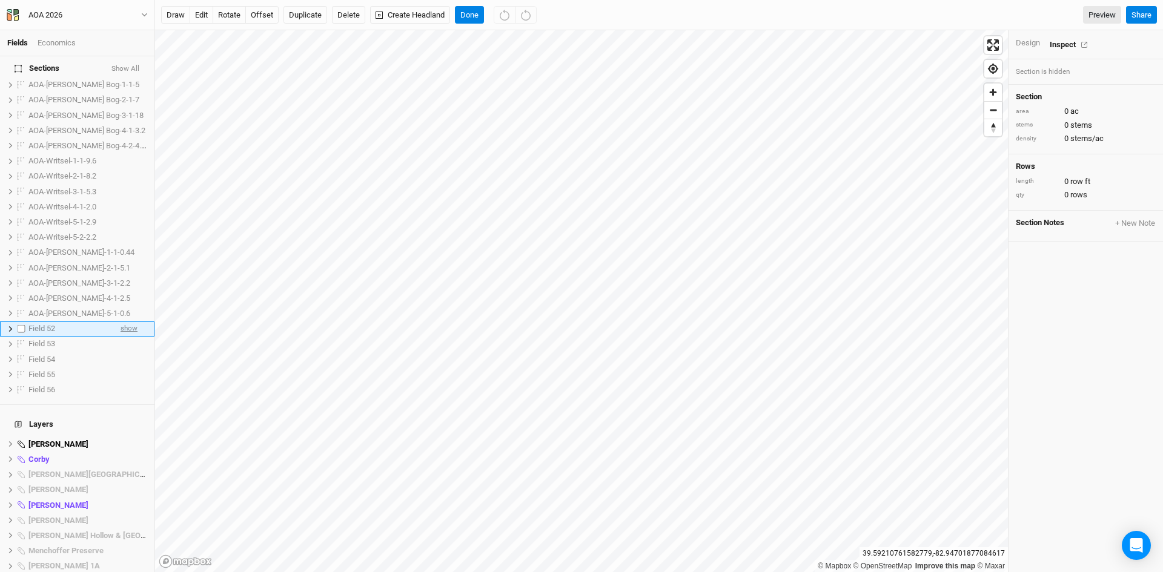
click at [124, 322] on span "show" at bounding box center [129, 329] width 17 height 15
click at [123, 337] on span "show" at bounding box center [129, 344] width 17 height 15
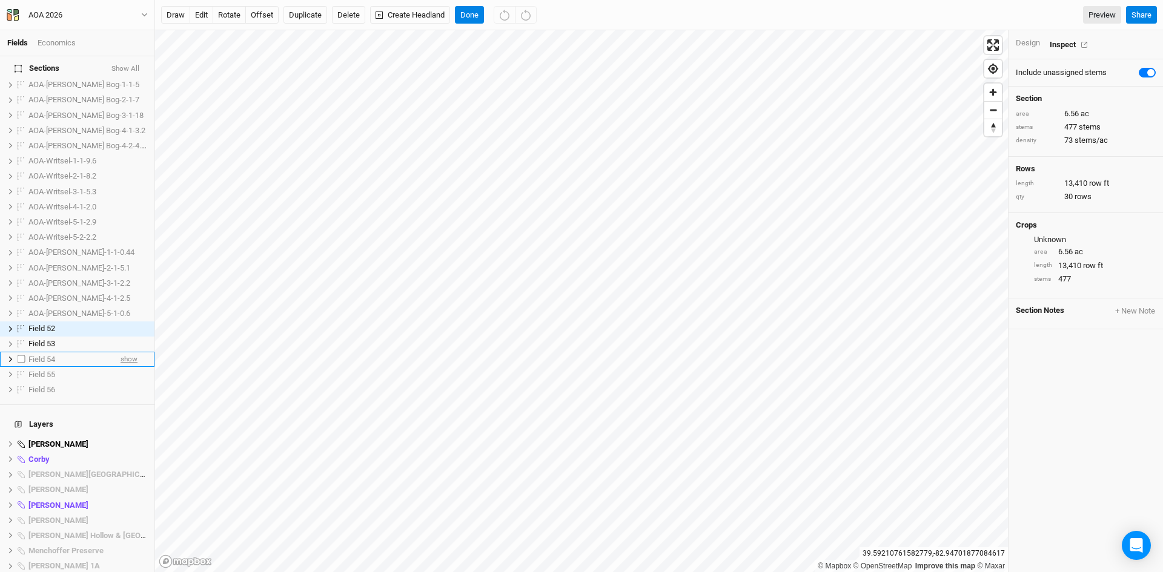
click at [121, 352] on span "show" at bounding box center [129, 359] width 17 height 15
click at [121, 367] on span "show" at bounding box center [129, 374] width 17 height 15
click at [121, 382] on span "show" at bounding box center [129, 389] width 17 height 15
click at [1022, 41] on div "Design" at bounding box center [1028, 43] width 24 height 11
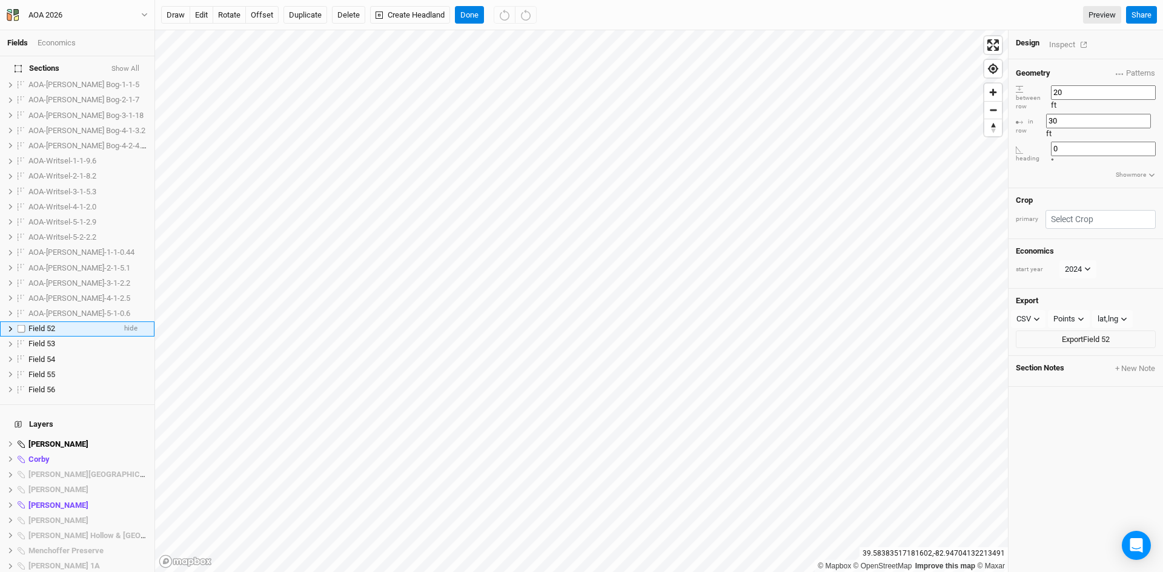
click at [19, 322] on label at bounding box center [21, 329] width 15 height 15
click at [19, 325] on input "checkbox" at bounding box center [22, 329] width 8 height 8
checkbox input "true"
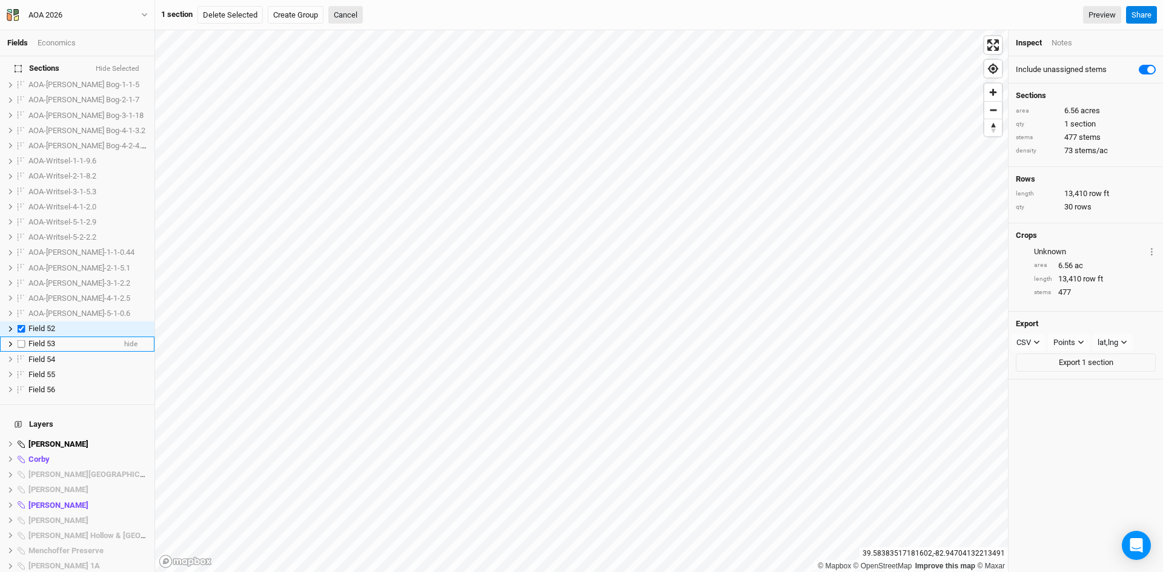
click at [20, 337] on label at bounding box center [21, 344] width 15 height 15
click at [20, 340] on input "checkbox" at bounding box center [22, 344] width 8 height 8
checkbox input "true"
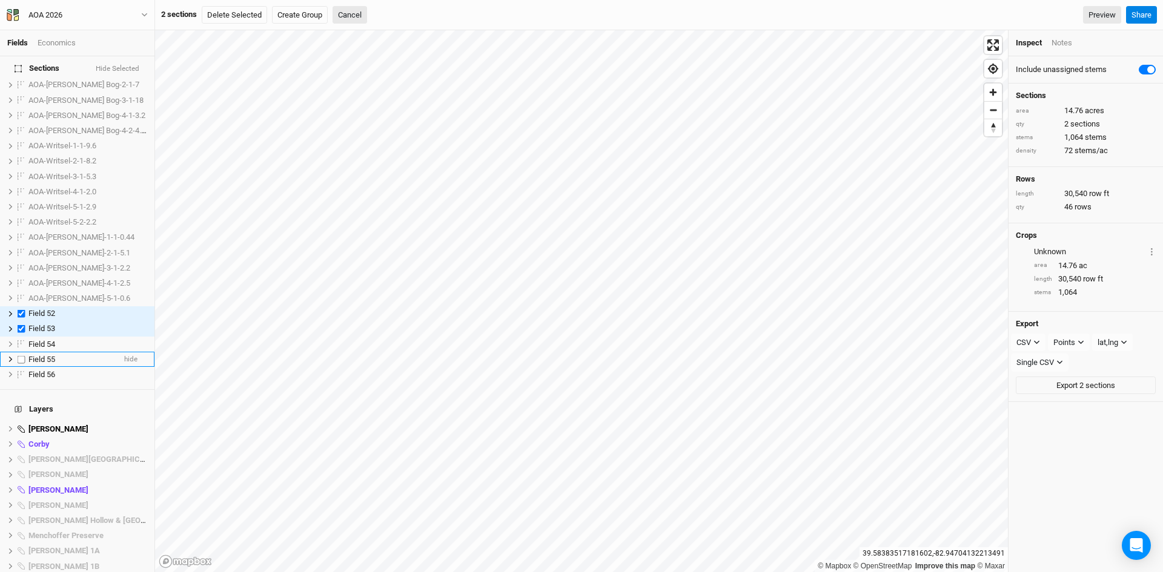
click at [21, 352] on label at bounding box center [21, 359] width 15 height 15
click at [21, 356] on input "checkbox" at bounding box center [22, 360] width 8 height 8
checkbox input "true"
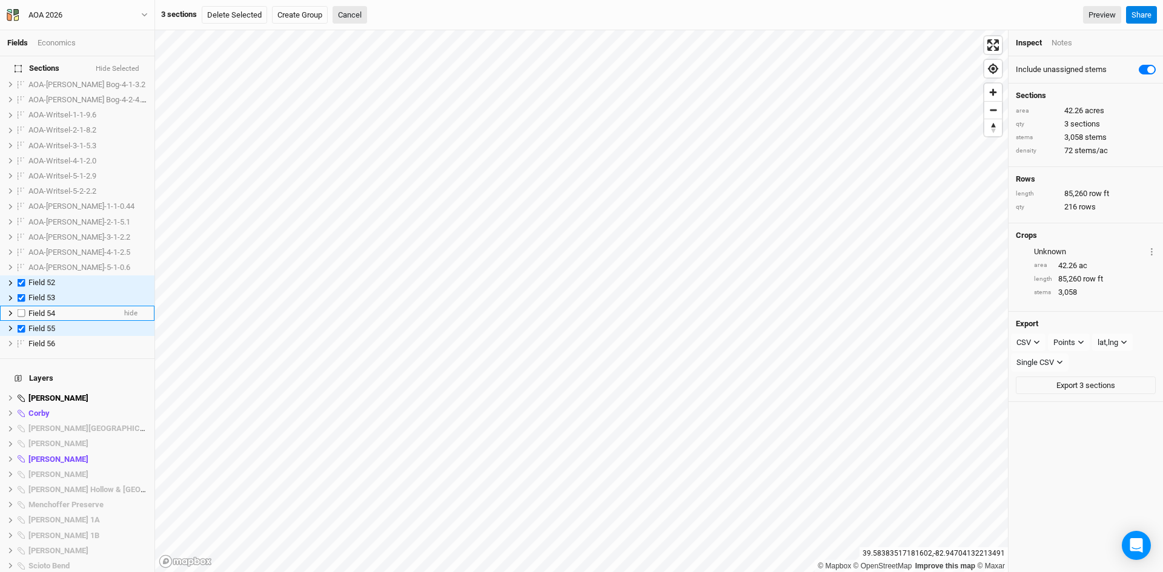
click at [22, 306] on label at bounding box center [21, 313] width 15 height 15
click at [22, 310] on input "checkbox" at bounding box center [22, 314] width 8 height 8
checkbox input "true"
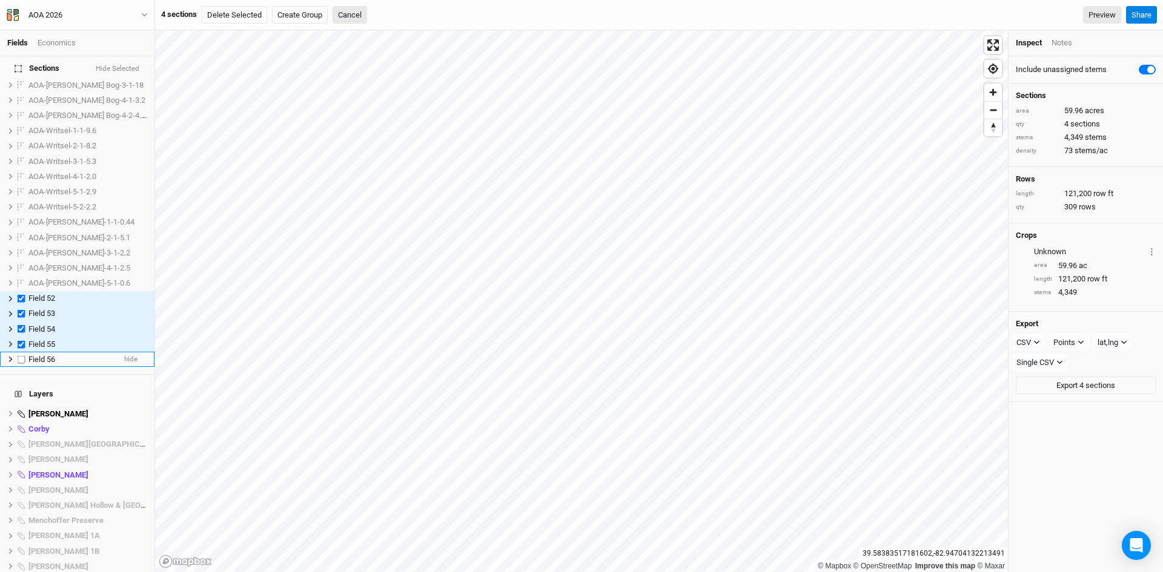
click at [21, 352] on label at bounding box center [21, 359] width 15 height 15
click at [21, 356] on input "checkbox" at bounding box center [22, 360] width 8 height 8
checkbox input "true"
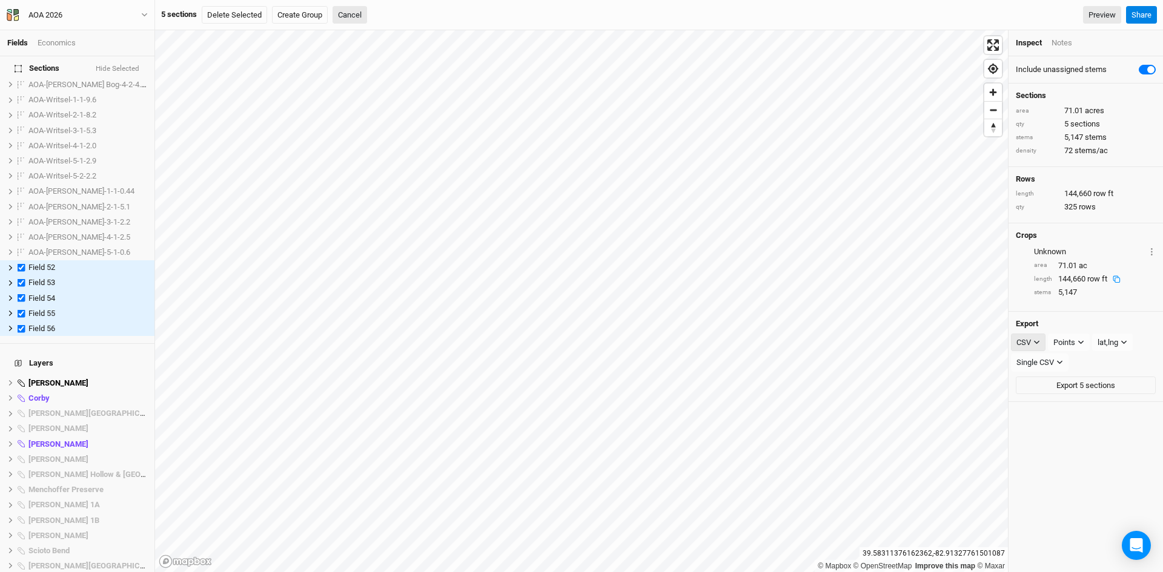
click at [1033, 342] on icon "button" at bounding box center [1036, 342] width 7 height 7
drag, startPoint x: 1038, startPoint y: 422, endPoint x: 1041, endPoint y: 399, distance: 23.2
click at [1041, 399] on div "CSV JSON KML PDF SHP" at bounding box center [1059, 405] width 97 height 104
click at [1034, 342] on icon "button" at bounding box center [1036, 342] width 7 height 7
click at [1045, 406] on span "KML" at bounding box center [1036, 405] width 20 height 14
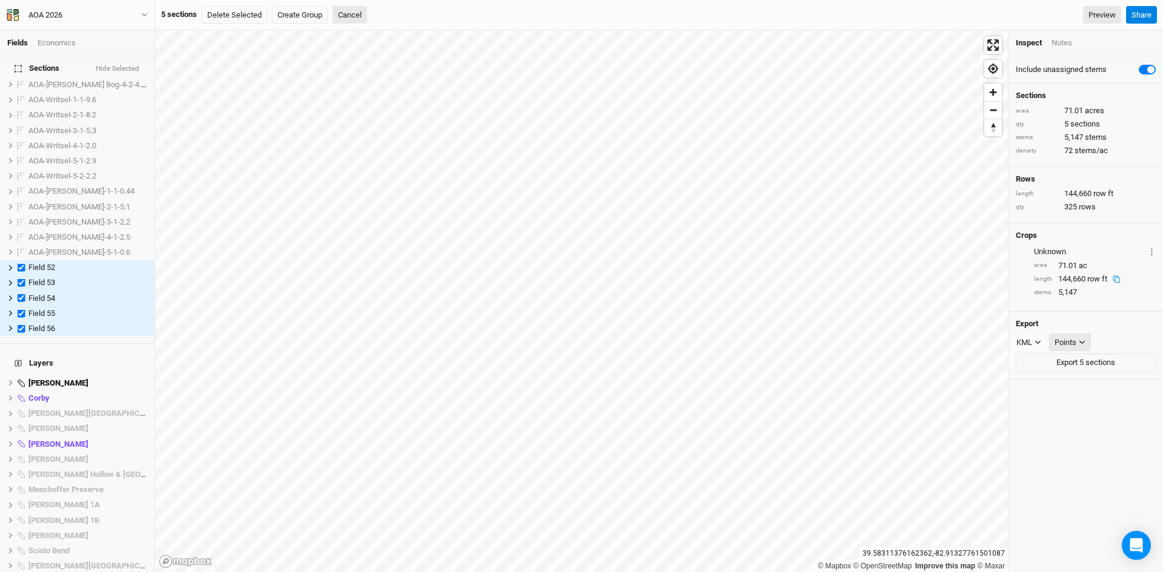
click at [1073, 340] on div "Points" at bounding box center [1066, 343] width 22 height 12
click at [1078, 406] on span "Boundary" at bounding box center [1085, 405] width 42 height 14
click at [1074, 363] on button "Export 5 sections" at bounding box center [1086, 363] width 140 height 18
click at [1059, 412] on div "Include unassigned stems Sections area 71.01 acres qty 5 sections stems 5,147 s…" at bounding box center [1085, 314] width 154 height 516
click at [50, 263] on span "Field 52" at bounding box center [41, 267] width 27 height 9
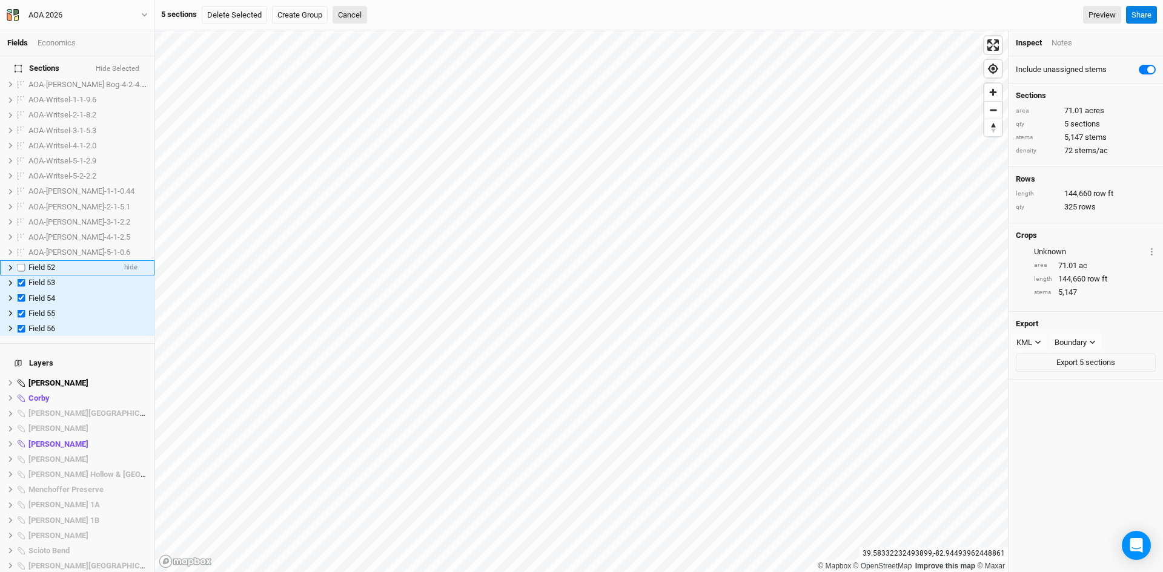
checkbox input "false"
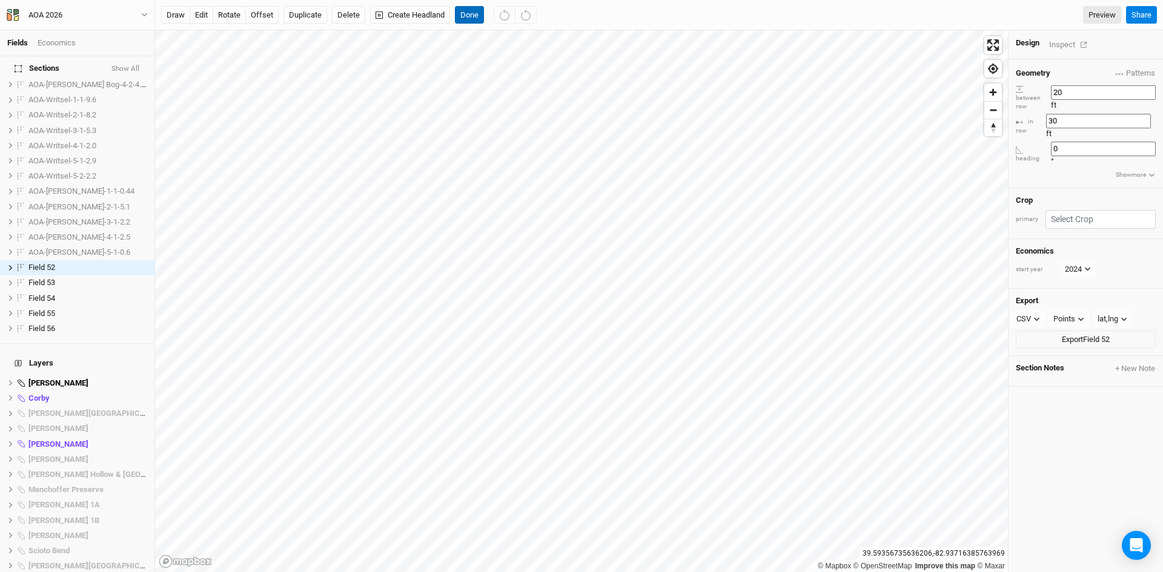
click at [472, 11] on button "Done" at bounding box center [469, 15] width 29 height 18
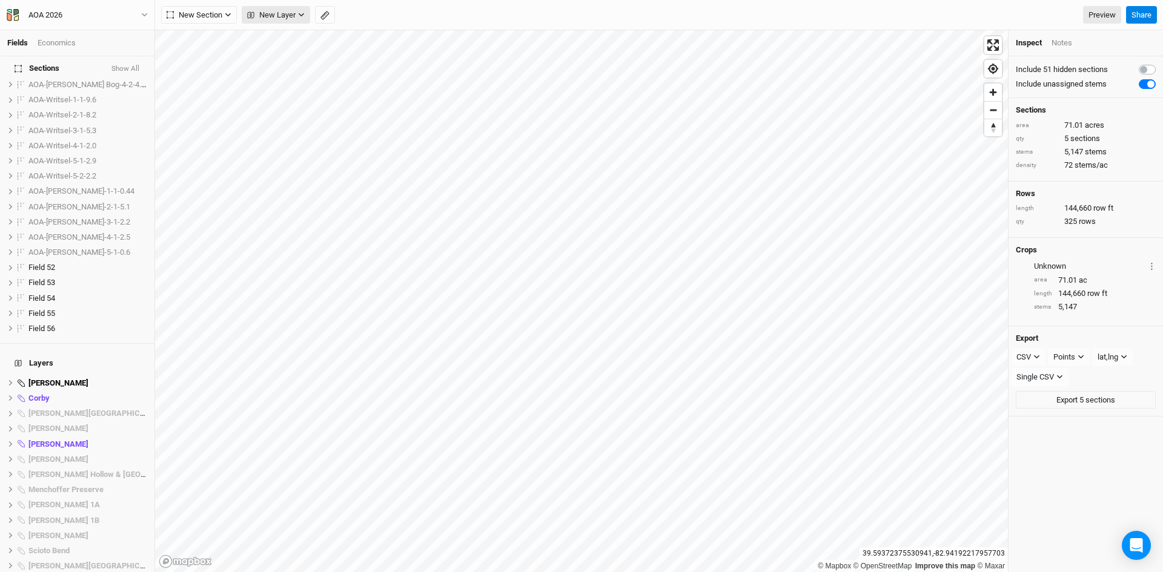
click at [290, 16] on span "New Layer" at bounding box center [271, 15] width 48 height 12
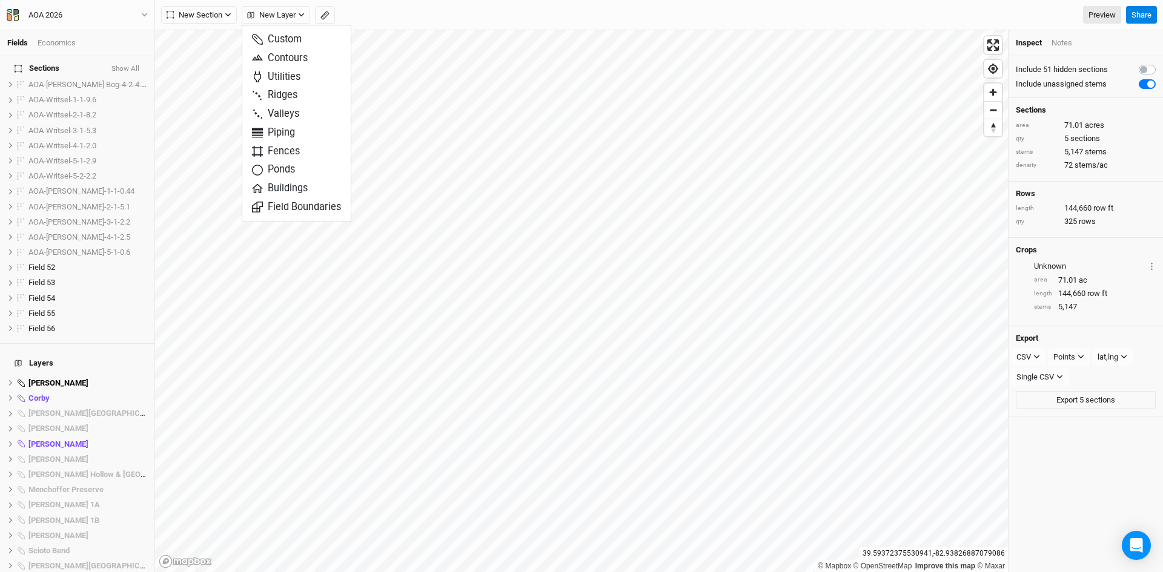
click at [396, 23] on div "New Section Grid Line Keyline Beta Upload New Layer Preview" at bounding box center [641, 15] width 960 height 18
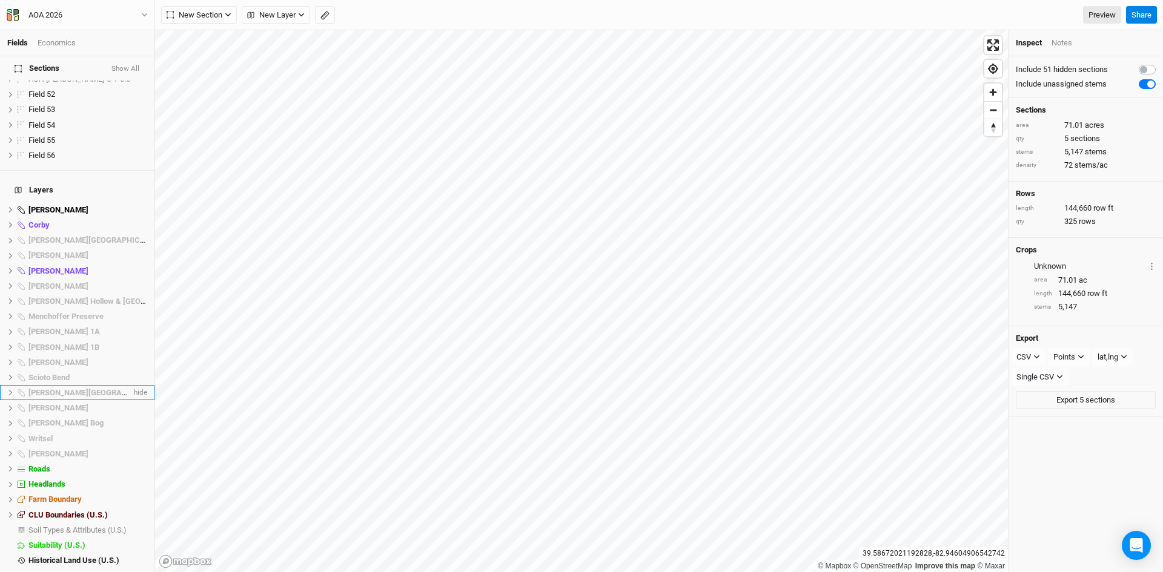
scroll to position [876, 0]
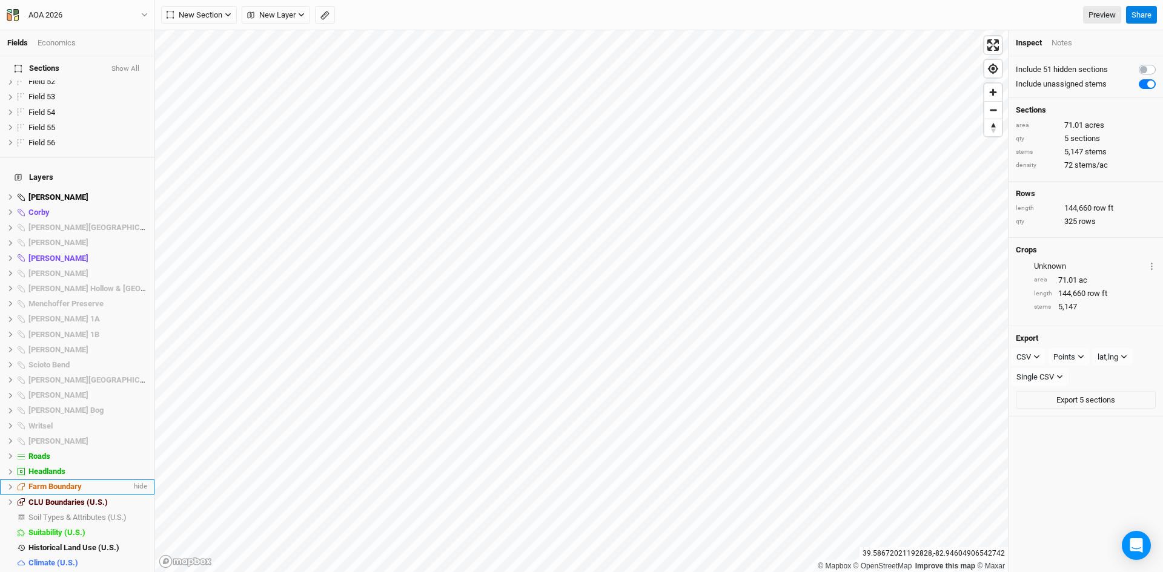
click at [62, 482] on span "Farm Boundary" at bounding box center [54, 486] width 53 height 9
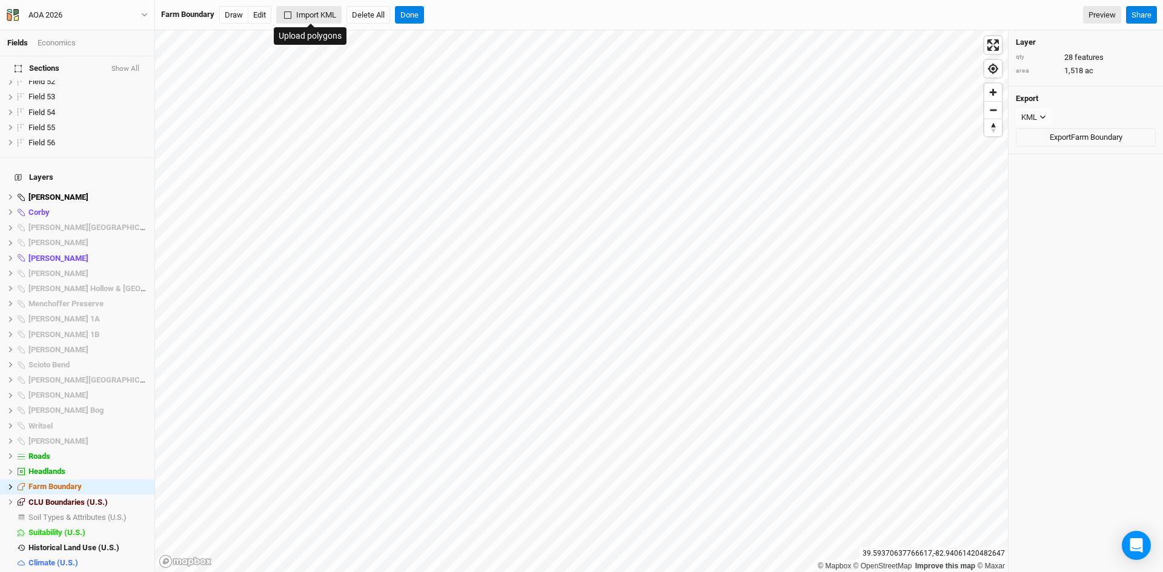
click at [316, 15] on button "Import KML" at bounding box center [308, 15] width 65 height 18
click at [314, 15] on button "Import KML" at bounding box center [308, 15] width 65 height 18
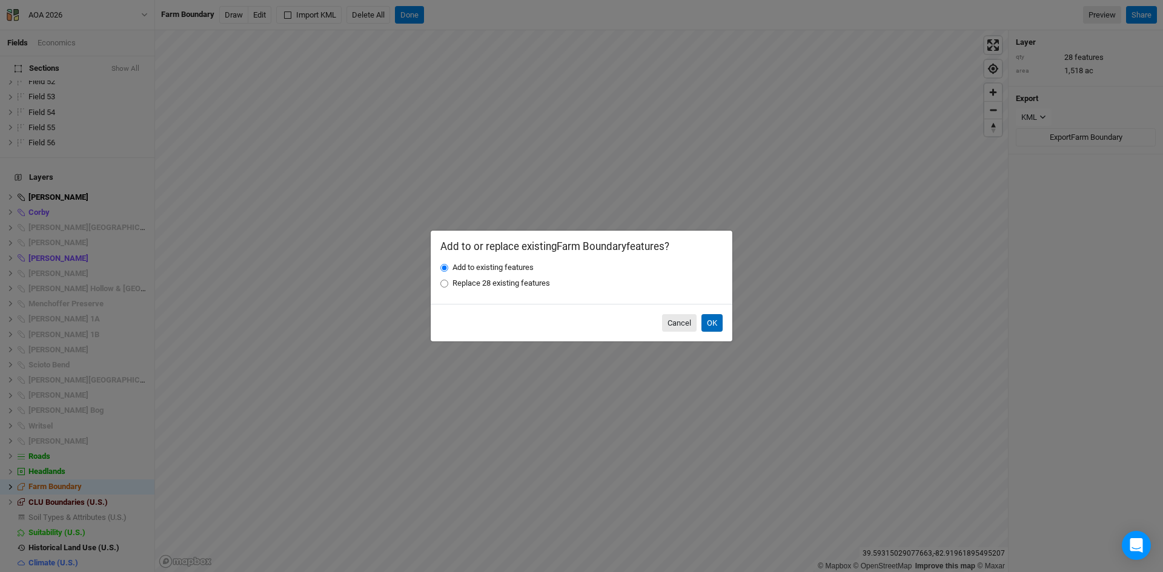
click at [715, 318] on button "OK" at bounding box center [711, 323] width 21 height 18
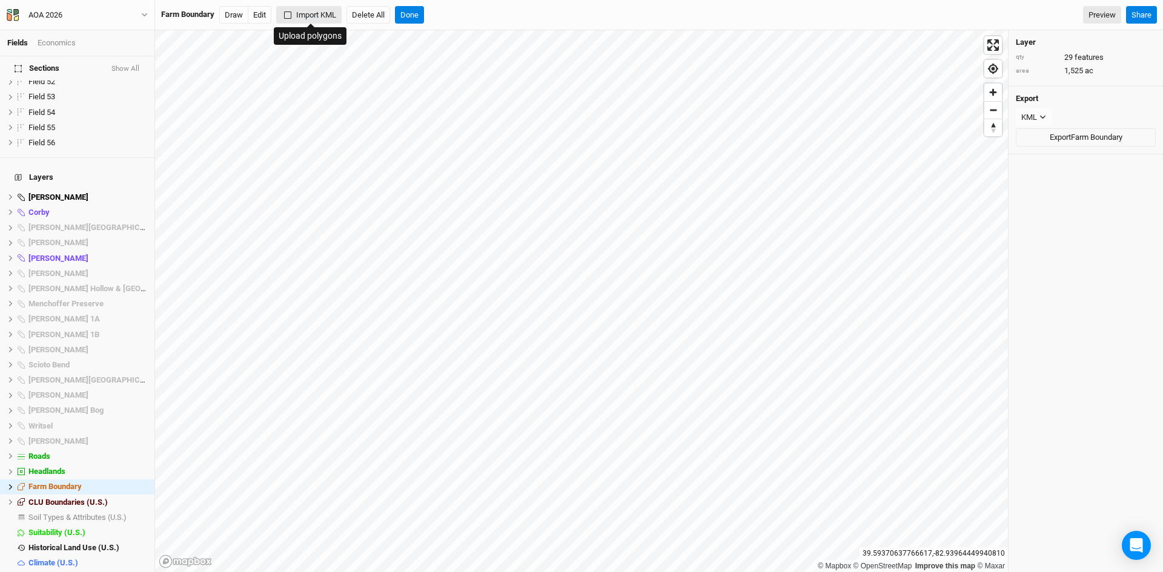
click at [319, 13] on button "Import KML" at bounding box center [308, 15] width 65 height 18
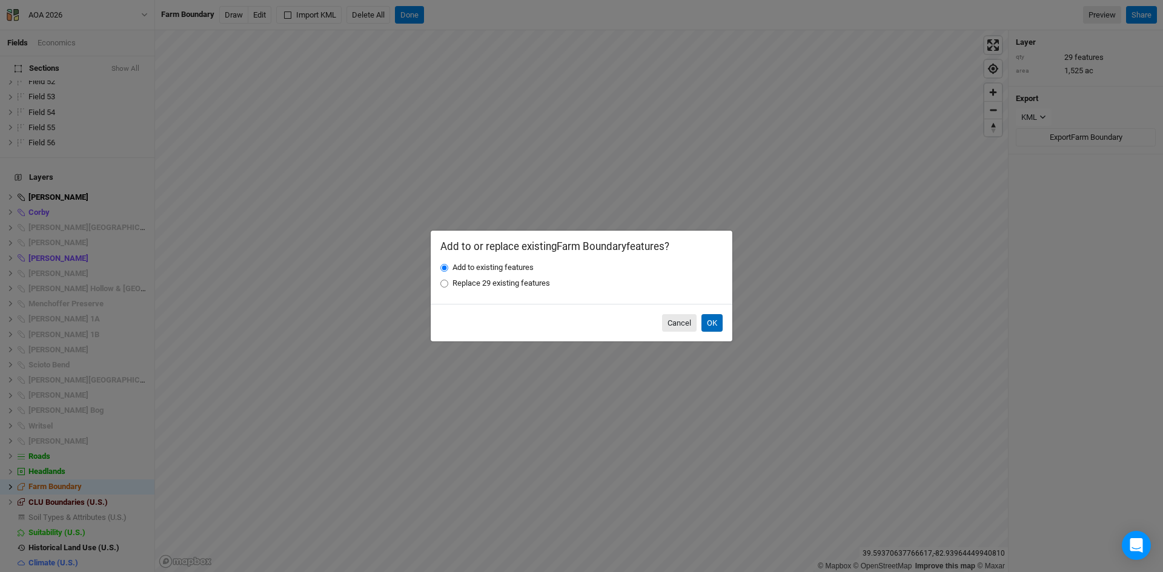
click at [709, 322] on button "OK" at bounding box center [711, 323] width 21 height 18
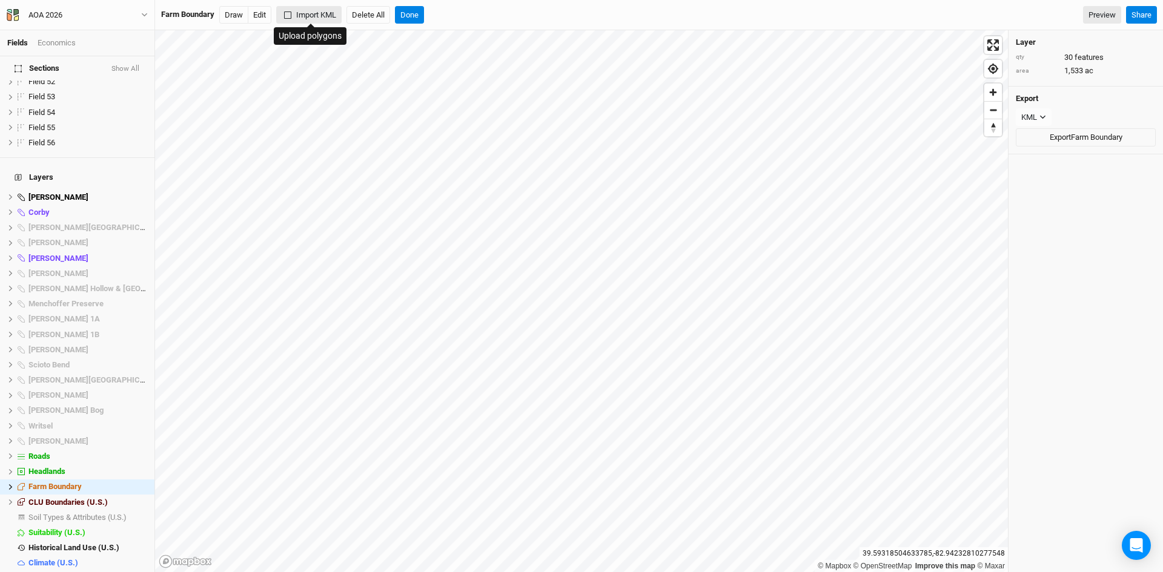
click at [312, 16] on button "Import KML" at bounding box center [308, 15] width 65 height 18
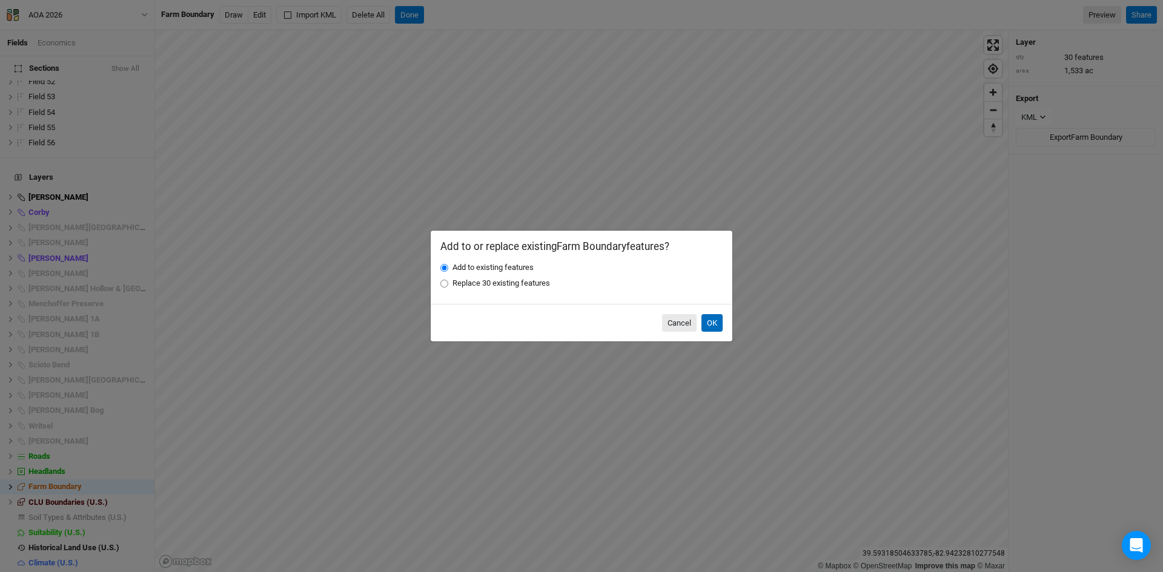
click at [715, 325] on button "OK" at bounding box center [711, 323] width 21 height 18
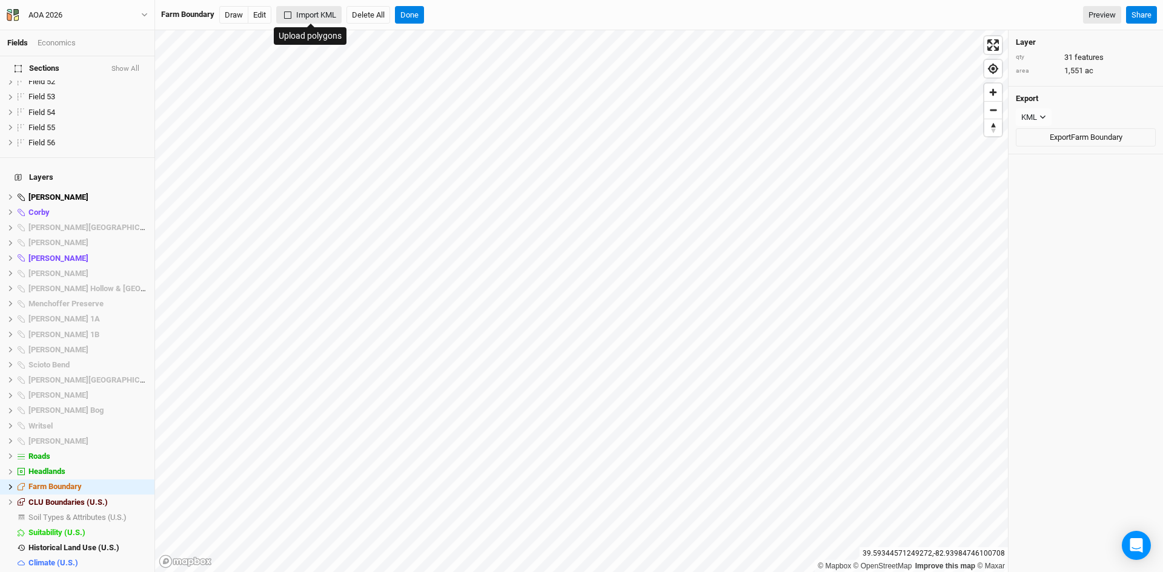
click at [308, 13] on button "Import KML" at bounding box center [308, 15] width 65 height 18
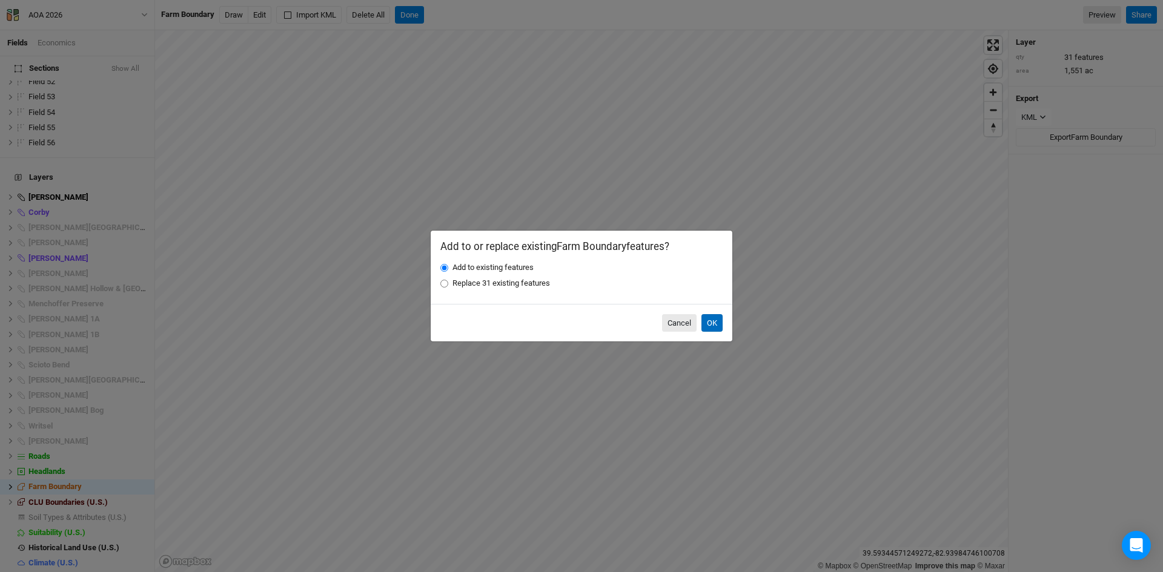
click at [714, 320] on button "OK" at bounding box center [711, 323] width 21 height 18
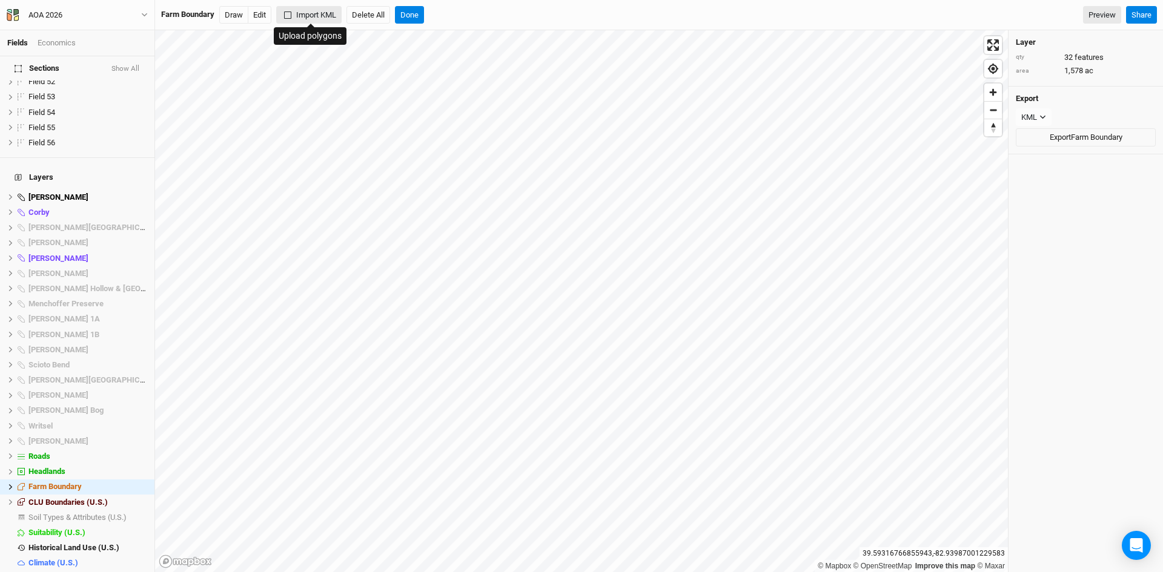
click at [314, 12] on button "Import KML" at bounding box center [308, 15] width 65 height 18
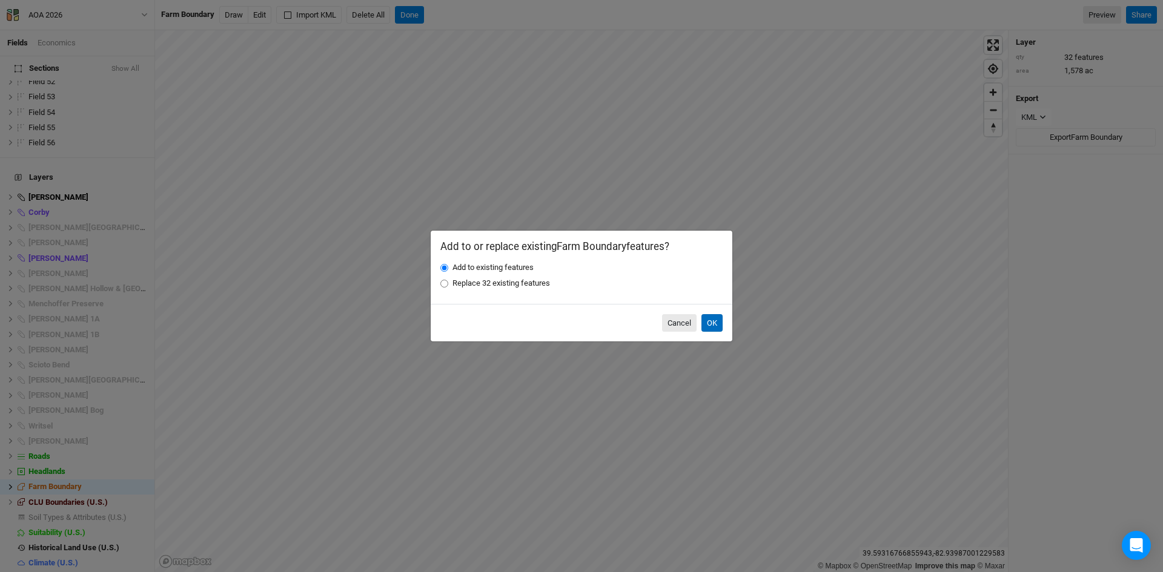
click at [712, 319] on button "OK" at bounding box center [711, 323] width 21 height 18
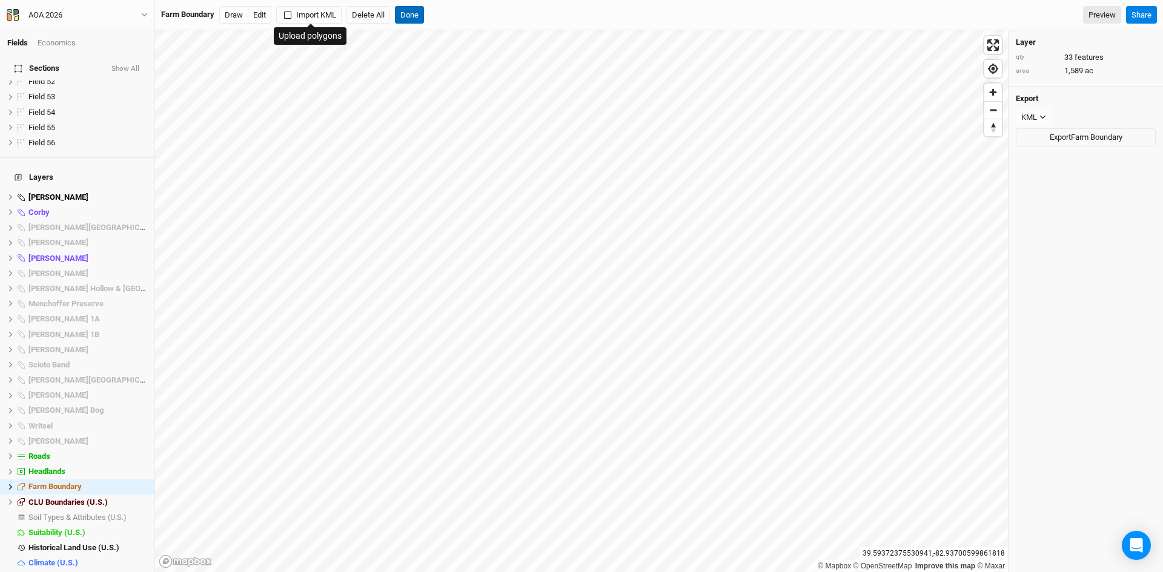
click at [413, 14] on button "Done" at bounding box center [409, 15] width 29 height 18
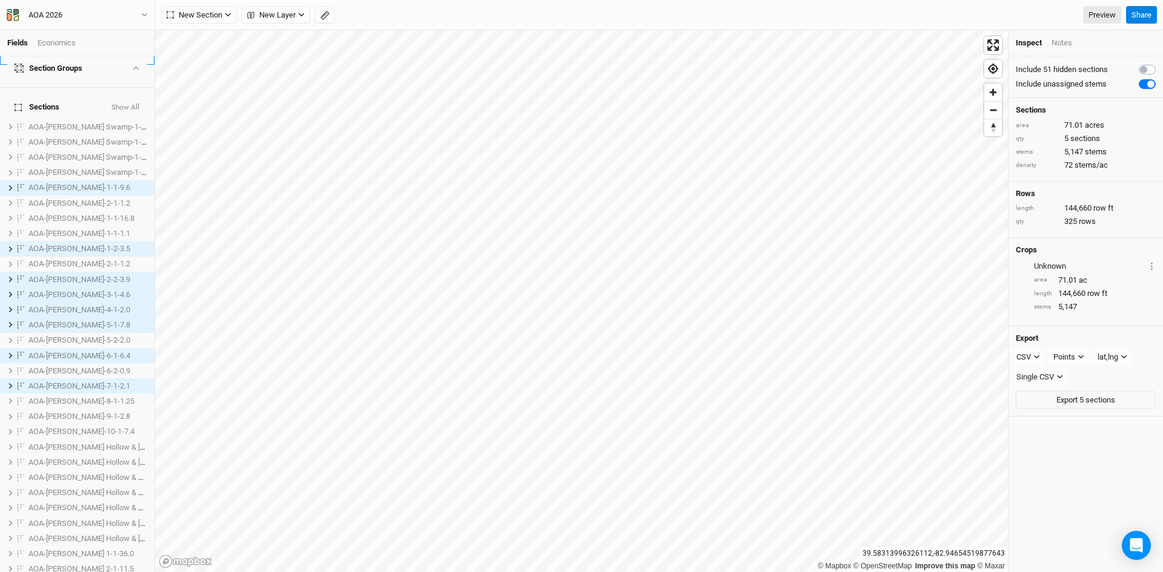
scroll to position [0, 0]
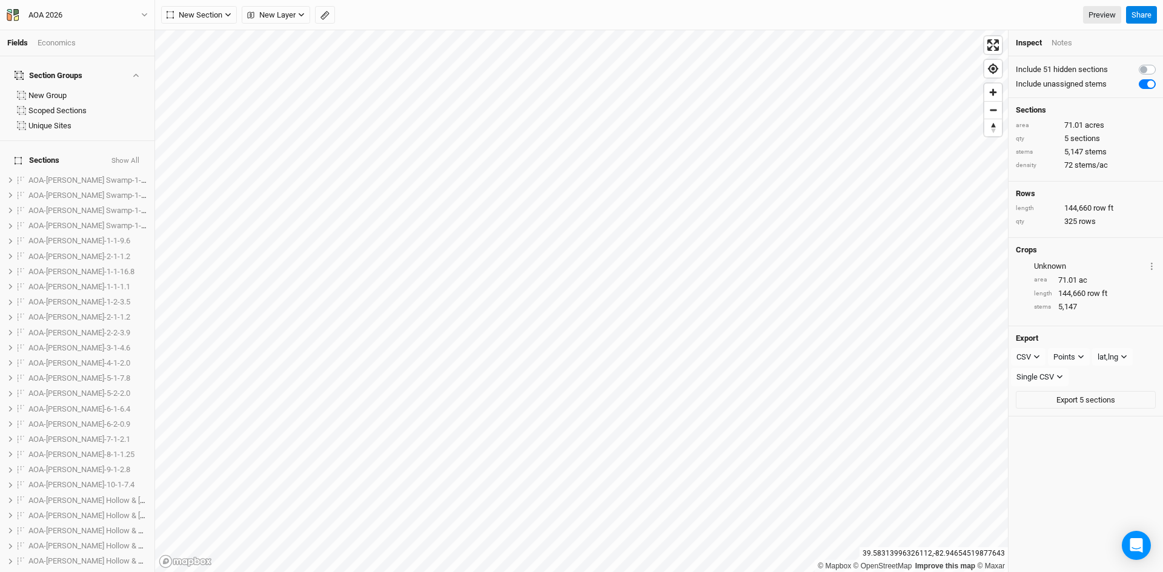
click at [121, 157] on button "Show All" at bounding box center [125, 161] width 29 height 8
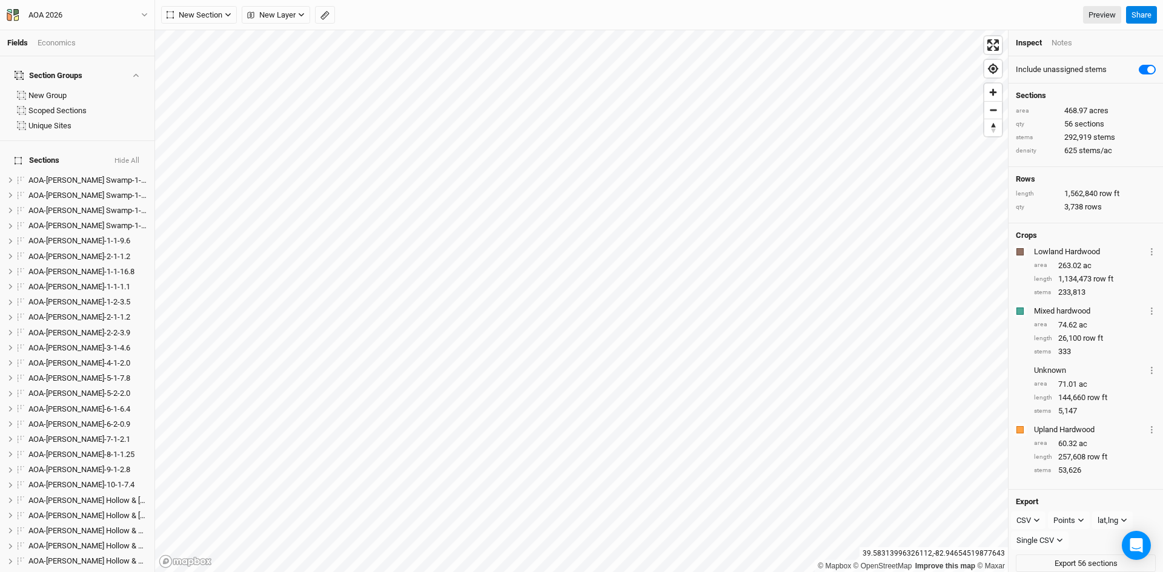
click at [121, 157] on button "Hide All" at bounding box center [127, 161] width 26 height 8
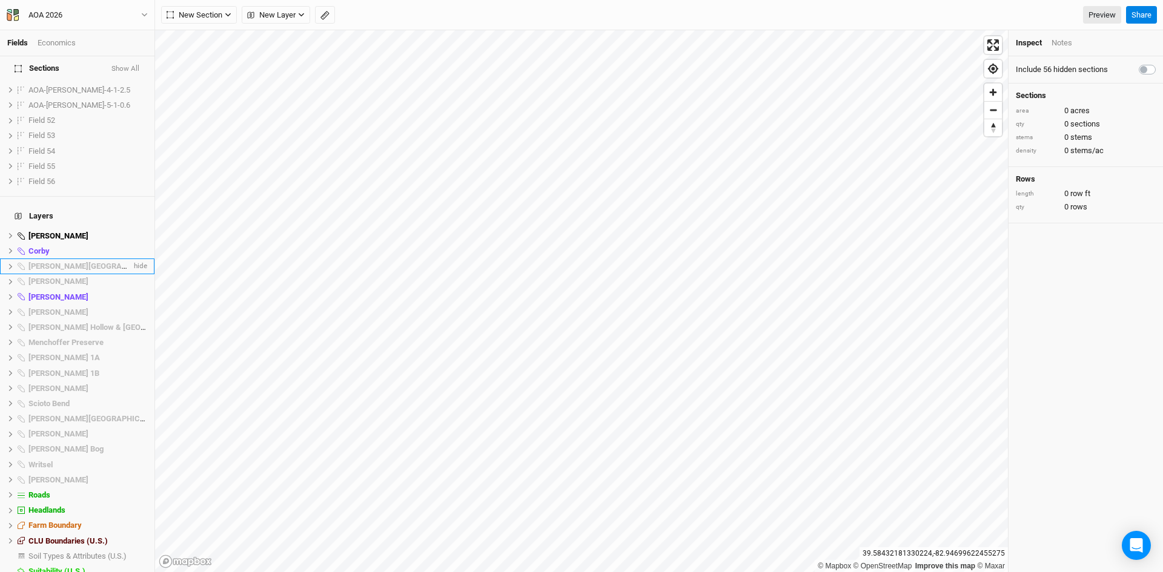
scroll to position [876, 0]
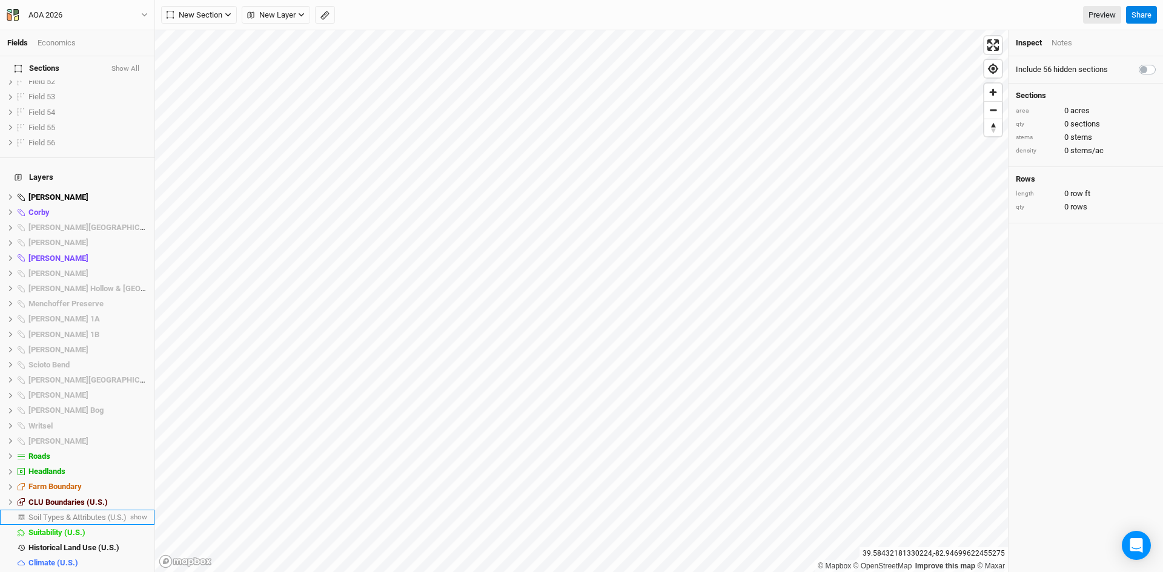
click at [59, 513] on span "Soil Types & Attributes (U.S.)" at bounding box center [77, 517] width 98 height 9
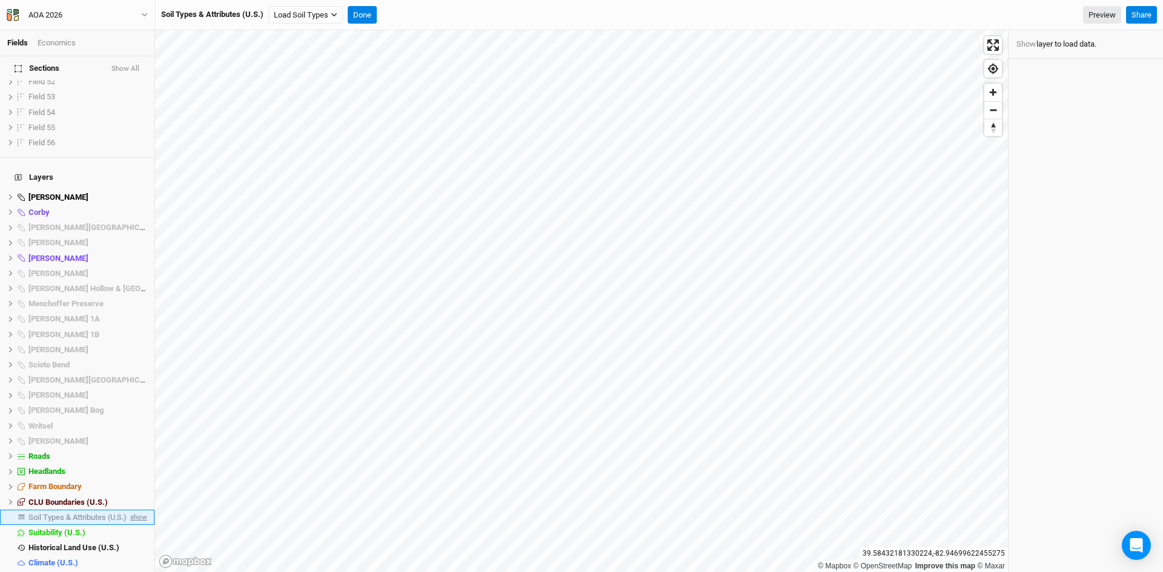
click at [128, 510] on span "show" at bounding box center [137, 517] width 19 height 15
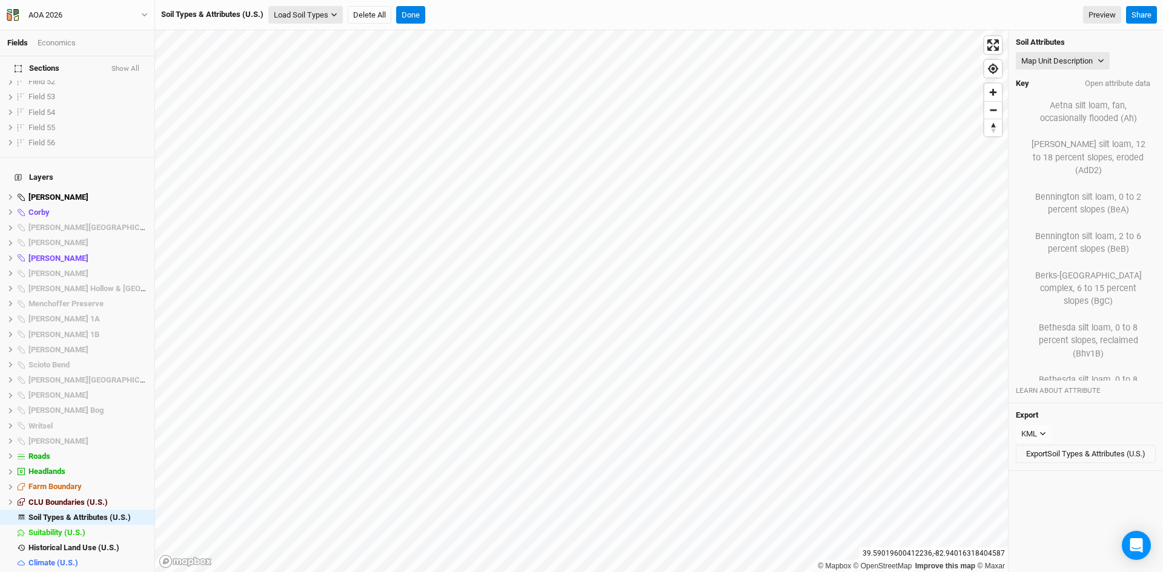
click at [324, 16] on button "Load Soil Types" at bounding box center [305, 15] width 74 height 18
click at [349, 35] on button "Load for Farm Boundary" at bounding box center [320, 36] width 101 height 16
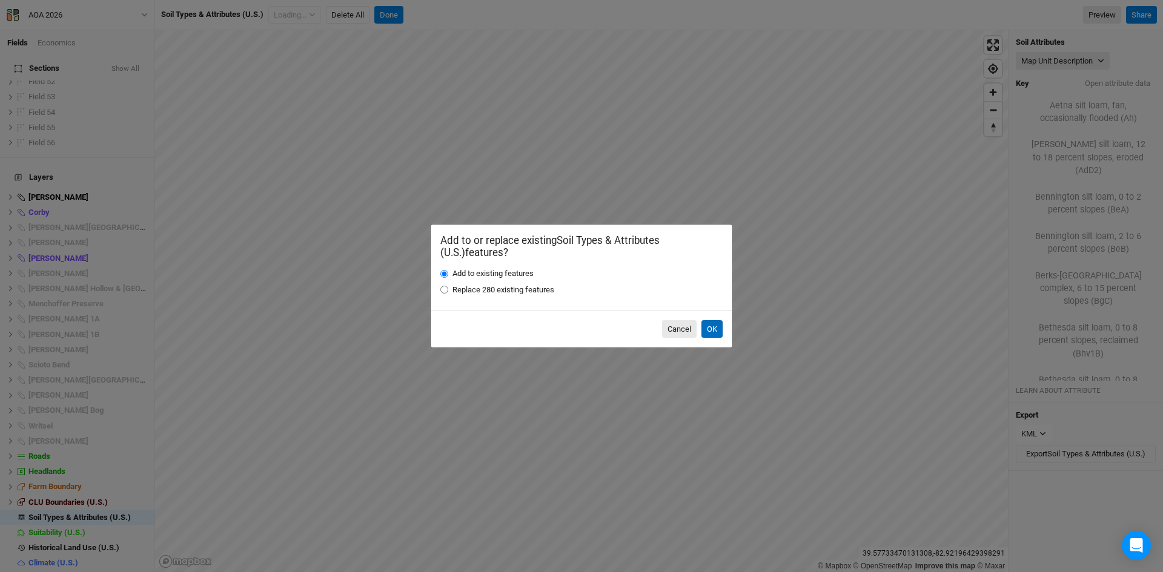
click at [712, 325] on button "OK" at bounding box center [711, 329] width 21 height 18
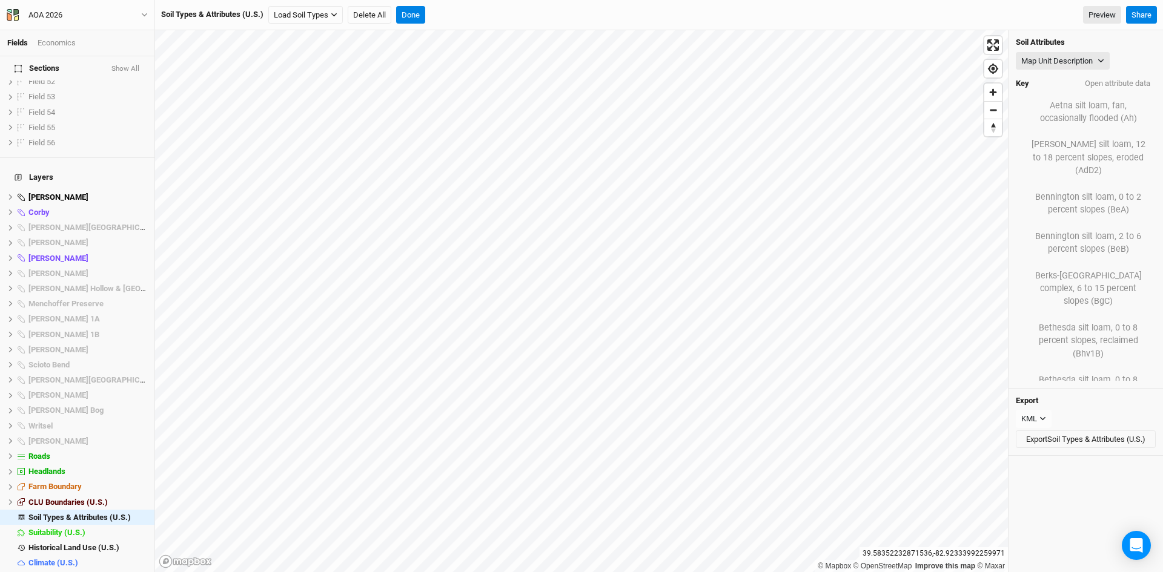
scroll to position [3526, 0]
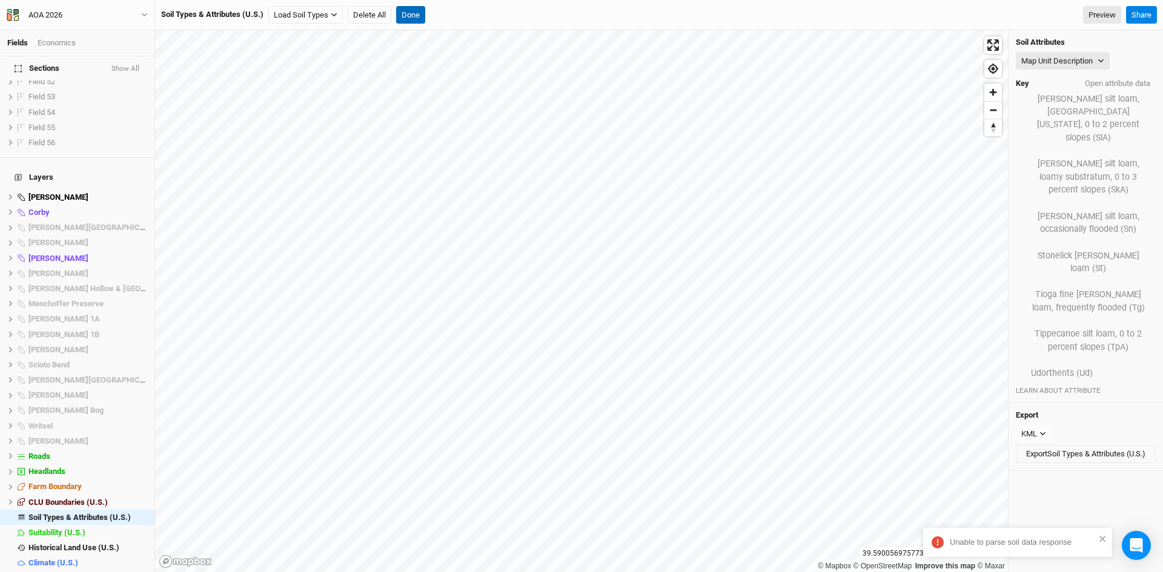
click at [409, 11] on button "Done" at bounding box center [410, 15] width 29 height 18
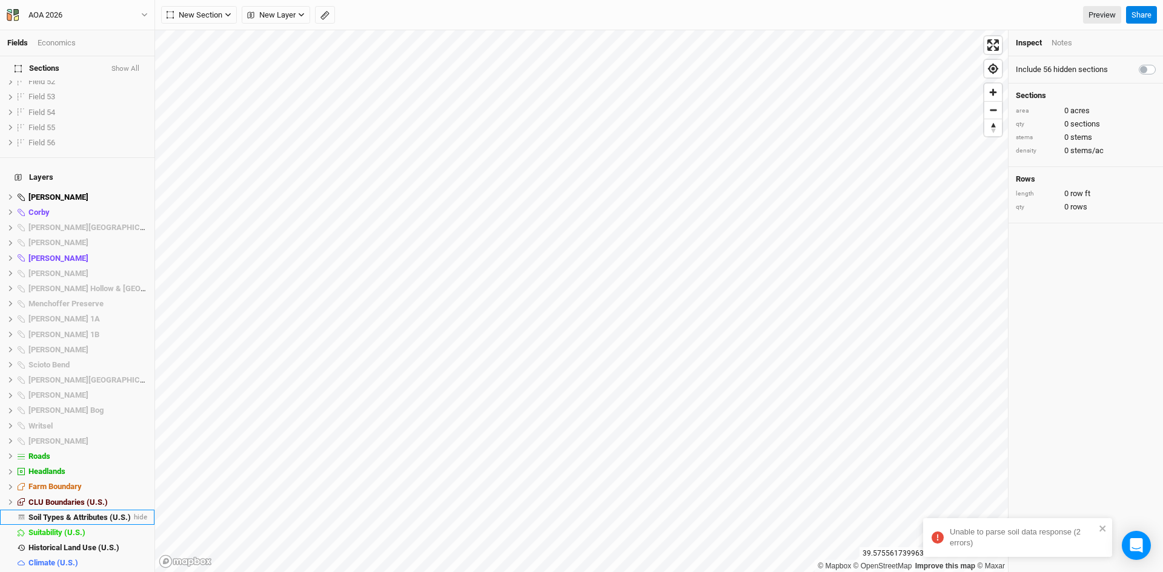
click at [72, 513] on span "Soil Types & Attributes (U.S.)" at bounding box center [79, 517] width 102 height 9
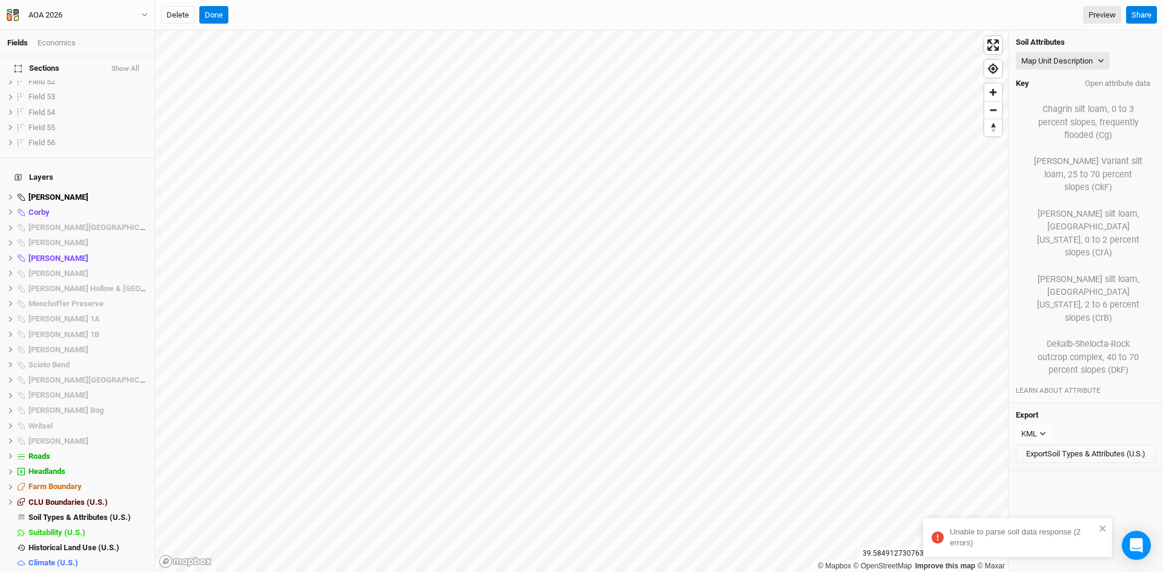
scroll to position [5093, 0]
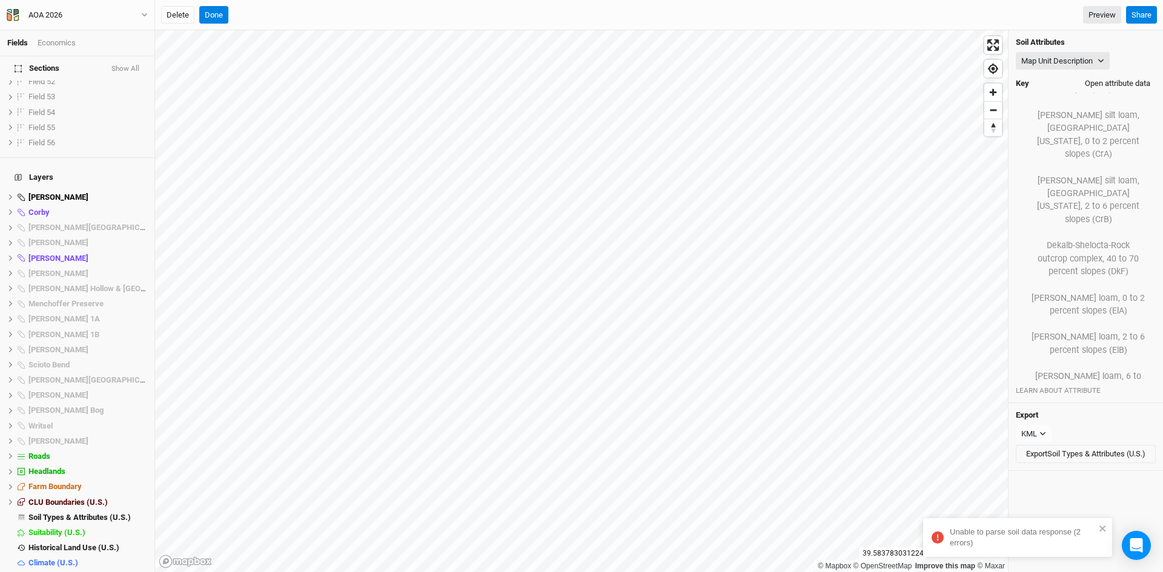
click at [1096, 86] on button "Open attribute data" at bounding box center [1117, 83] width 76 height 18
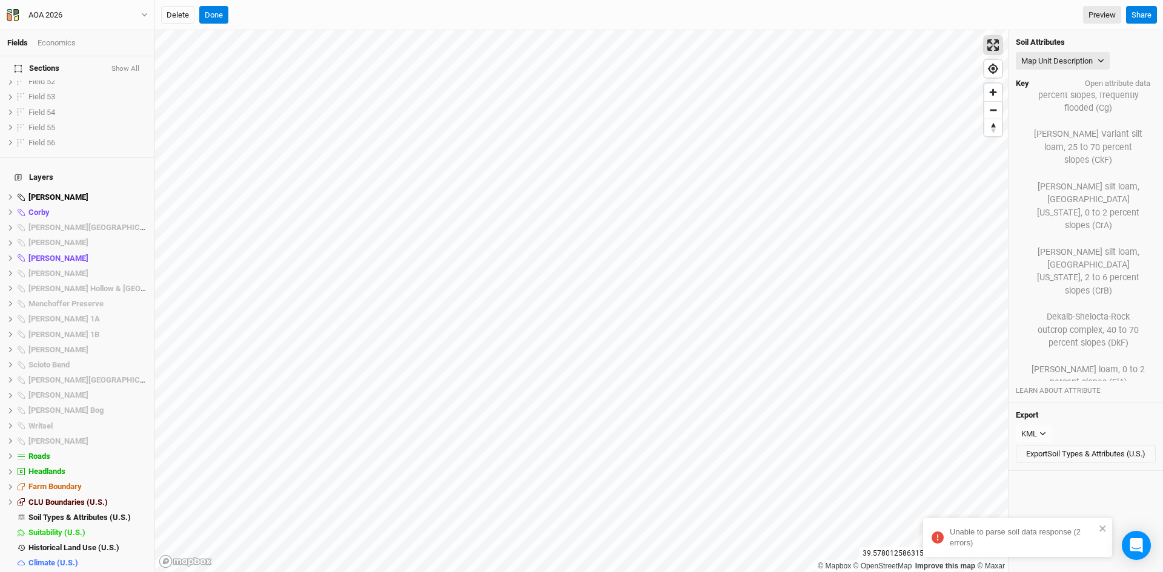
scroll to position [5149, 0]
click at [1107, 82] on button "Open attribute data" at bounding box center [1117, 83] width 76 height 18
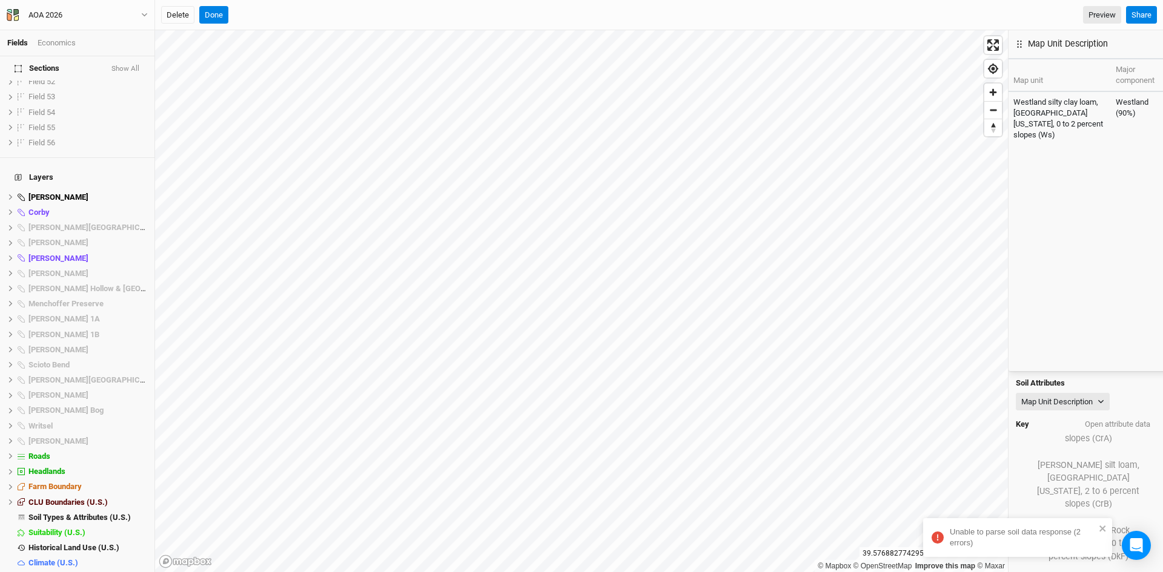
scroll to position [5093, 0]
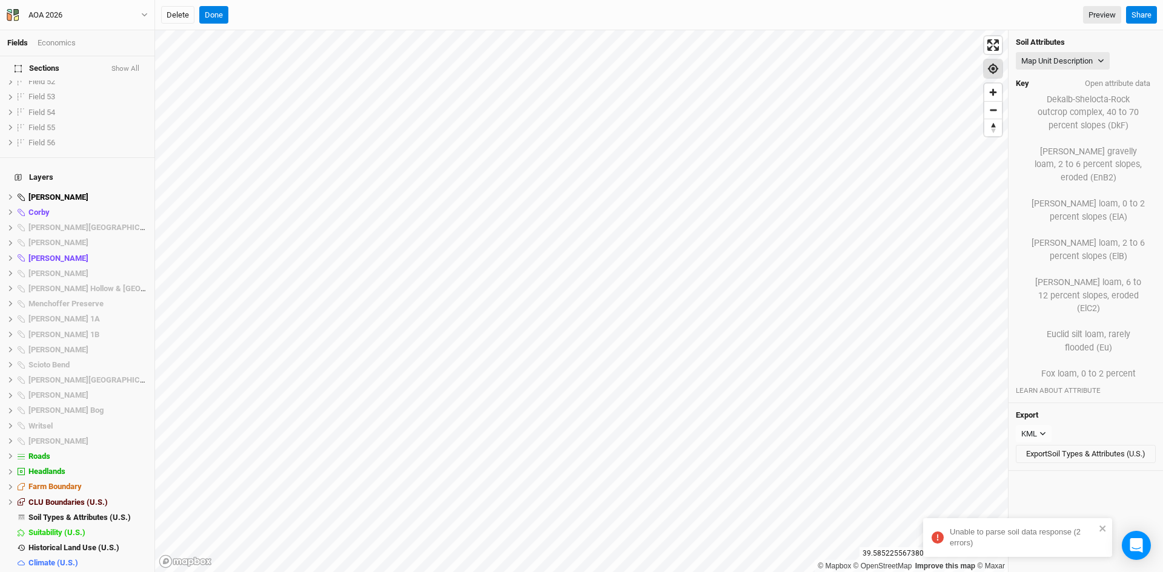
scroll to position [4966, 0]
click at [1102, 87] on button "Open attribute data" at bounding box center [1117, 83] width 76 height 18
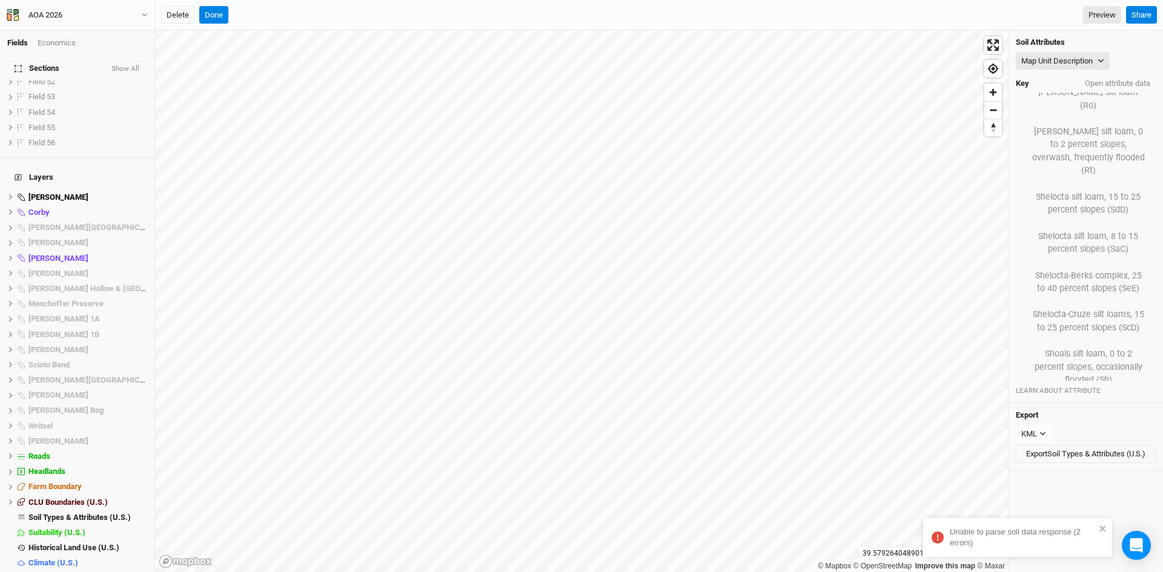
scroll to position [5021, 0]
click at [1071, 55] on button "Map Unit Description" at bounding box center [1063, 61] width 94 height 18
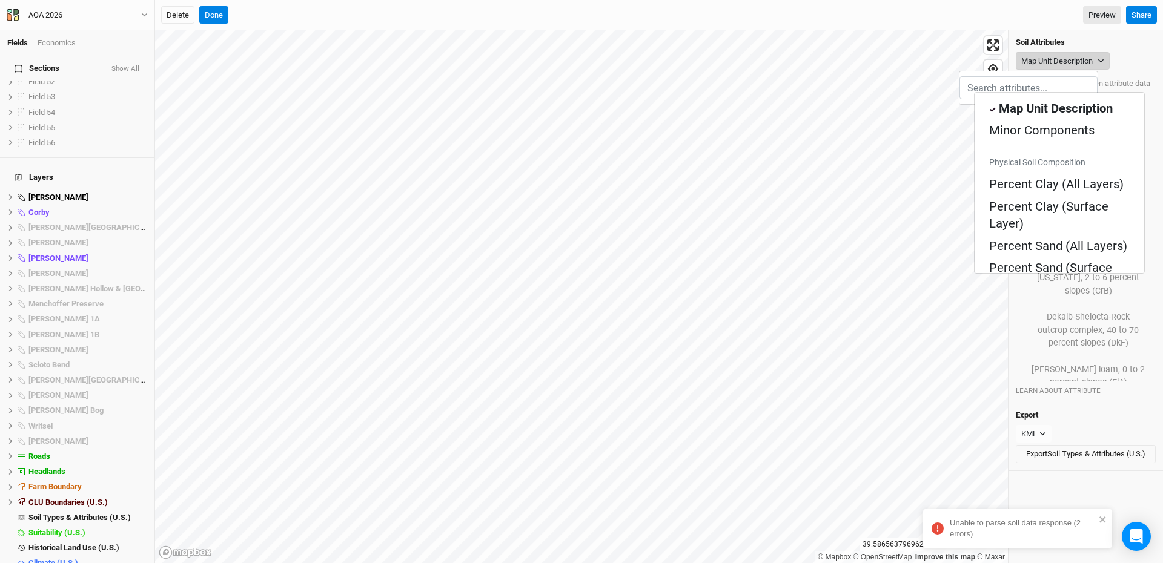
click at [1067, 61] on button "Map Unit Description" at bounding box center [1063, 61] width 94 height 18
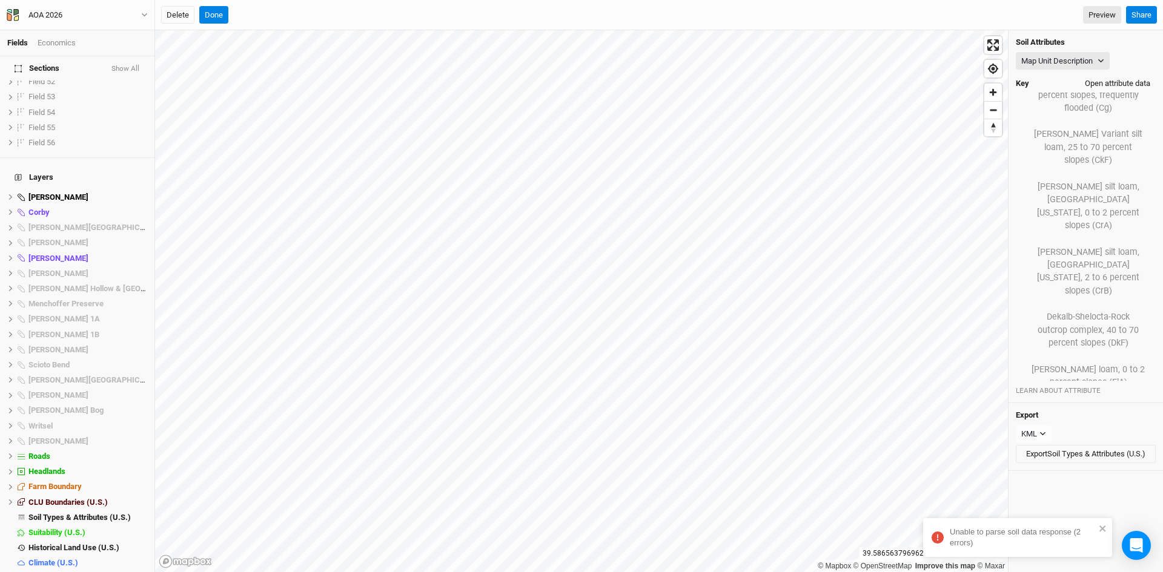
click at [1092, 79] on button "Open attribute data" at bounding box center [1117, 83] width 76 height 18
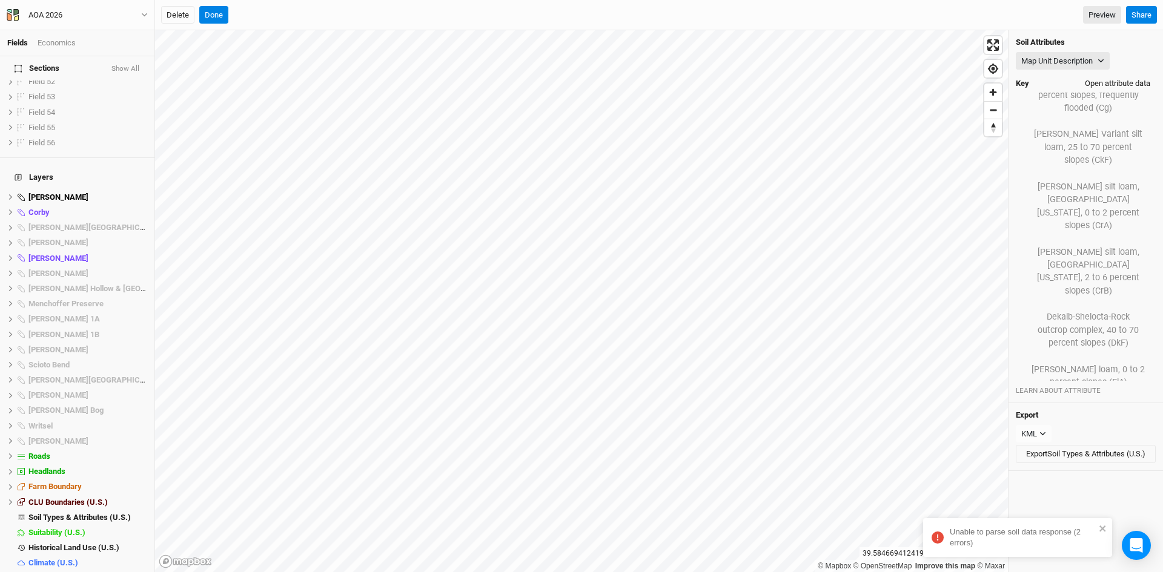
click at [1105, 78] on button "Open attribute data" at bounding box center [1117, 83] width 76 height 18
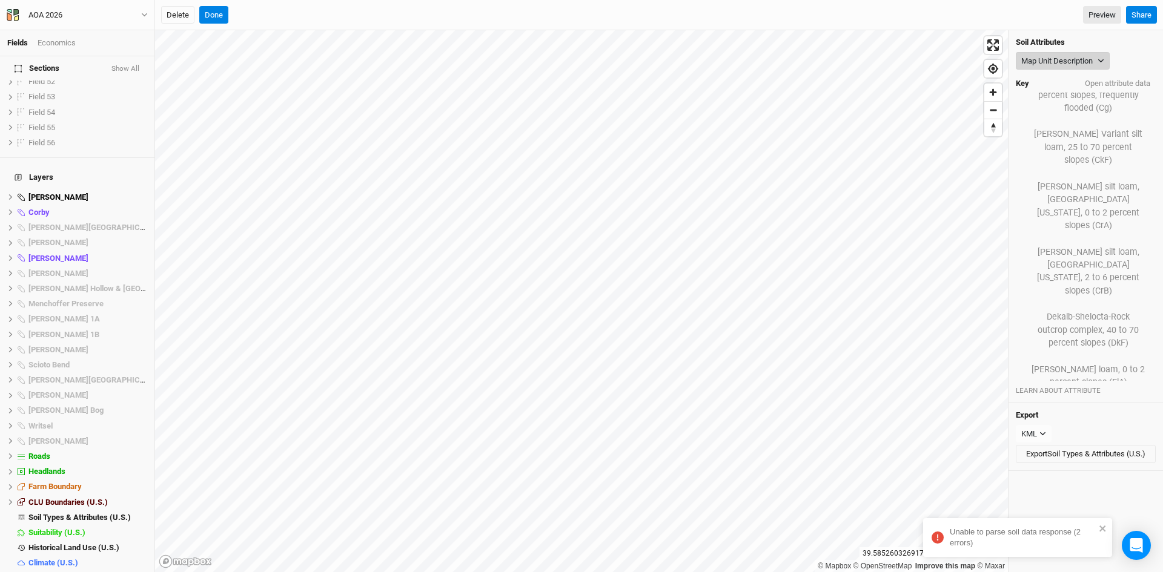
click at [1056, 55] on button "Map Unit Description" at bounding box center [1063, 61] width 94 height 18
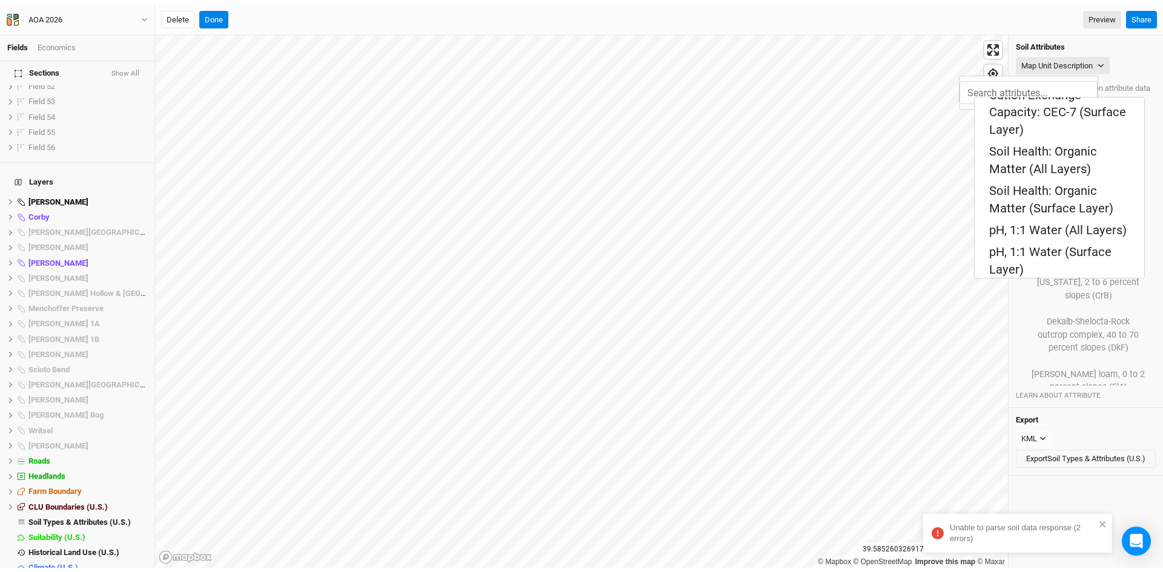
scroll to position [424, 0]
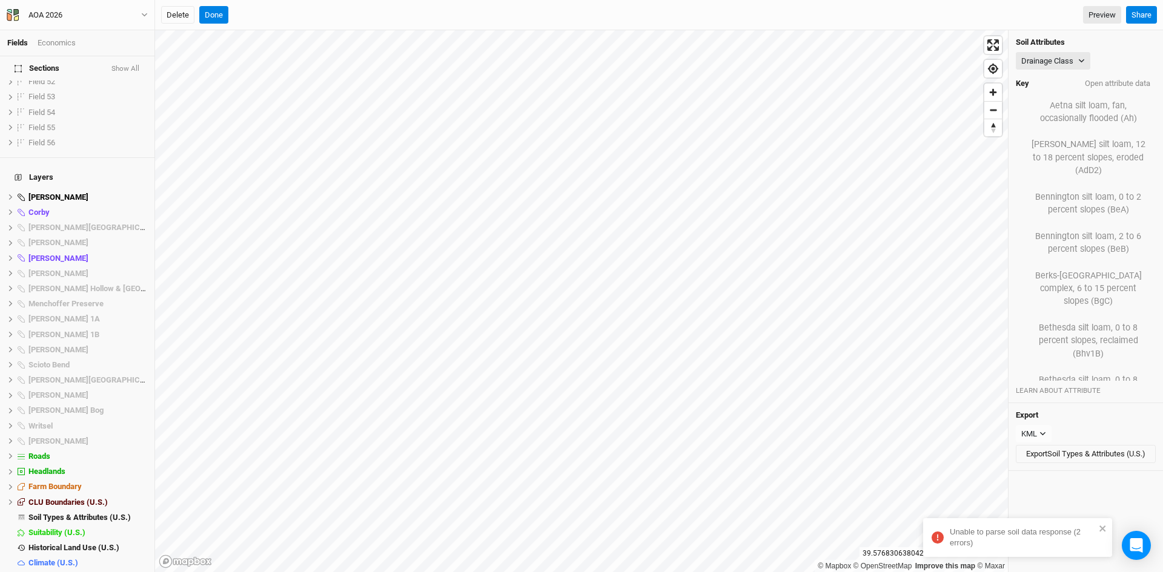
scroll to position [5149, 0]
click at [77, 513] on span "Soil Types & Attributes (U.S.)" at bounding box center [79, 517] width 102 height 9
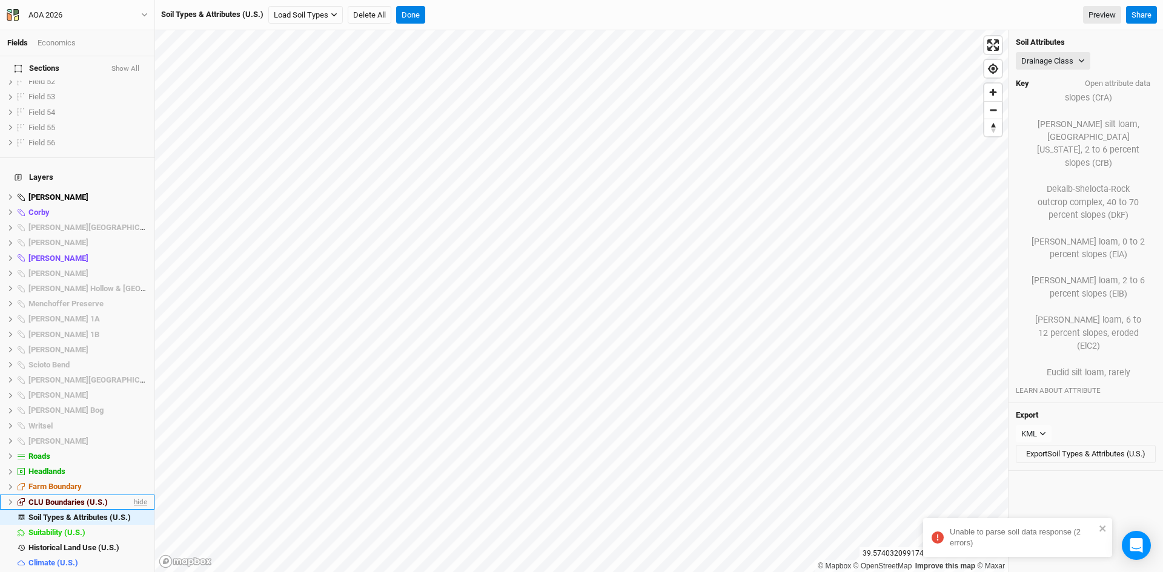
click at [132, 495] on span "hide" at bounding box center [139, 502] width 16 height 15
click at [409, 8] on button "Done" at bounding box center [410, 15] width 29 height 18
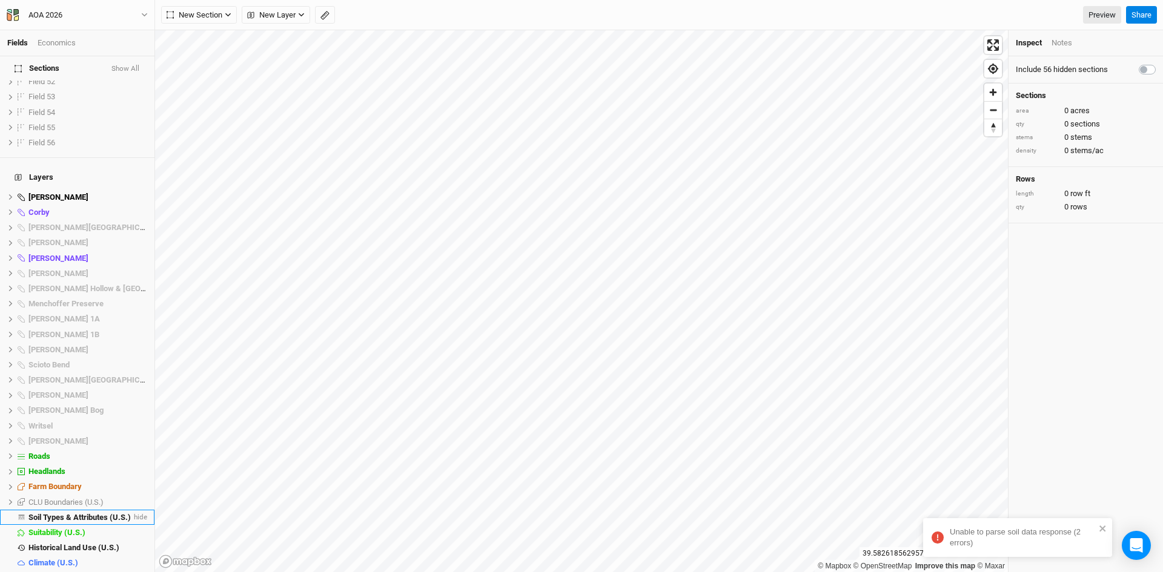
click at [64, 513] on span "Soil Types & Attributes (U.S.)" at bounding box center [79, 517] width 102 height 9
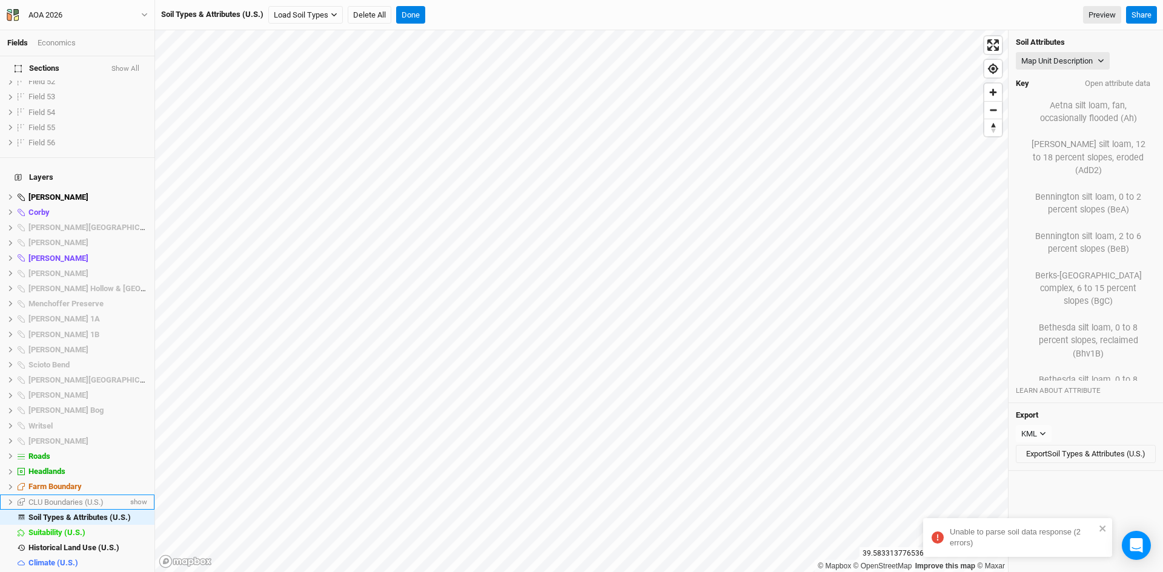
scroll to position [5021, 0]
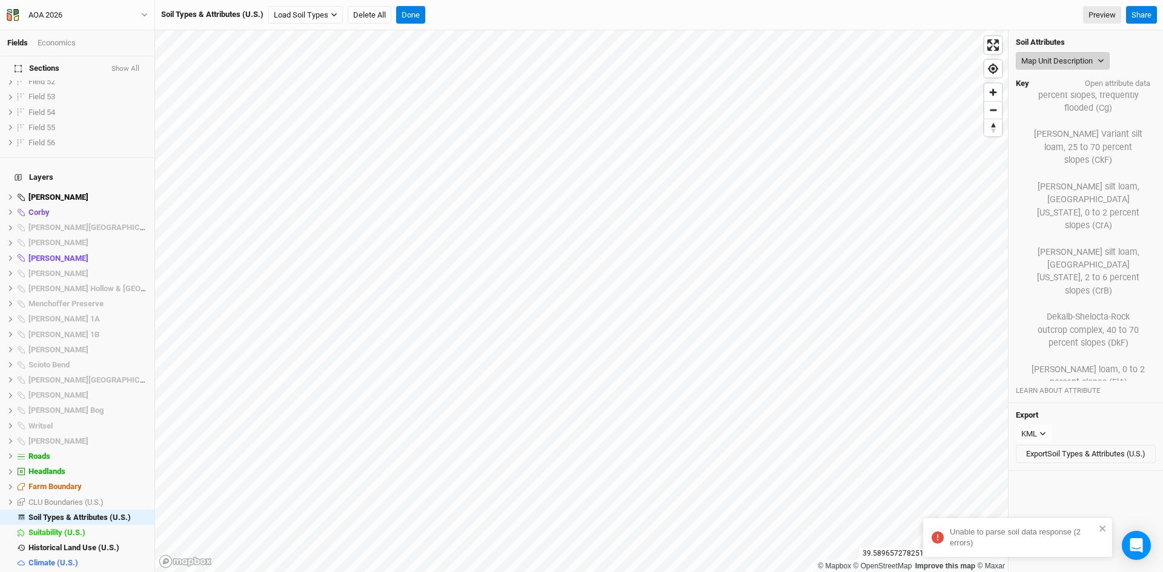
click at [1038, 58] on button "Map Unit Description" at bounding box center [1063, 61] width 94 height 18
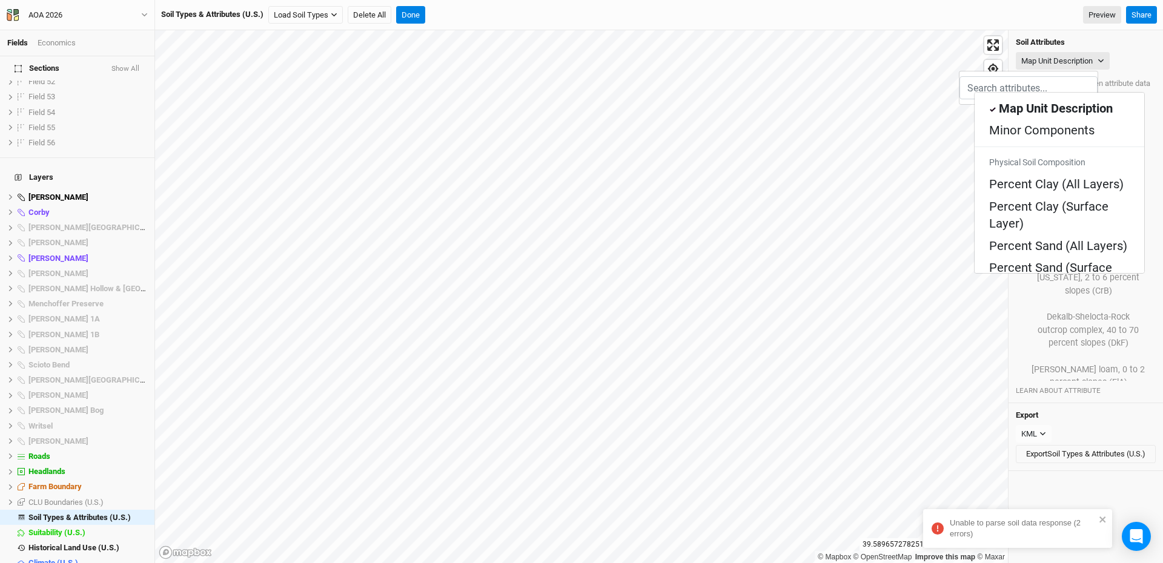
click at [1015, 360] on Texture "Soil Health: Surface Texture" at bounding box center [1059, 377] width 141 height 35
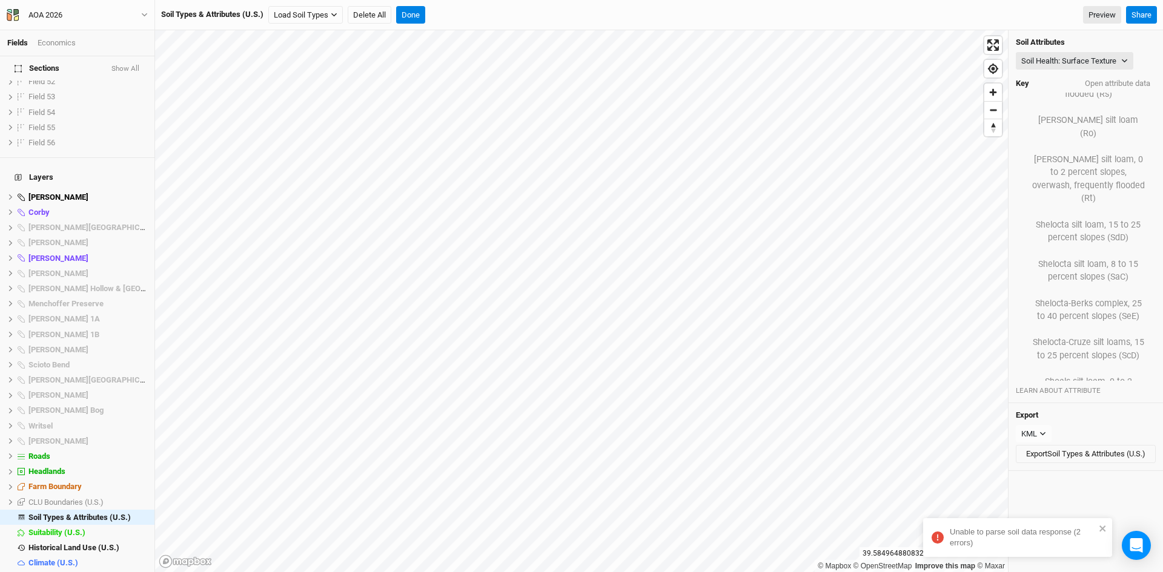
scroll to position [3190, 0]
click at [331, 18] on button "Load Soil Types" at bounding box center [305, 15] width 74 height 18
click at [333, 33] on button "Load for Farm Boundary" at bounding box center [320, 36] width 101 height 16
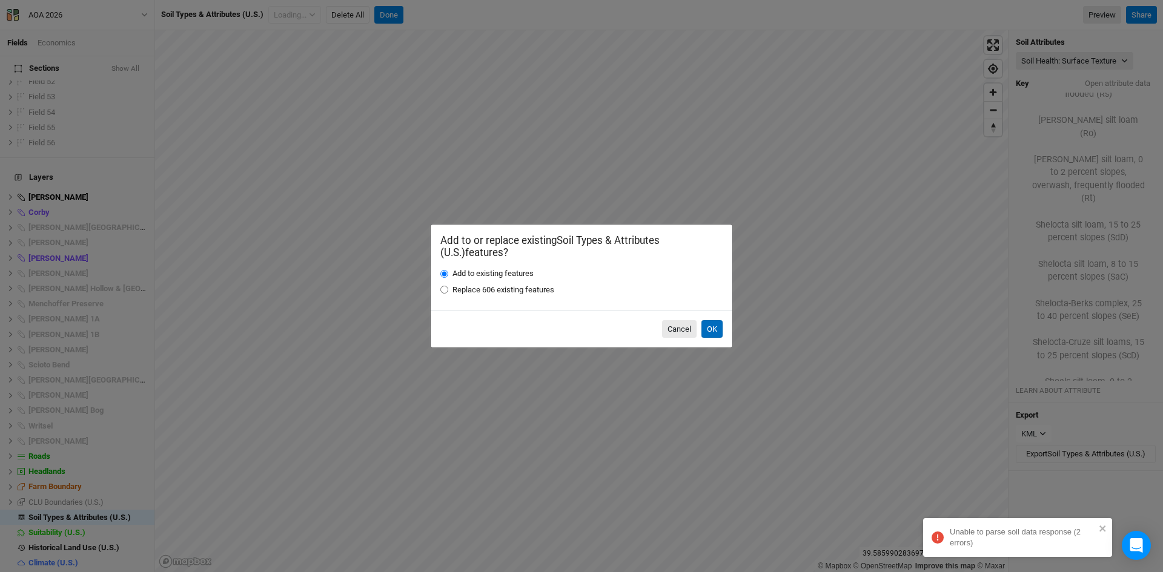
click at [717, 324] on button "OK" at bounding box center [711, 329] width 21 height 18
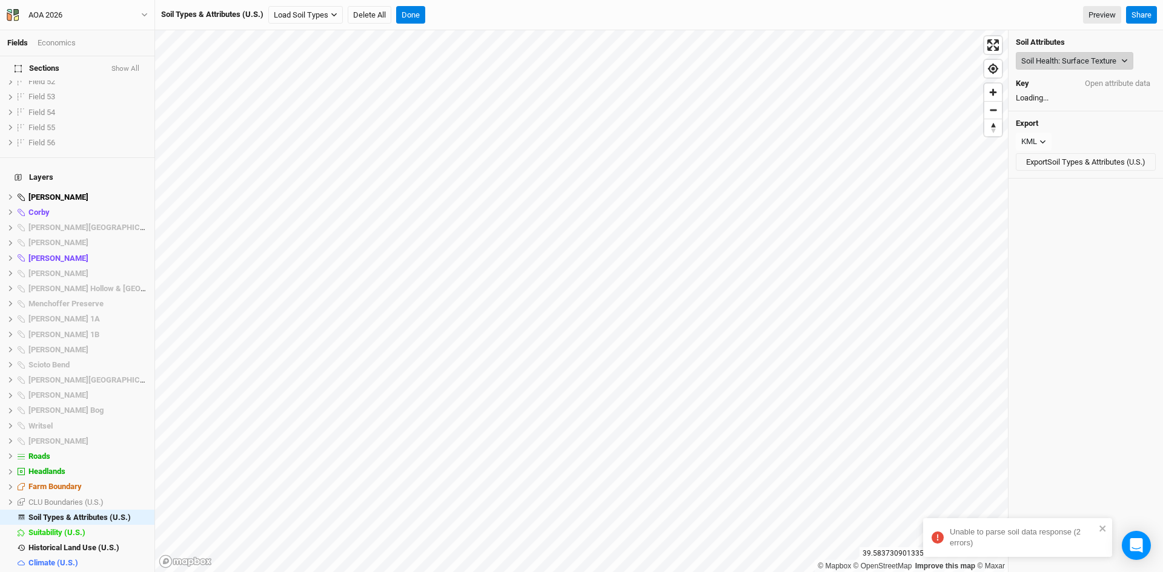
click at [1065, 60] on button "Soil Health: Surface Texture" at bounding box center [1075, 61] width 118 height 18
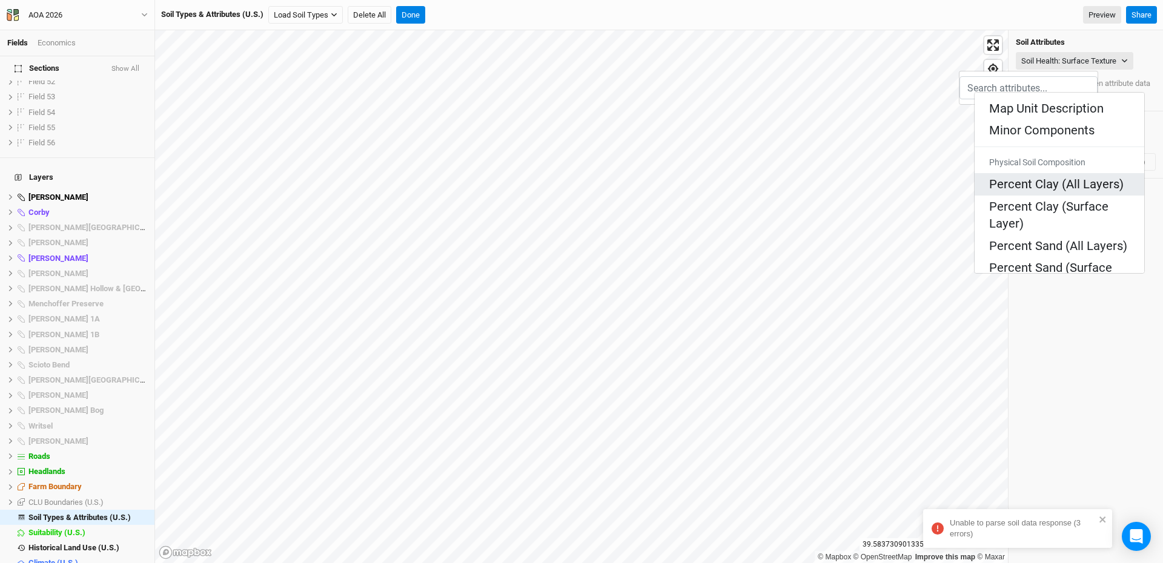
click at [1028, 176] on Layers\) "Percent Clay (All Layers)" at bounding box center [1056, 184] width 134 height 17
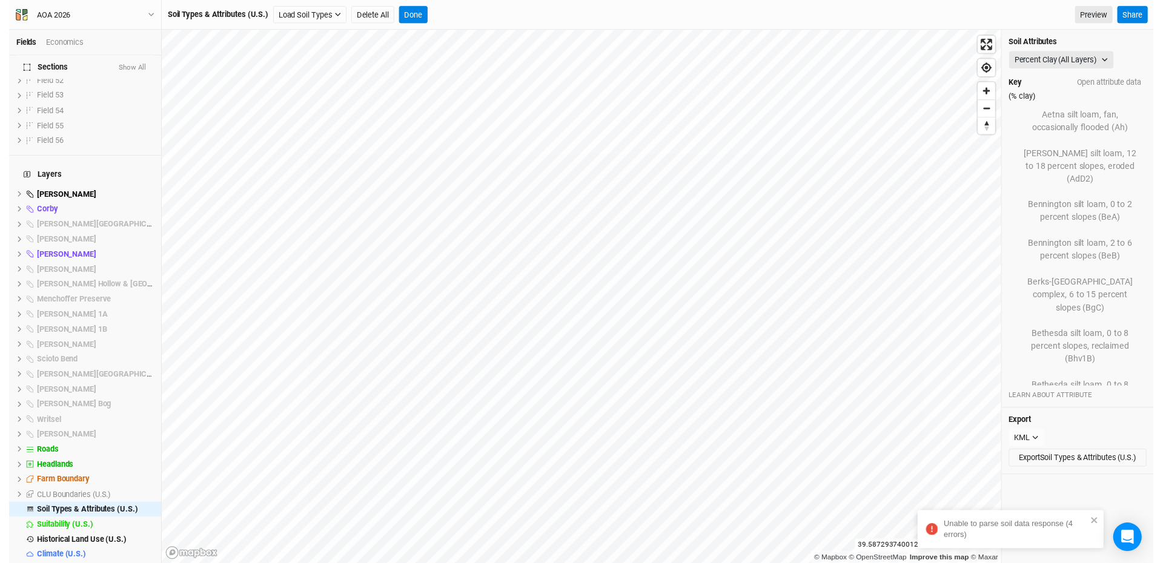
scroll to position [5149, 0]
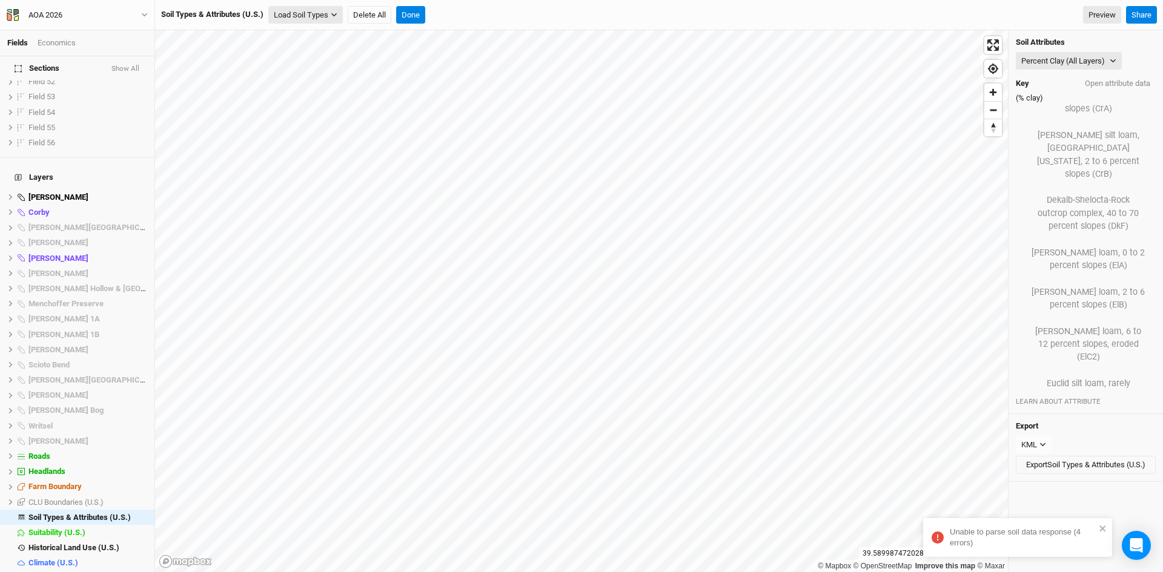
click at [333, 18] on icon "button" at bounding box center [334, 15] width 7 height 7
click at [345, 36] on button "Load for Farm Boundary" at bounding box center [320, 36] width 101 height 16
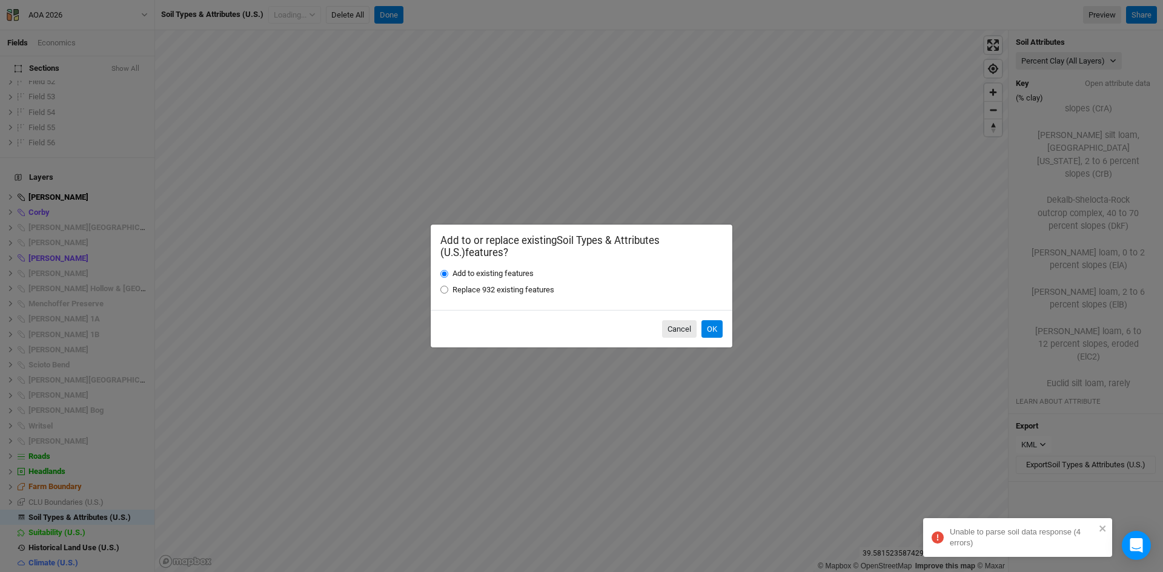
click at [445, 291] on input "Replace 932 existing features" at bounding box center [444, 290] width 8 height 8
radio input "true"
click at [718, 325] on button "OK" at bounding box center [711, 329] width 21 height 18
radio input "true"
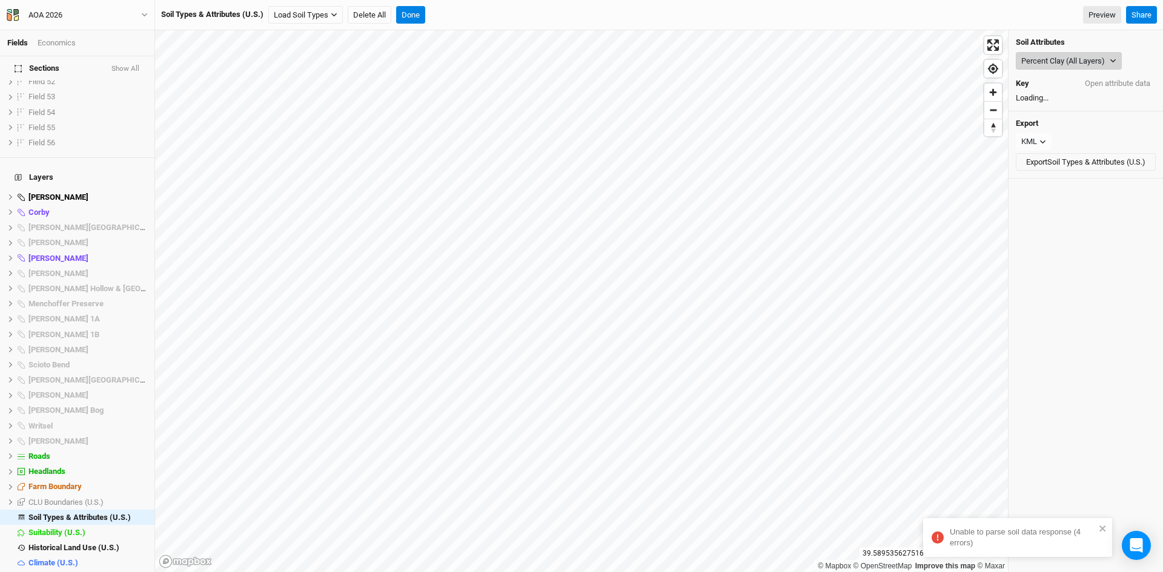
click at [1039, 55] on button "Percent Clay (All Layers)" at bounding box center [1069, 61] width 106 height 18
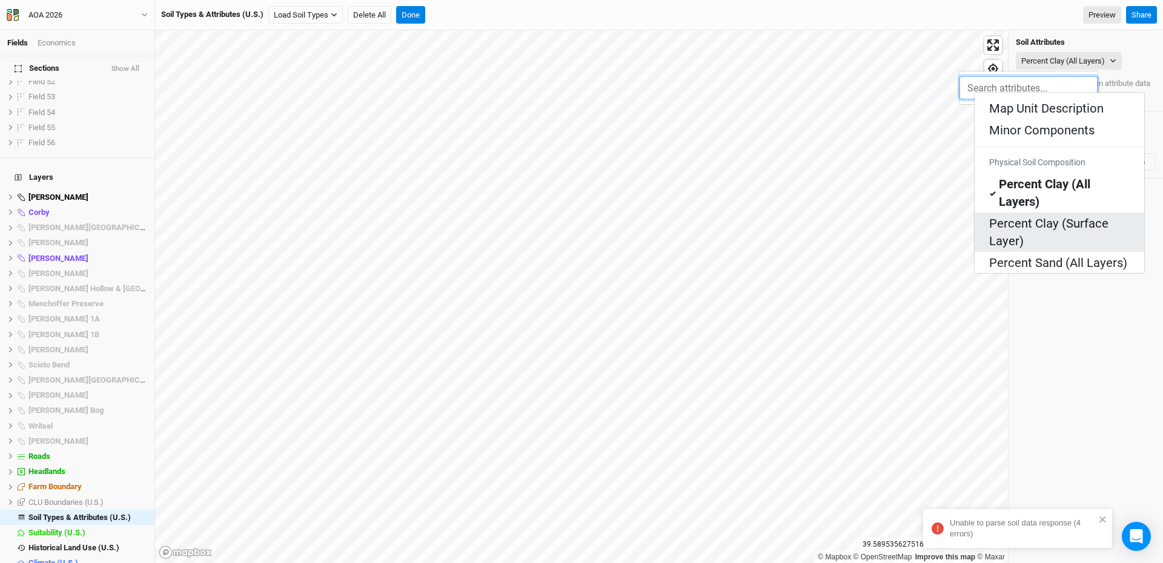
click at [1011, 215] on Layer\) "Percent Clay (Surface Layer)" at bounding box center [1059, 232] width 141 height 35
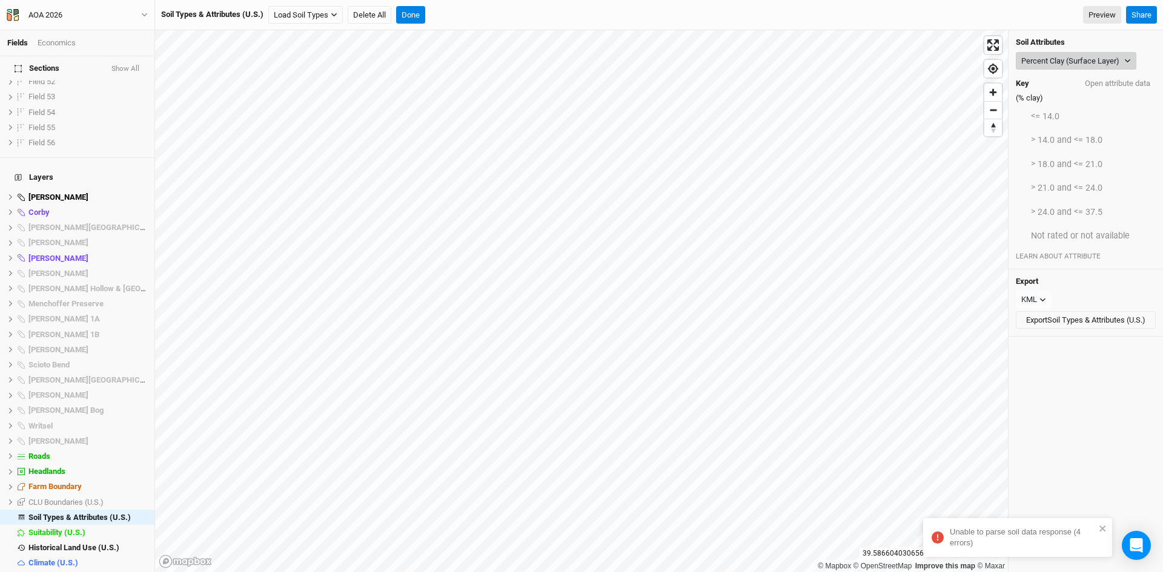
click at [1085, 58] on button "Percent Clay (Surface Layer)" at bounding box center [1076, 61] width 121 height 18
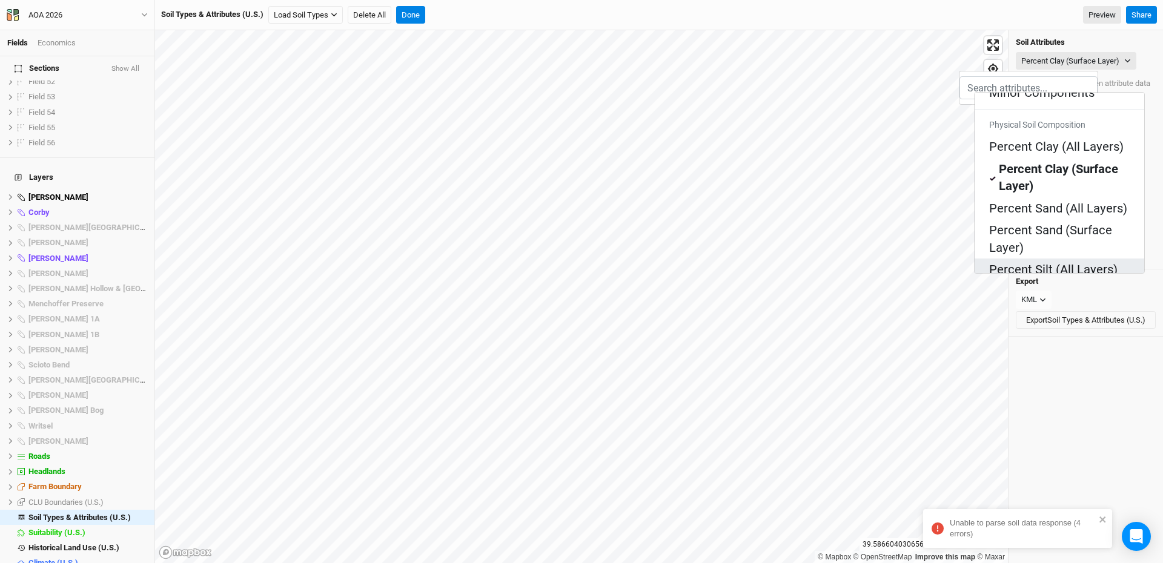
scroll to position [363, 0]
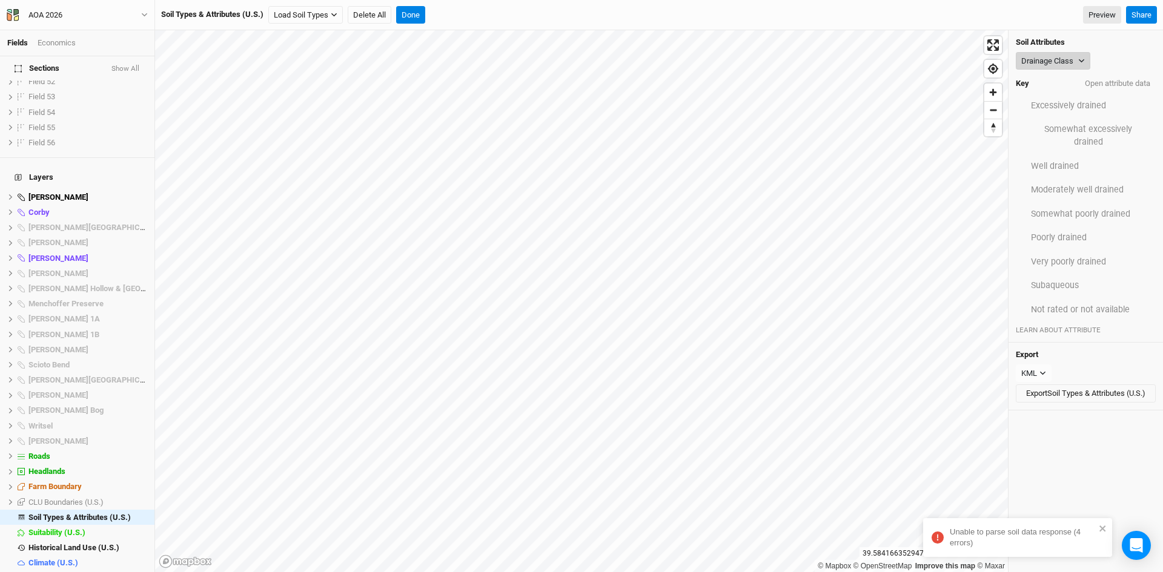
click at [1065, 57] on button "Drainage Class" at bounding box center [1053, 61] width 74 height 18
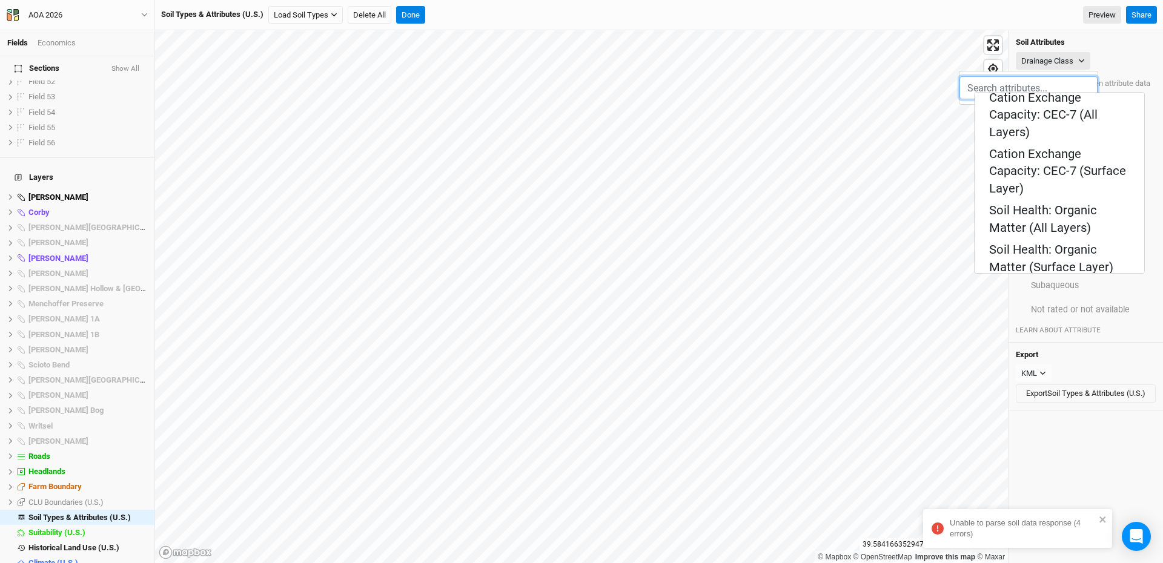
scroll to position [424, 0]
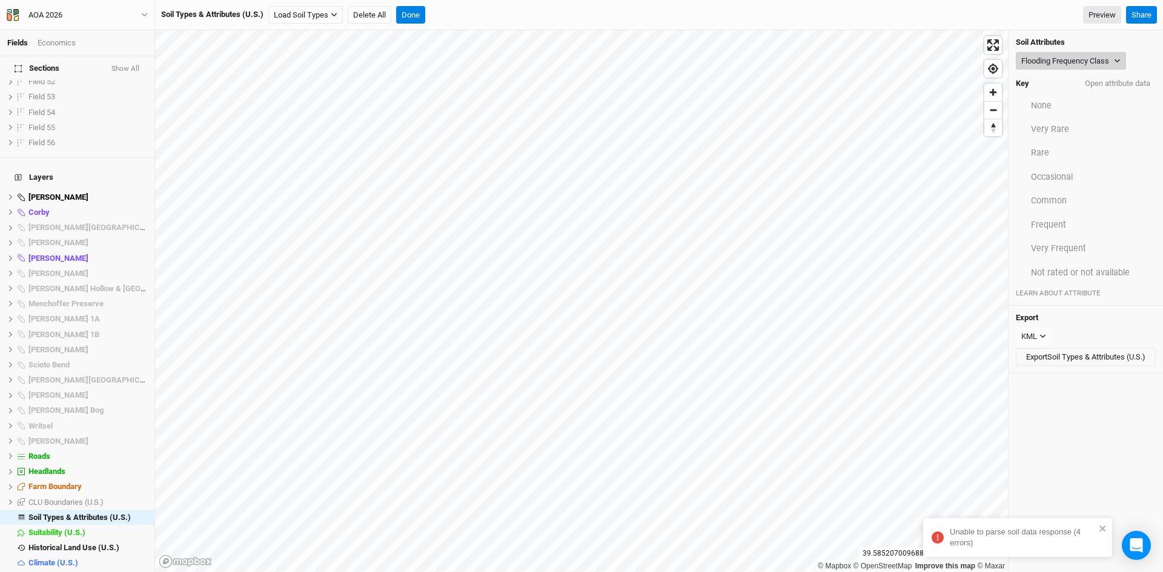
click at [1088, 61] on button "Flooding Frequency Class" at bounding box center [1071, 61] width 110 height 18
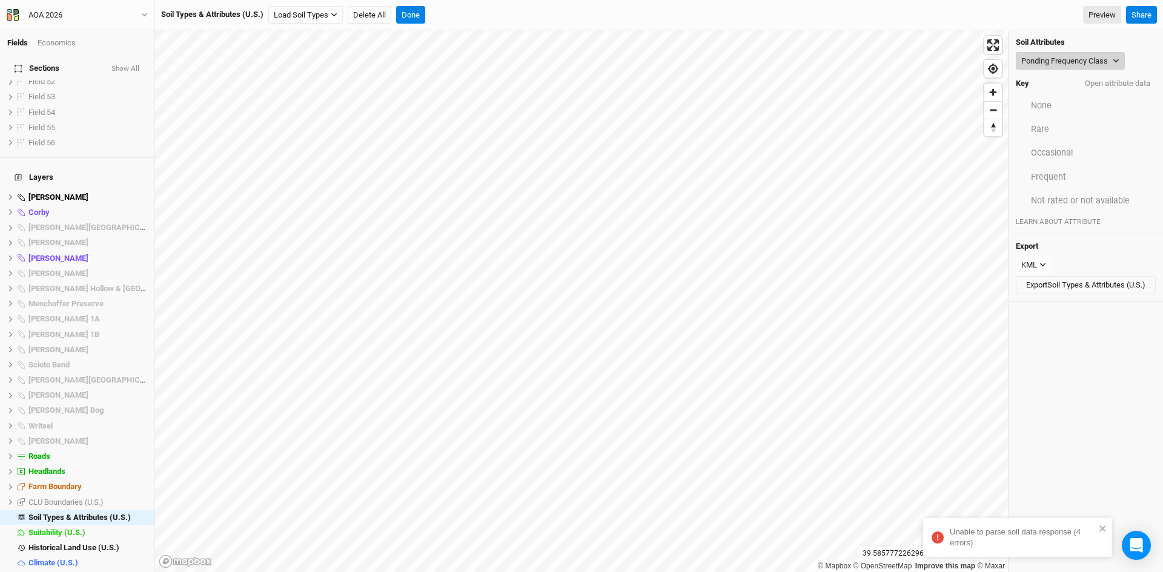
click at [1067, 58] on button "Ponding Frequency Class" at bounding box center [1070, 61] width 109 height 18
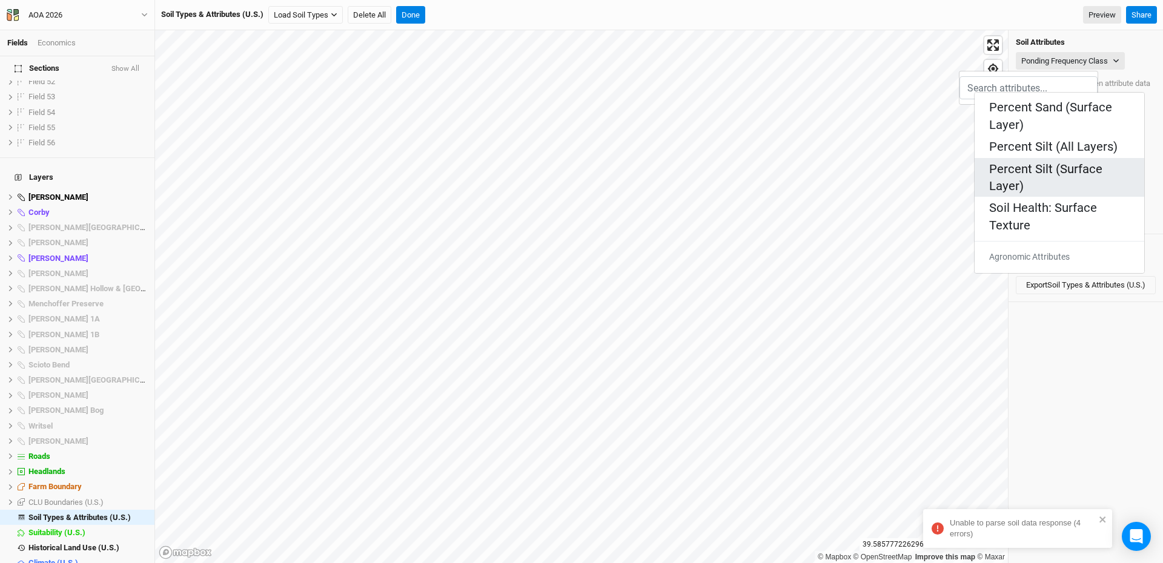
scroll to position [182, 0]
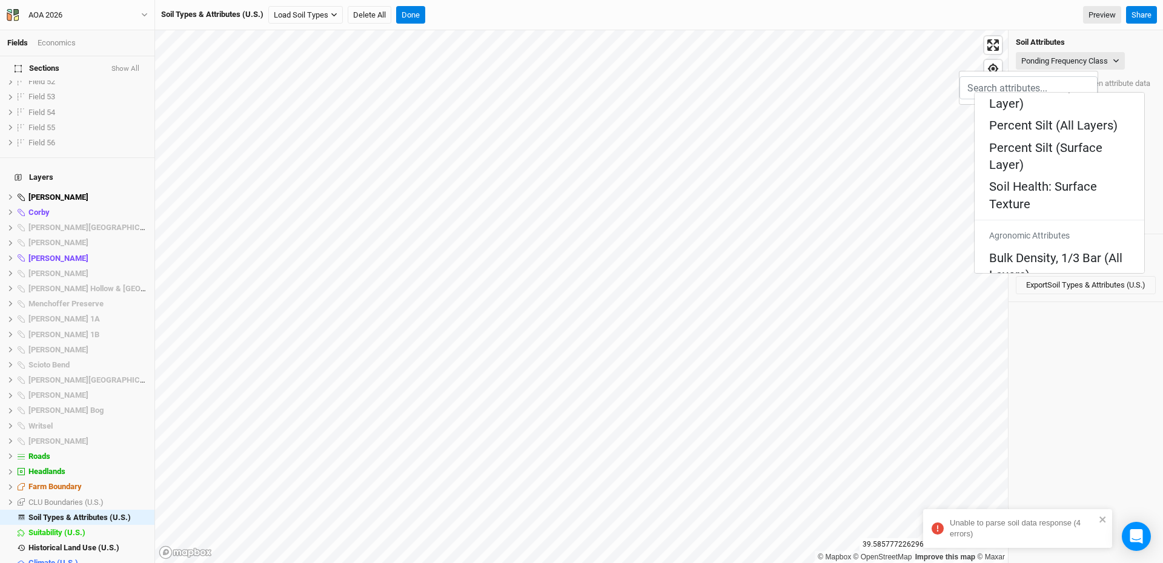
click at [1036, 520] on Layers\) "pH, 1:1 Water (All Layers)" at bounding box center [1057, 528] width 137 height 17
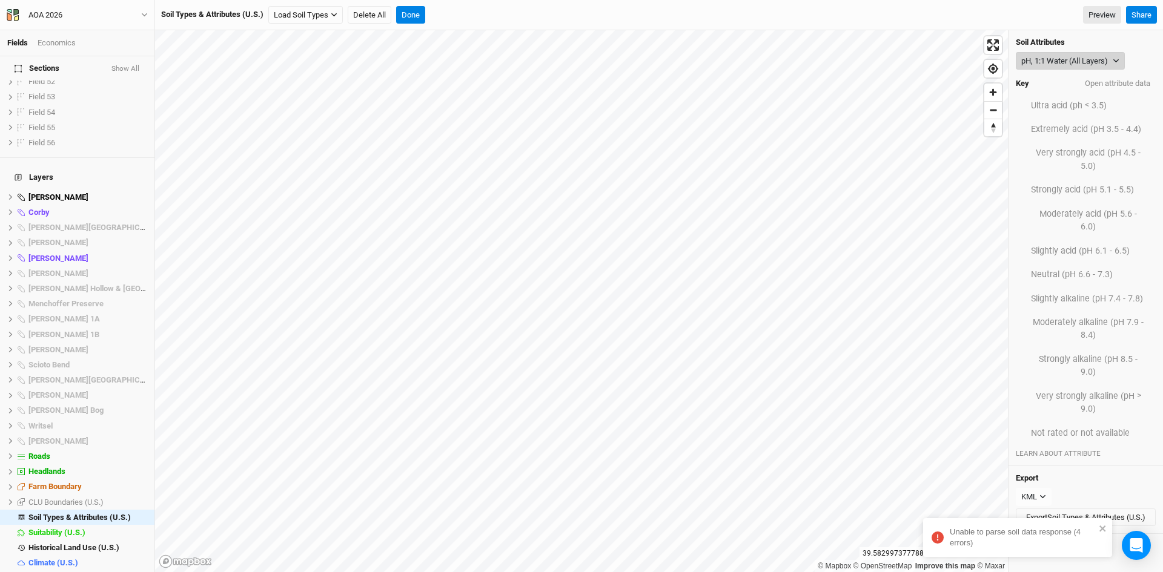
click at [1092, 61] on button "pH, 1:1 Water (All Layers)" at bounding box center [1070, 61] width 109 height 18
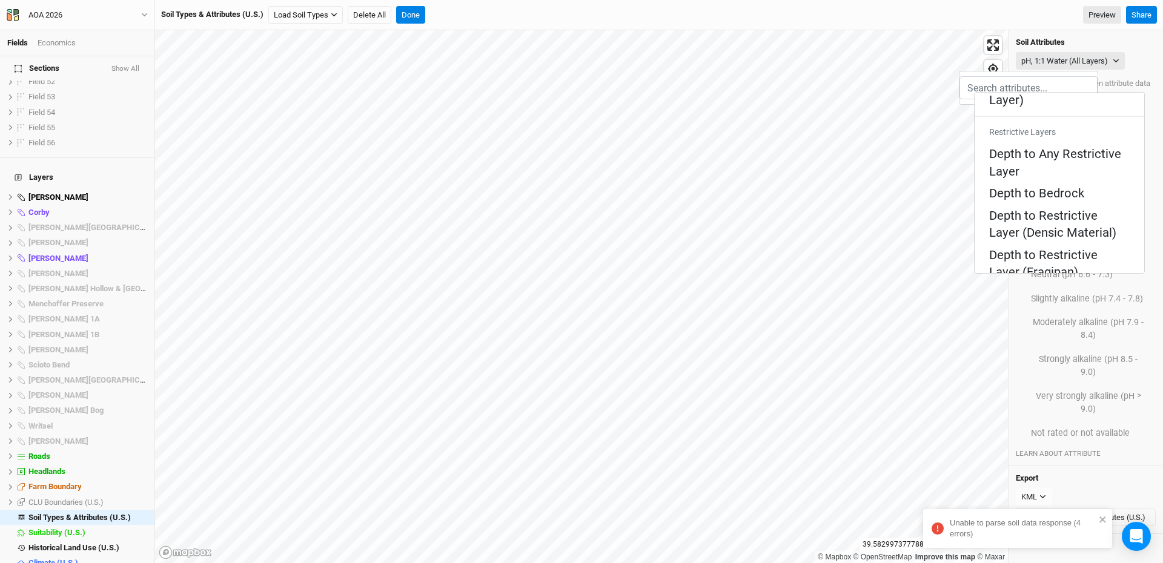
scroll to position [670, 0]
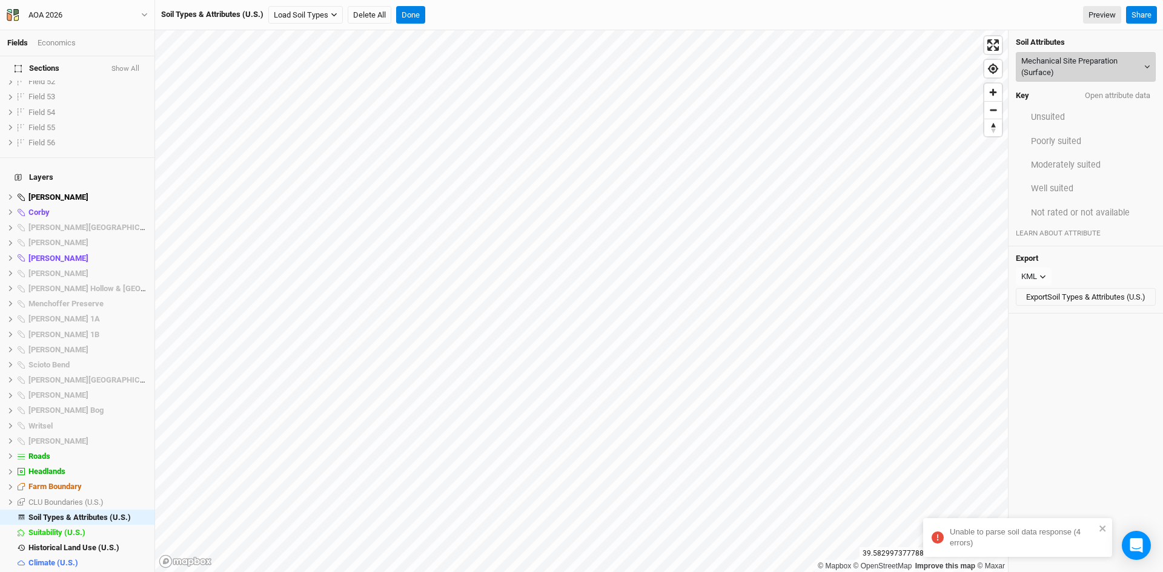
click at [1075, 65] on button "Mechanical Site Preparation (Surface)" at bounding box center [1086, 67] width 140 height 30
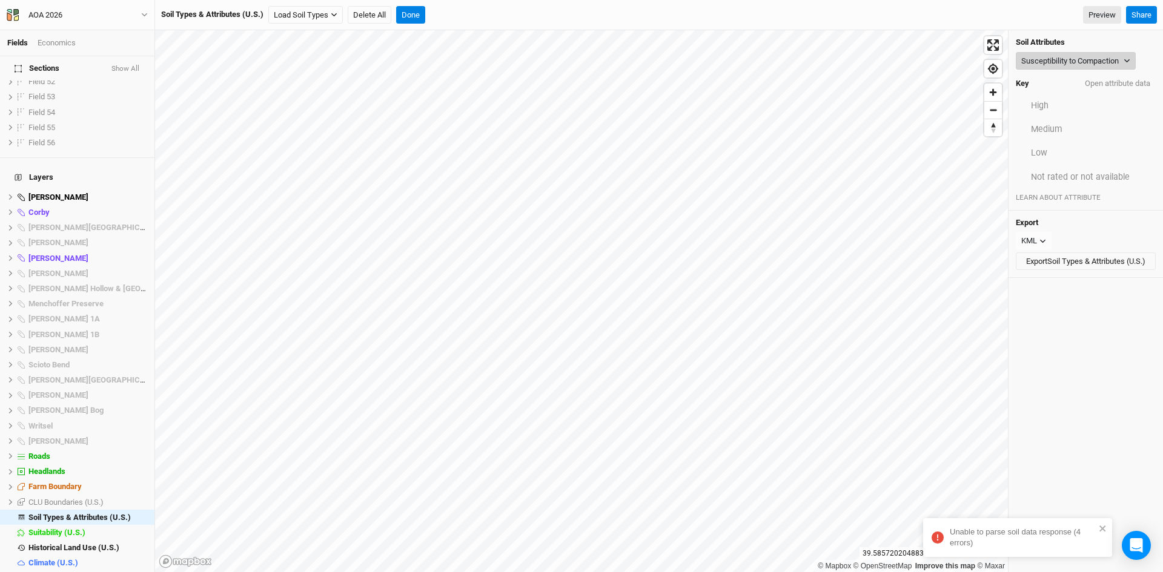
click at [1050, 58] on button "Susceptibility to Compaction" at bounding box center [1076, 61] width 120 height 18
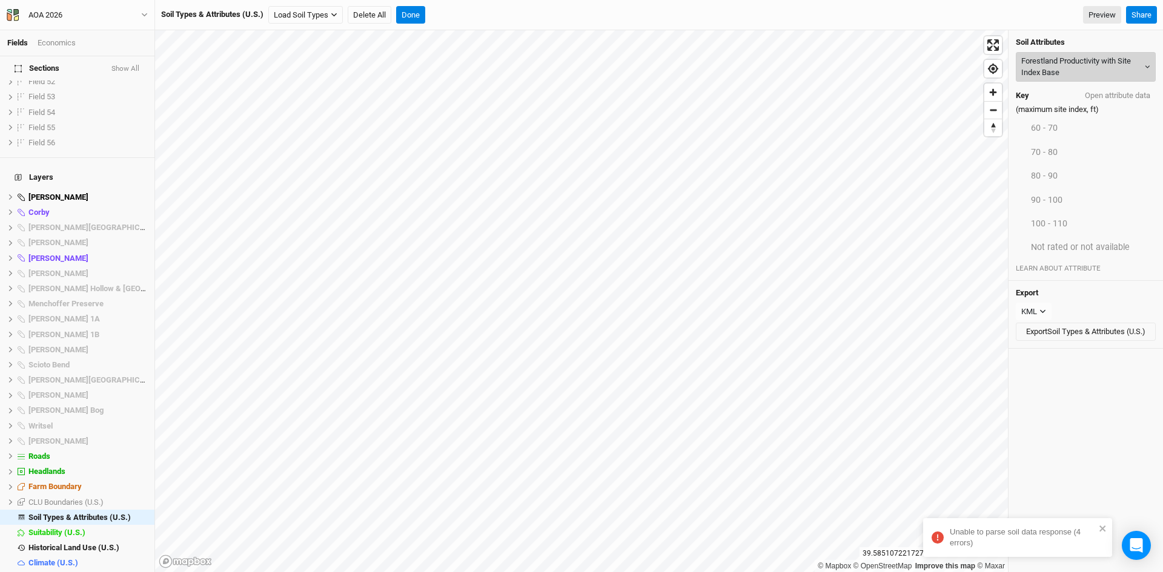
click at [1056, 67] on button "Forestland Productivity with Site Index Base" at bounding box center [1086, 67] width 140 height 30
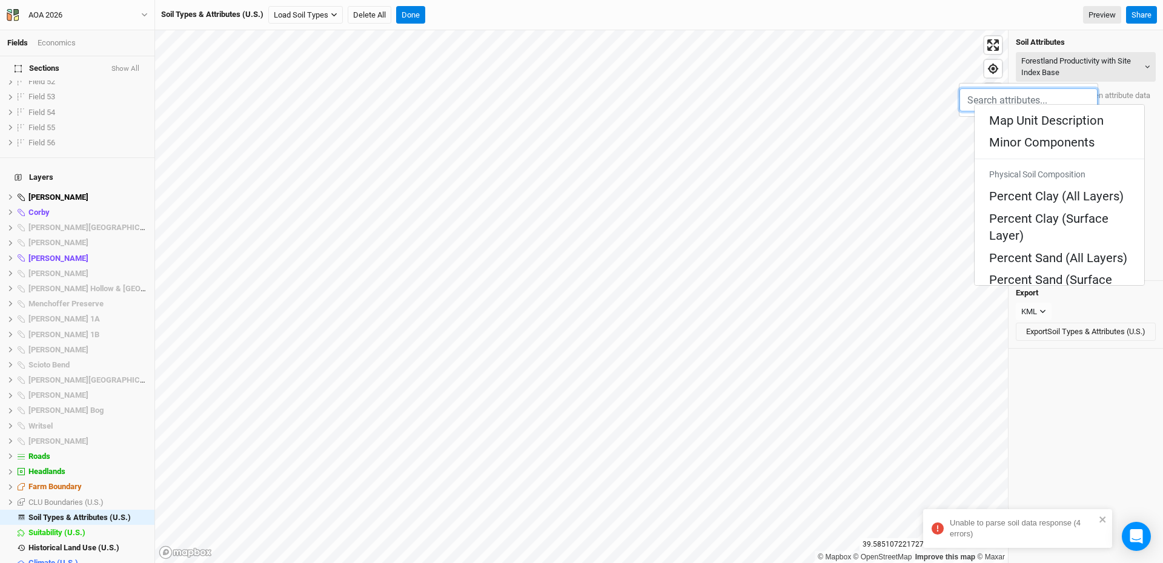
click at [1045, 372] on Texture "Soil Health: Surface Texture" at bounding box center [1059, 389] width 141 height 35
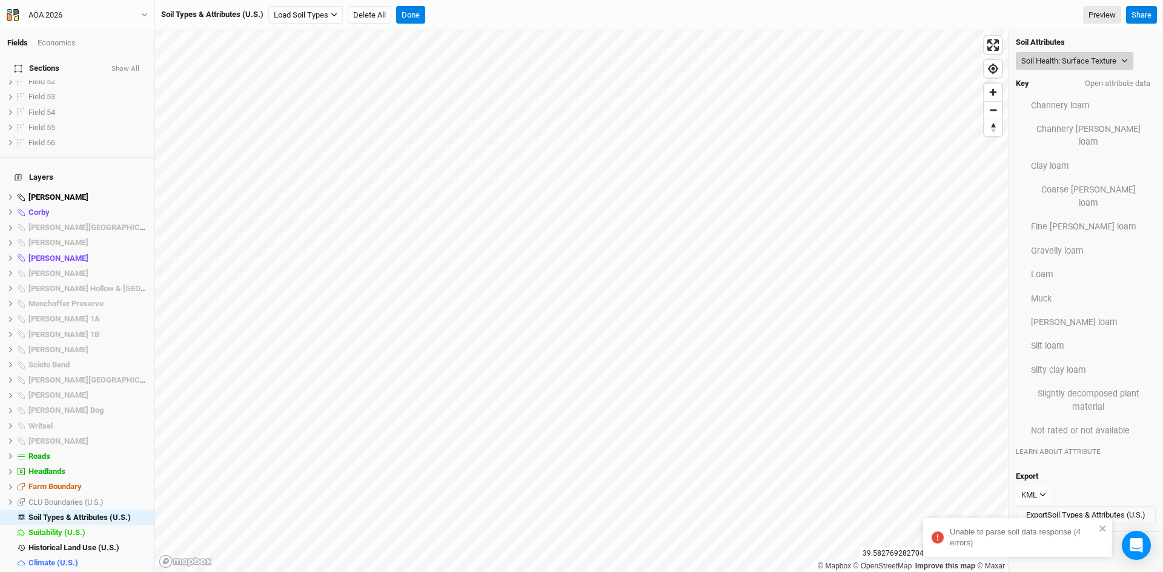
click at [1080, 55] on button "Soil Health: Surface Texture" at bounding box center [1075, 61] width 118 height 18
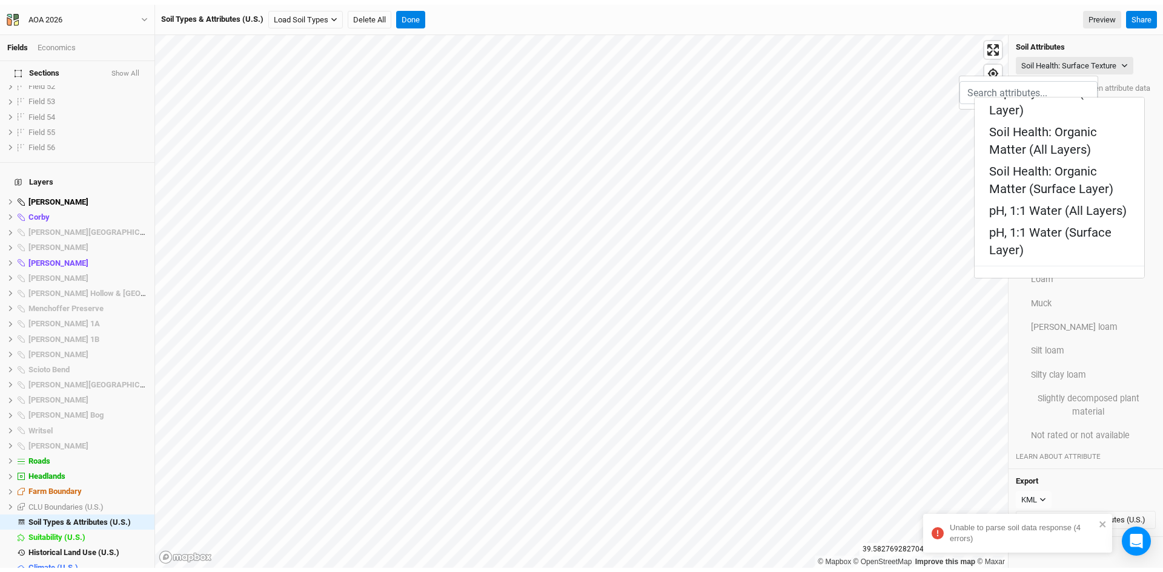
scroll to position [485, 0]
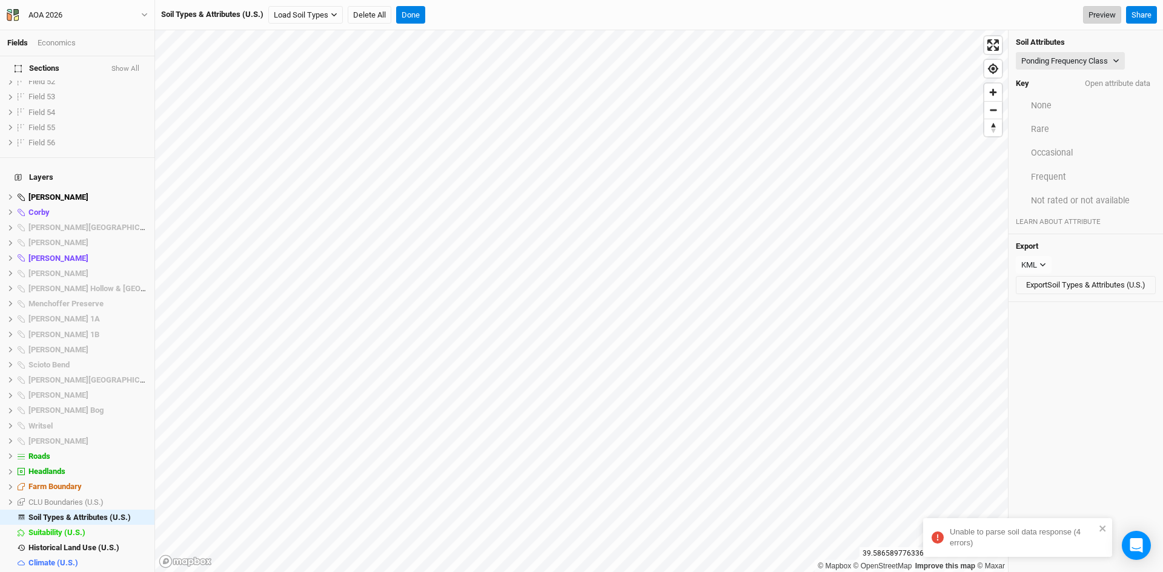
click at [1110, 13] on link "Preview" at bounding box center [1102, 15] width 38 height 18
click at [411, 8] on button "Done" at bounding box center [410, 15] width 29 height 18
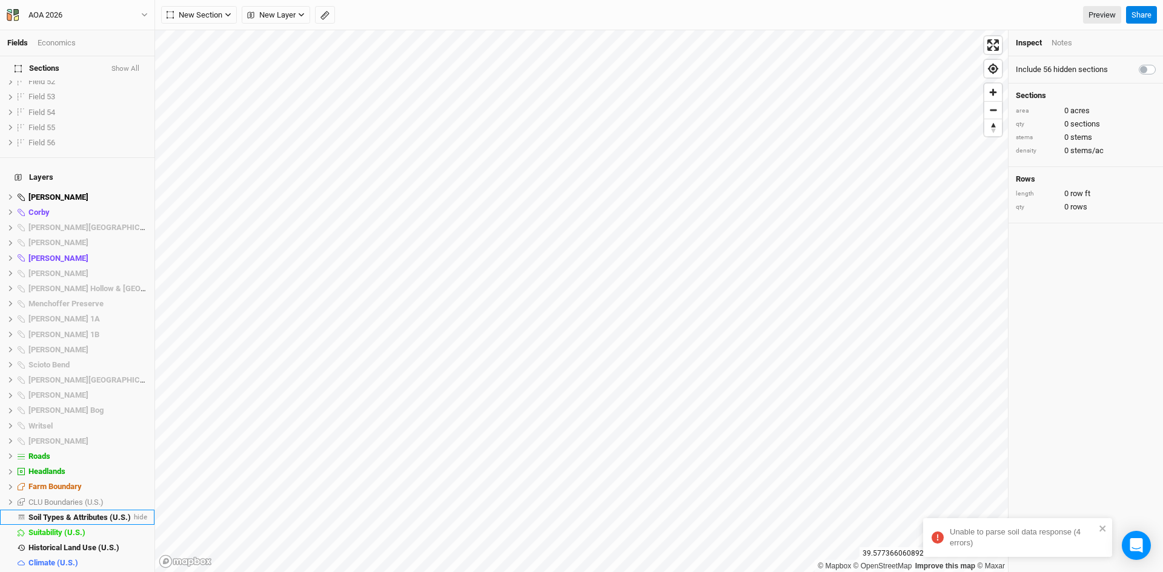
click at [105, 513] on span "Soil Types & Attributes (U.S.)" at bounding box center [79, 517] width 102 height 9
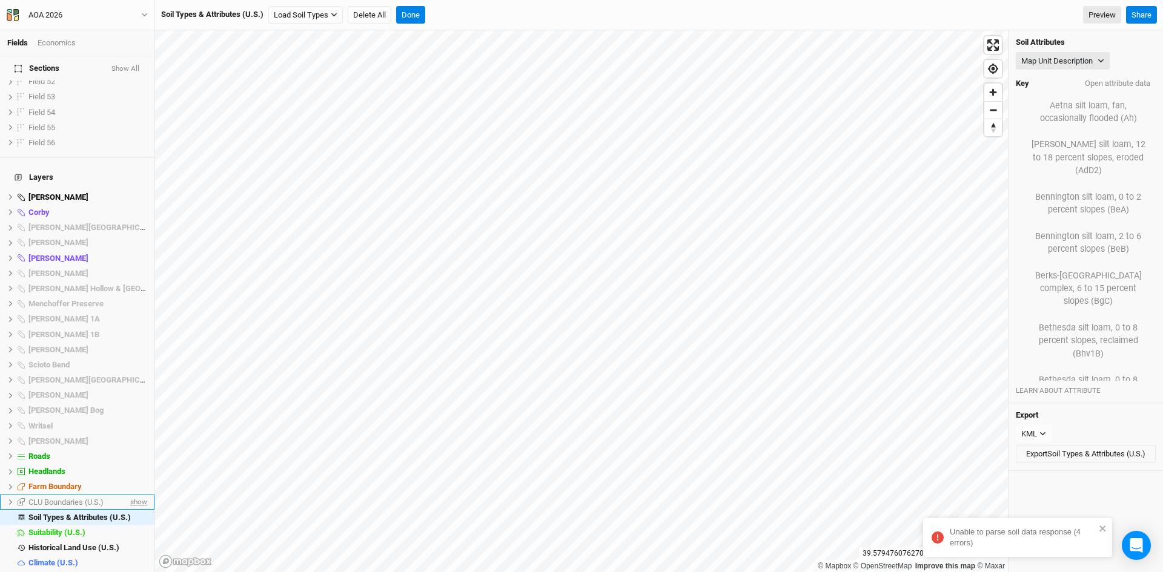
scroll to position [2697, 0]
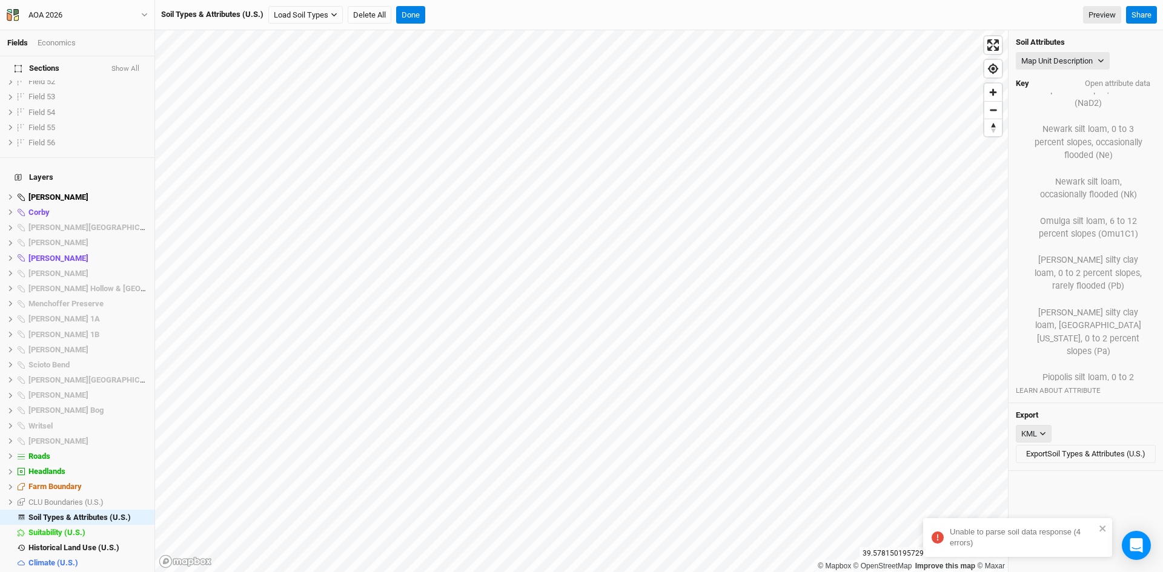
click at [1044, 433] on icon "button" at bounding box center [1042, 434] width 7 height 7
click at [1081, 432] on div "KML" at bounding box center [1086, 434] width 140 height 18
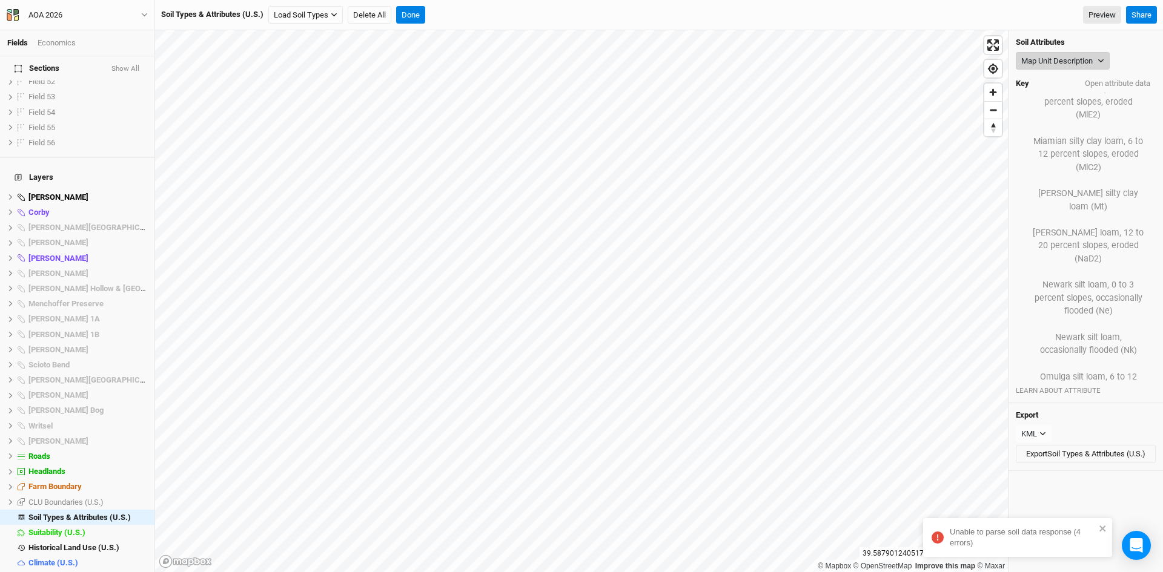
click at [1047, 56] on button "Map Unit Description" at bounding box center [1063, 61] width 94 height 18
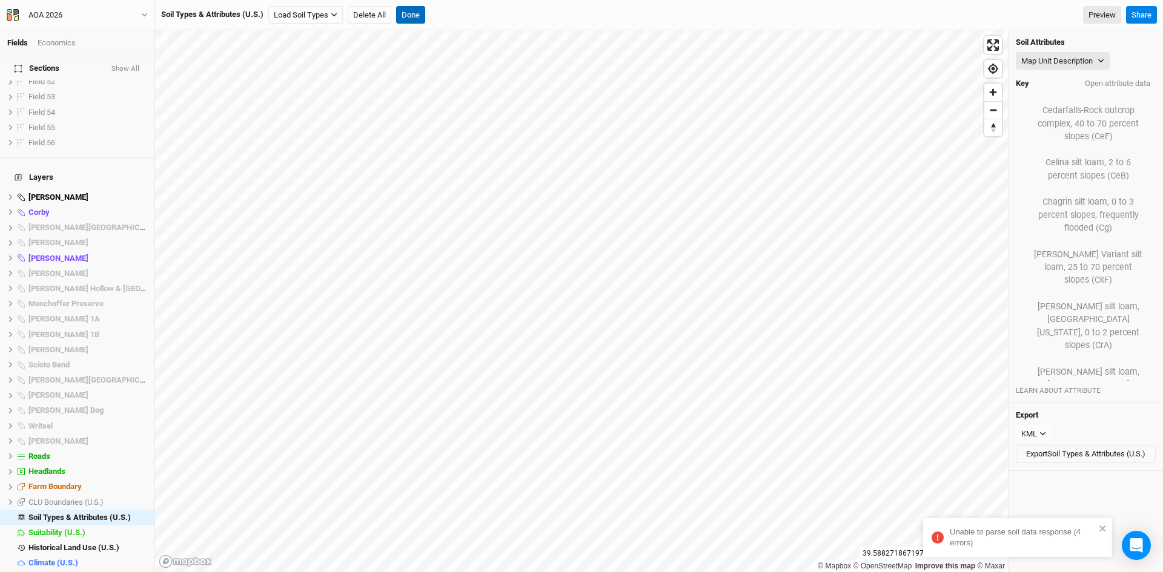
click at [409, 14] on button "Done" at bounding box center [410, 15] width 29 height 18
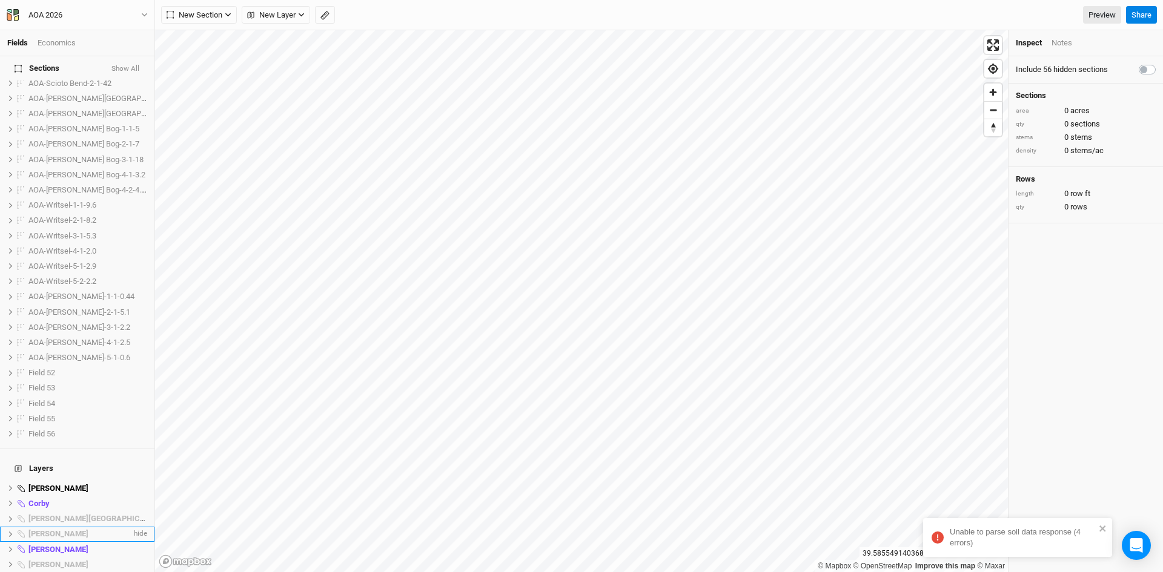
scroll to position [574, 0]
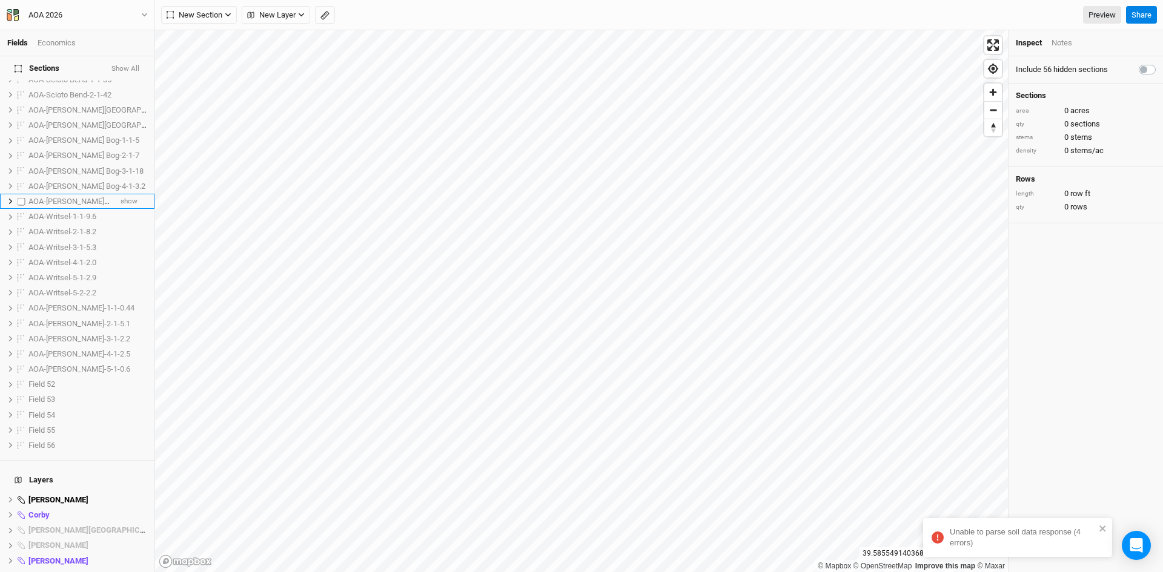
click at [83, 197] on span "AOA-[PERSON_NAME] Bog-4-2-4.35" at bounding box center [88, 201] width 121 height 9
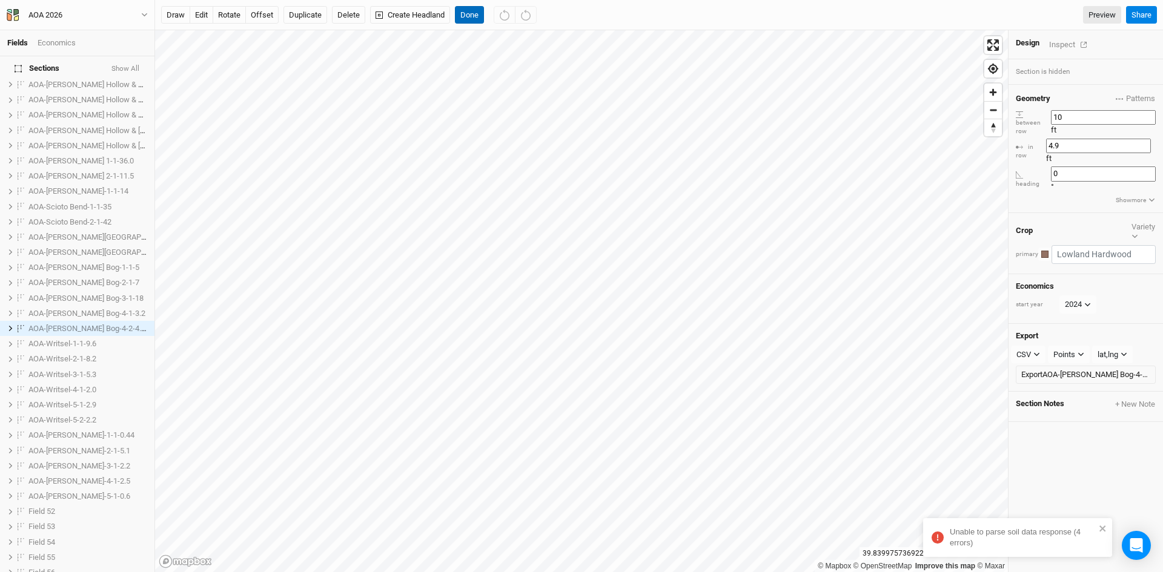
click at [466, 12] on button "Done" at bounding box center [469, 15] width 29 height 18
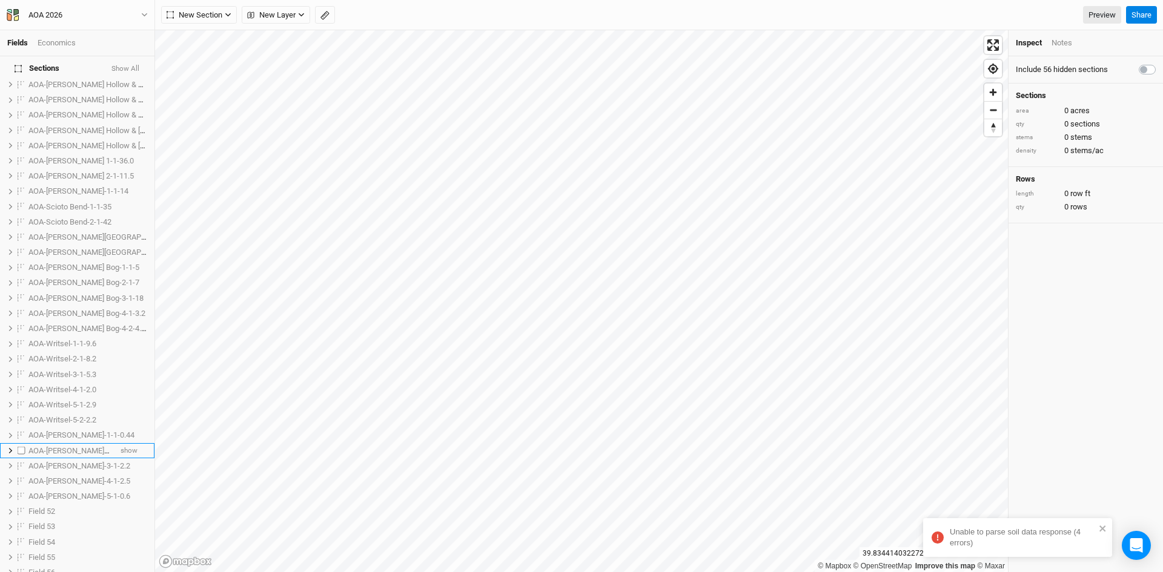
scroll to position [749, 0]
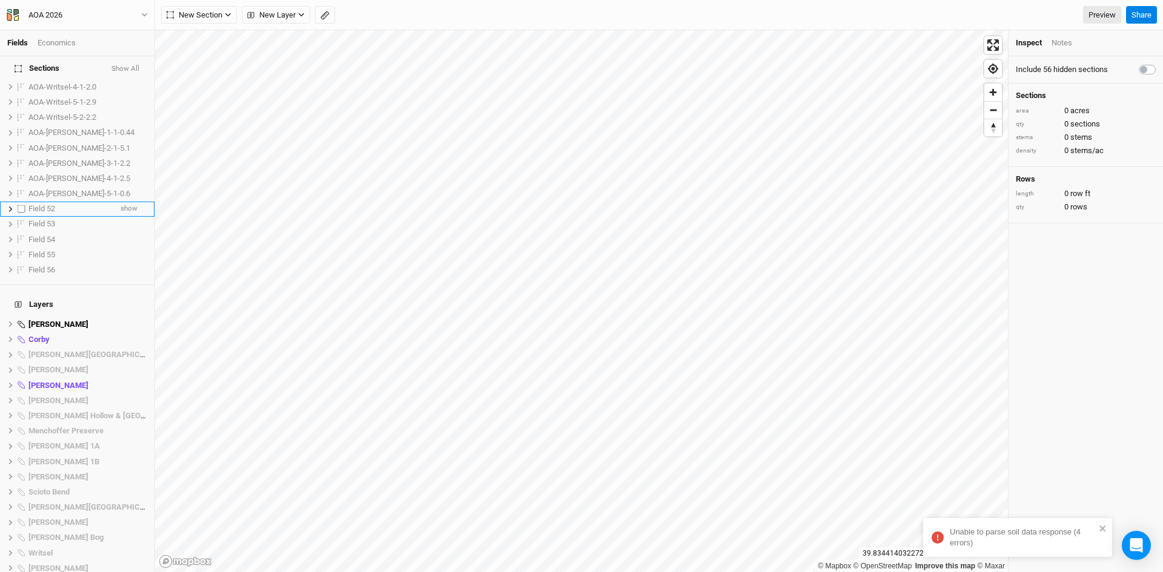
click at [48, 204] on span "Field 52" at bounding box center [41, 208] width 27 height 9
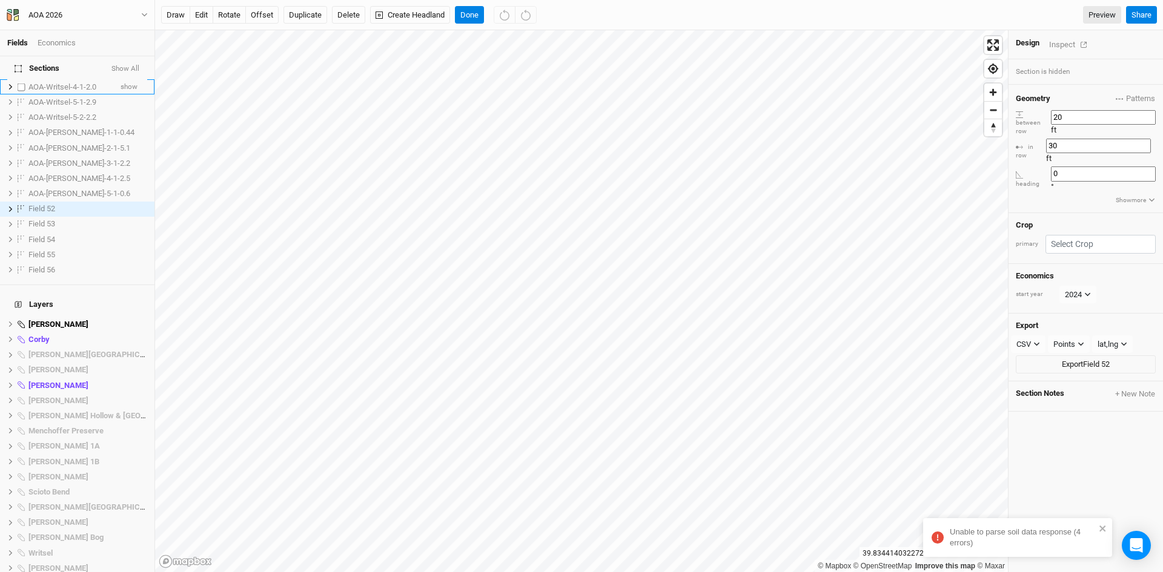
scroll to position [629, 0]
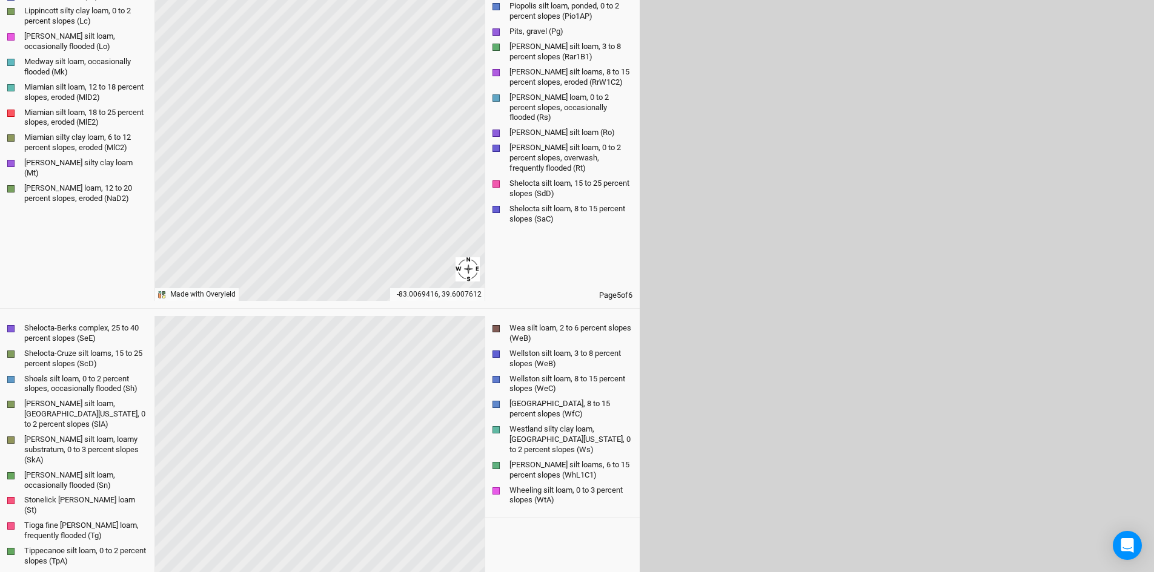
scroll to position [1999, 0]
